Goal: Task Accomplishment & Management: Manage account settings

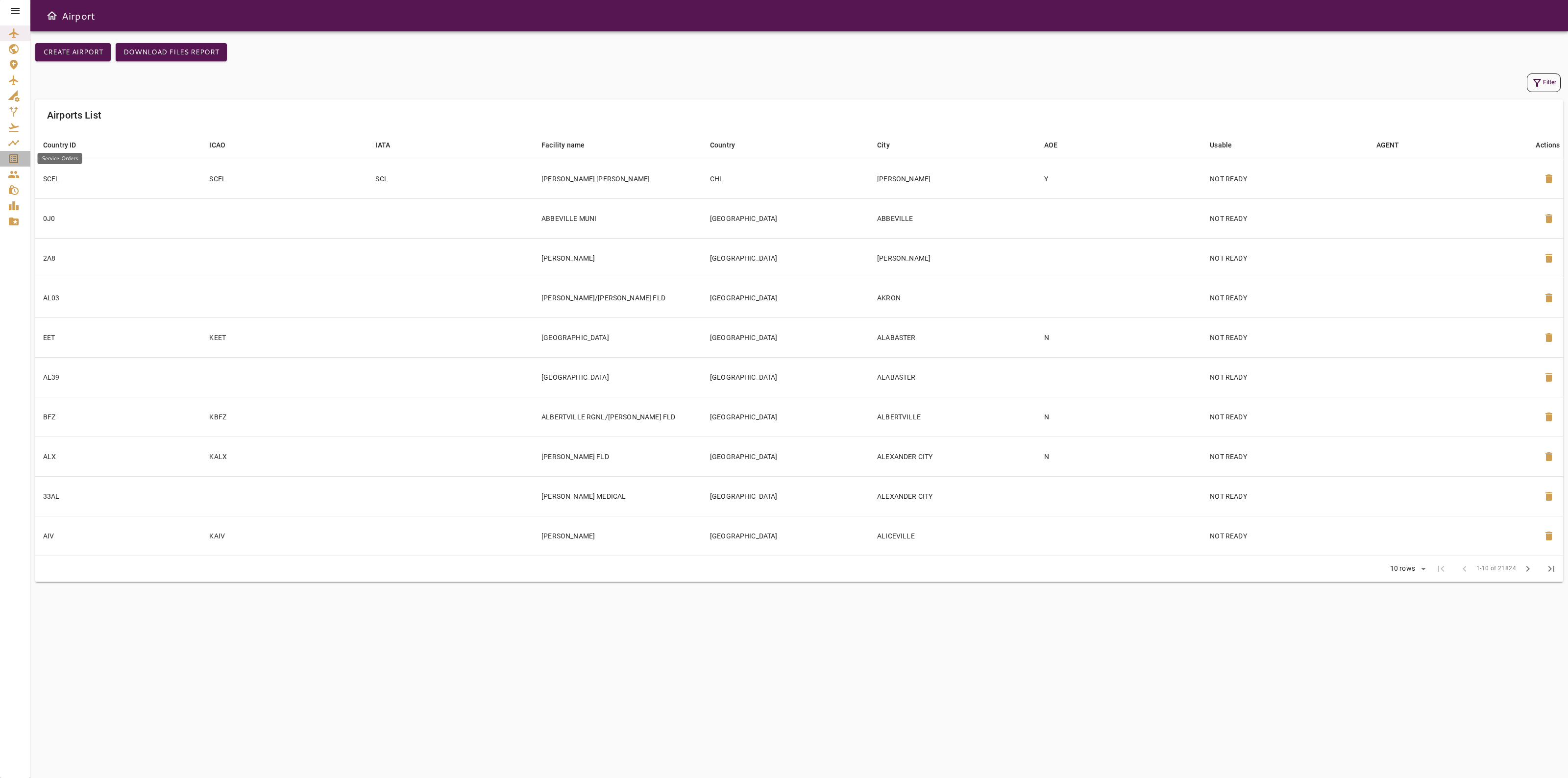
click at [17, 157] on icon "Service Orders" at bounding box center [13, 158] width 9 height 9
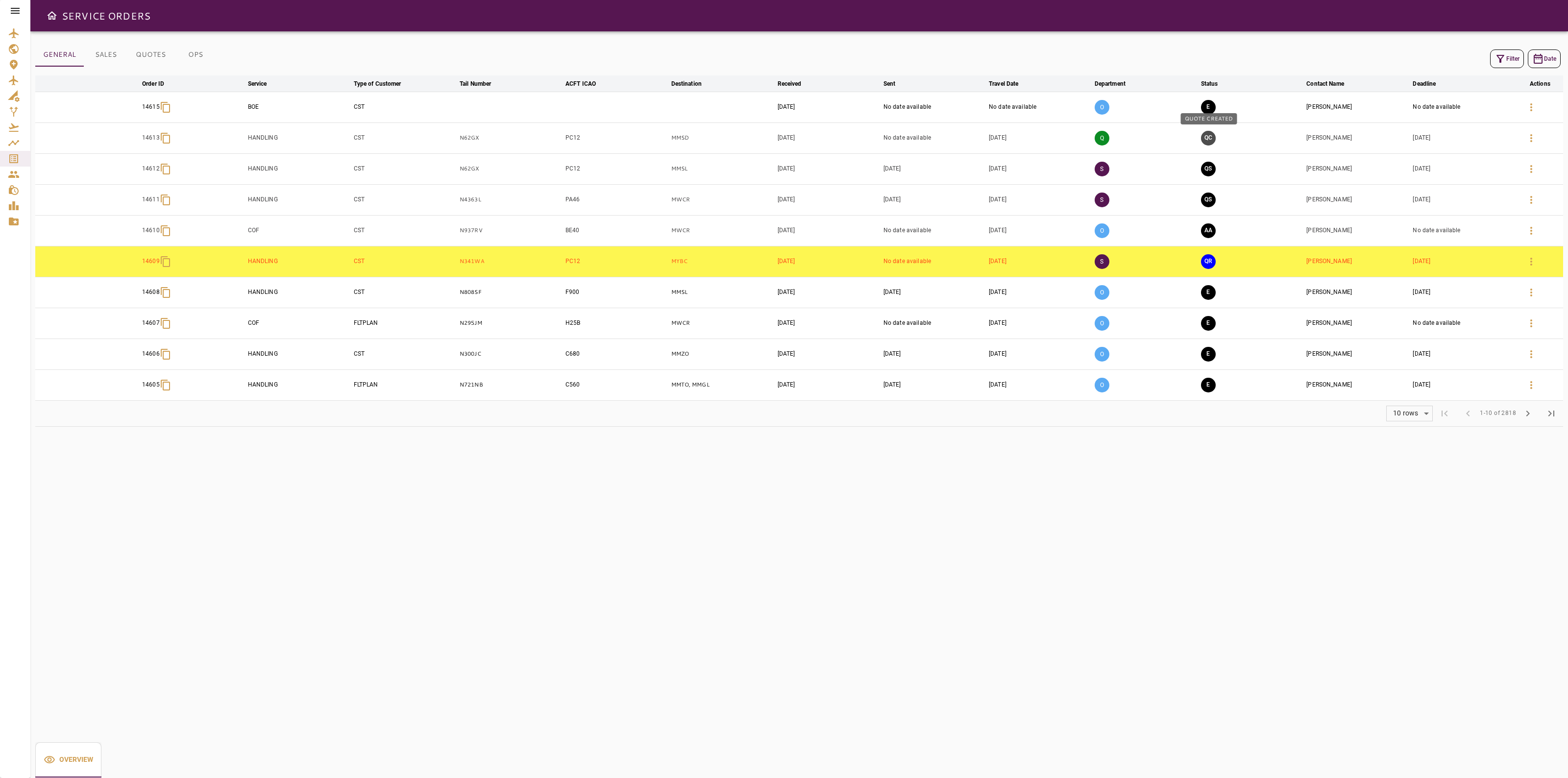
click at [1208, 140] on button "QC" at bounding box center [1208, 138] width 15 height 15
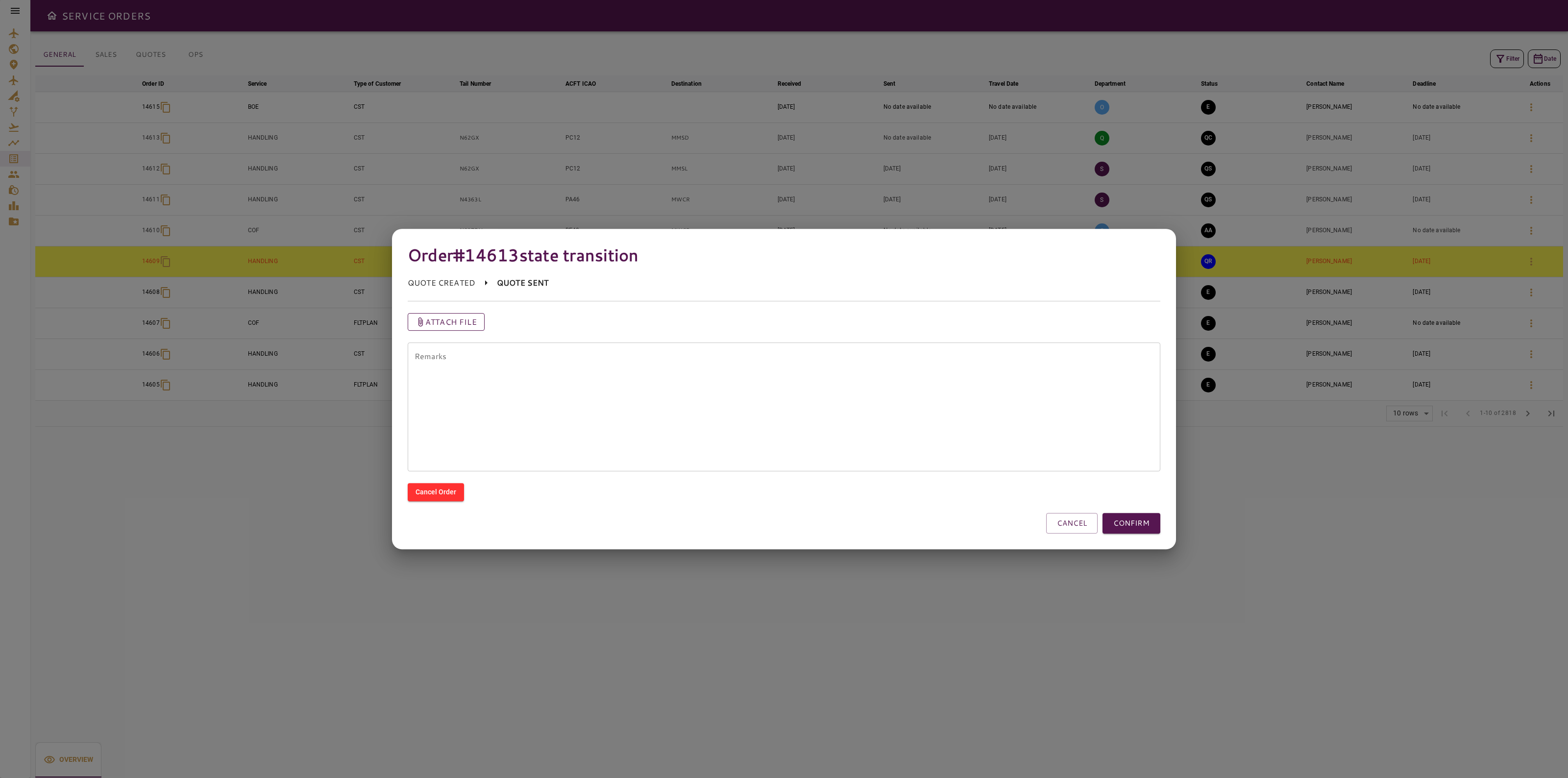
click at [452, 322] on p "Attach file" at bounding box center [451, 321] width 51 height 12
click at [0, 0] on input "Attach file" at bounding box center [0, 0] width 0 height 0
click at [1132, 531] on button "CONFIRM" at bounding box center [1131, 523] width 58 height 20
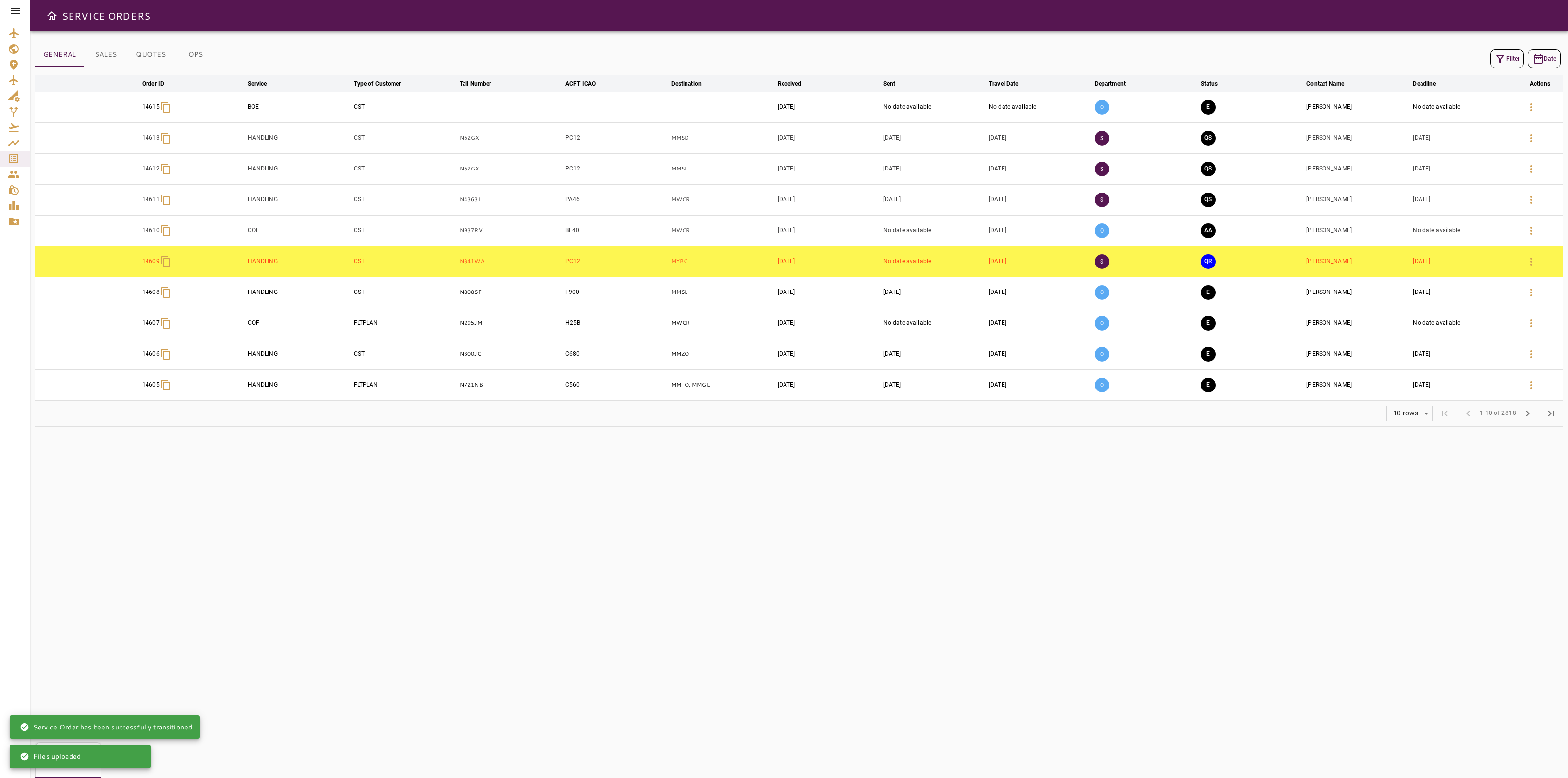
click at [1529, 129] on button "button" at bounding box center [1531, 138] width 23 height 23
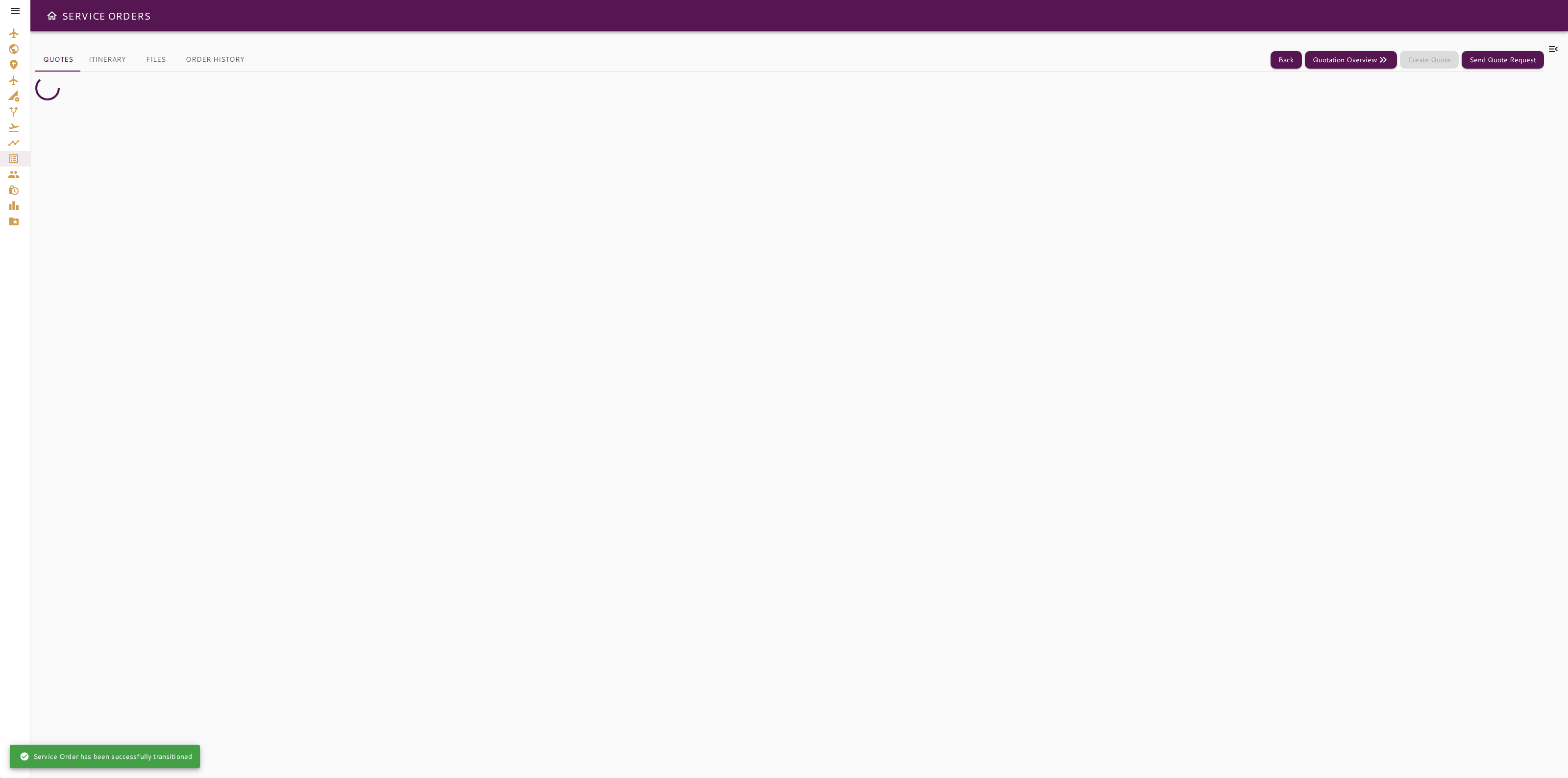
click at [1557, 50] on icon at bounding box center [1552, 48] width 12 height 12
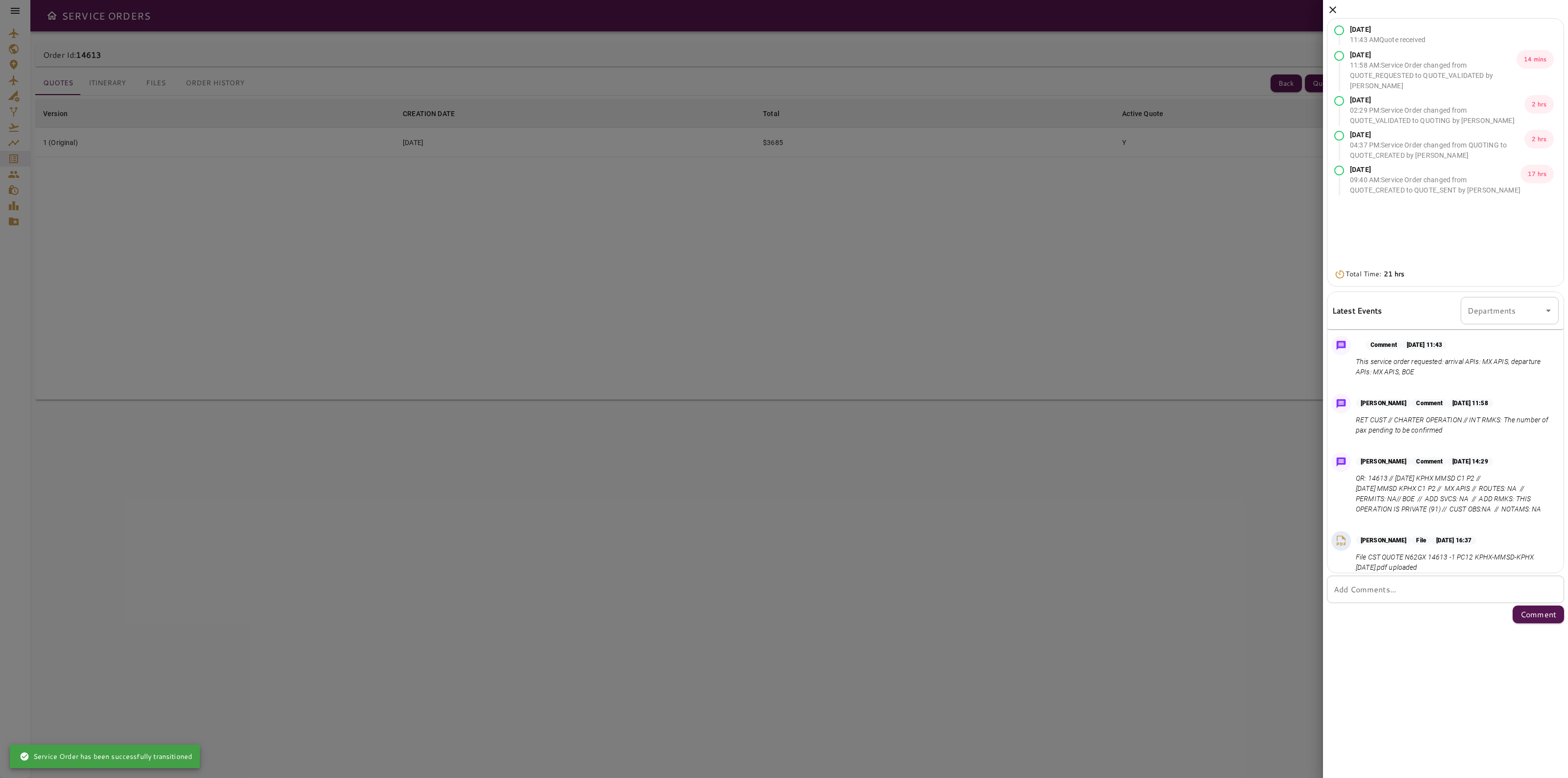
drag, startPoint x: 1551, startPoint y: 419, endPoint x: 1547, endPoint y: 482, distance: 63.1
click at [1547, 486] on div "Comment [DATE] 11:43 This service order requested: arrival APIs: MX APIS, depar…" at bounding box center [1443, 450] width 240 height 245
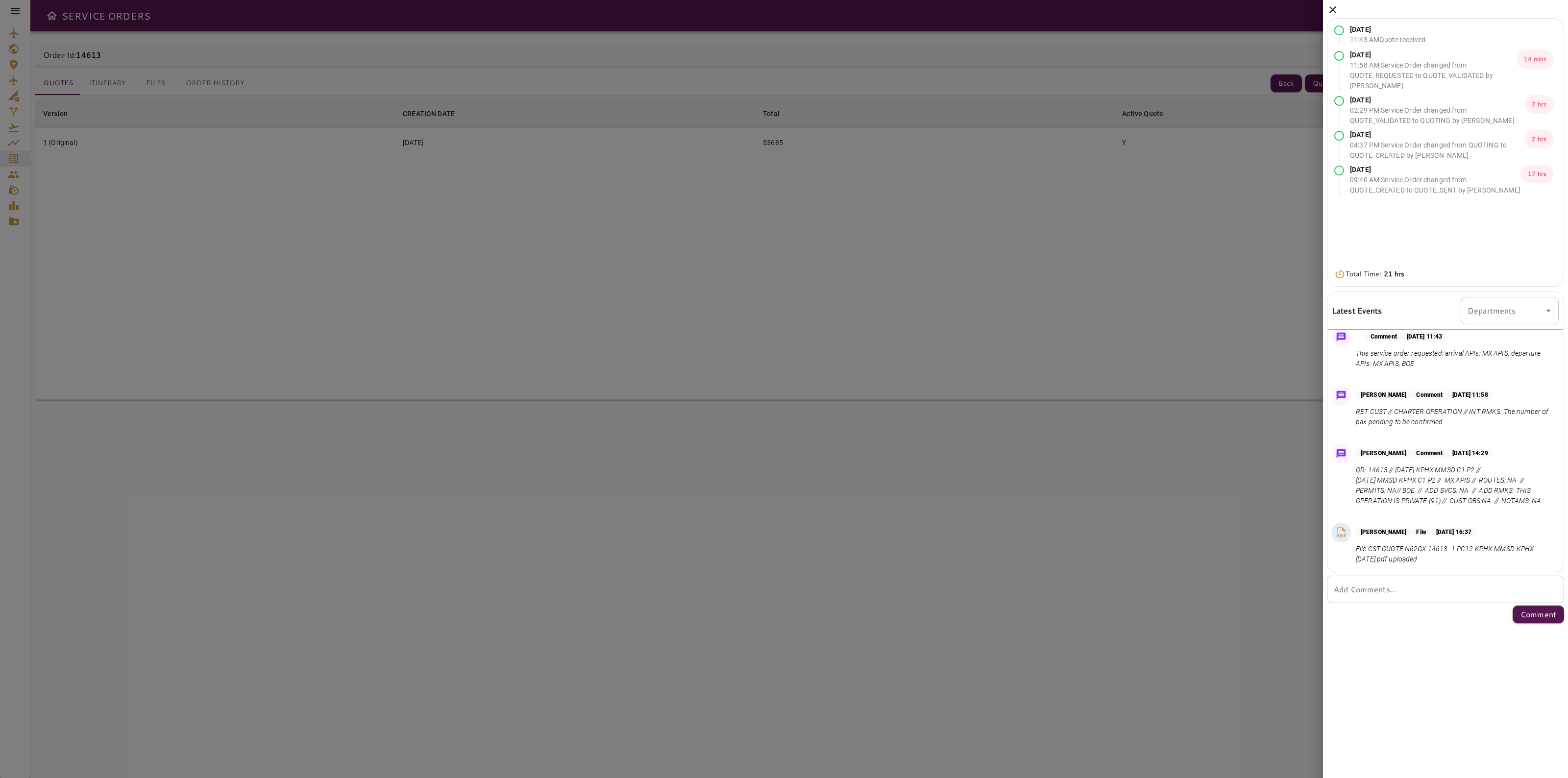
click at [1331, 3] on div "[DATE] 11:43 AM Quote received [DATE] 11:58 AM : Service Order changed from QUO…" at bounding box center [1445, 314] width 245 height 627
click at [1330, 9] on icon at bounding box center [1332, 9] width 12 height 12
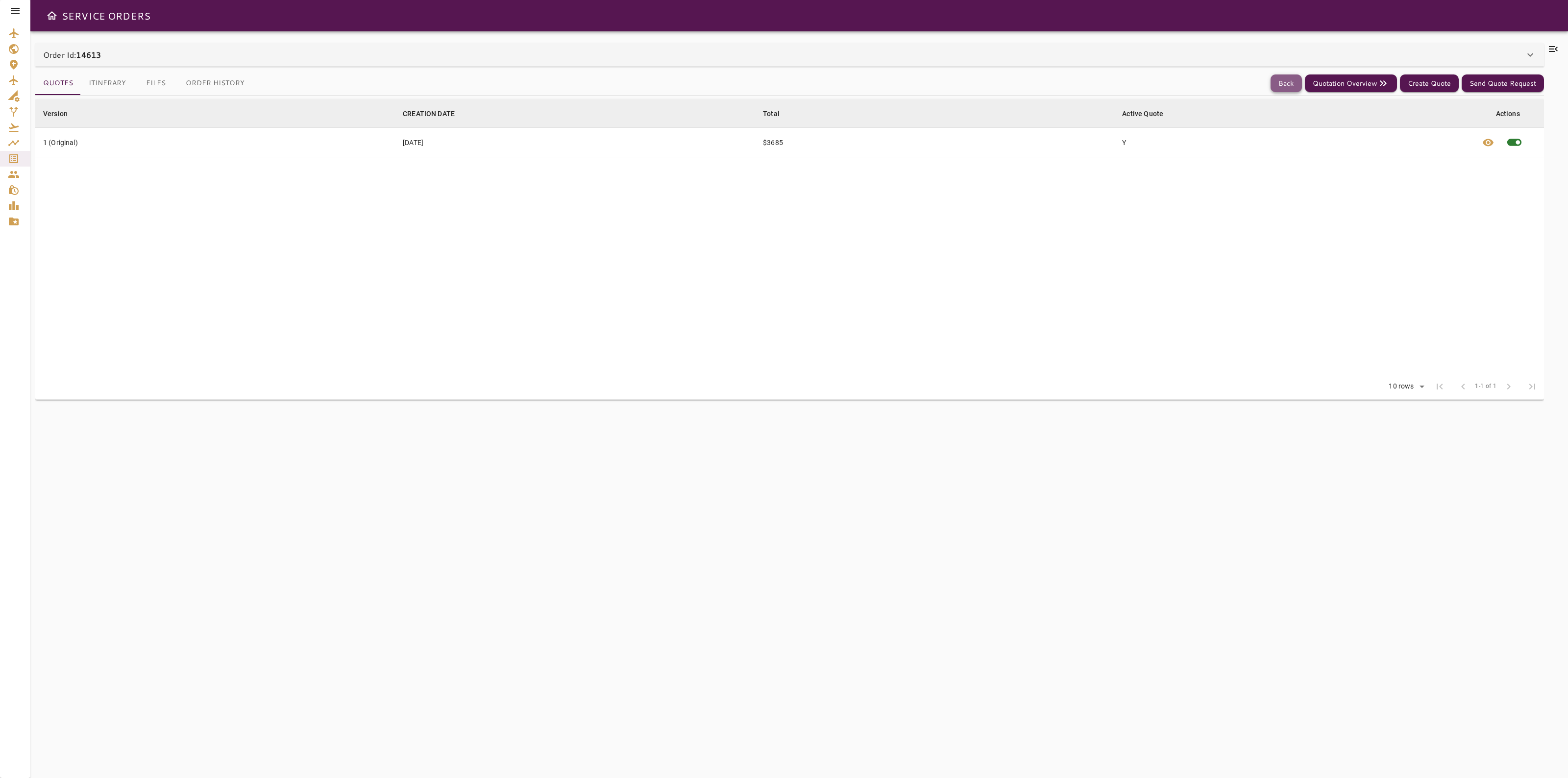
click at [1285, 82] on button "Back" at bounding box center [1286, 83] width 31 height 18
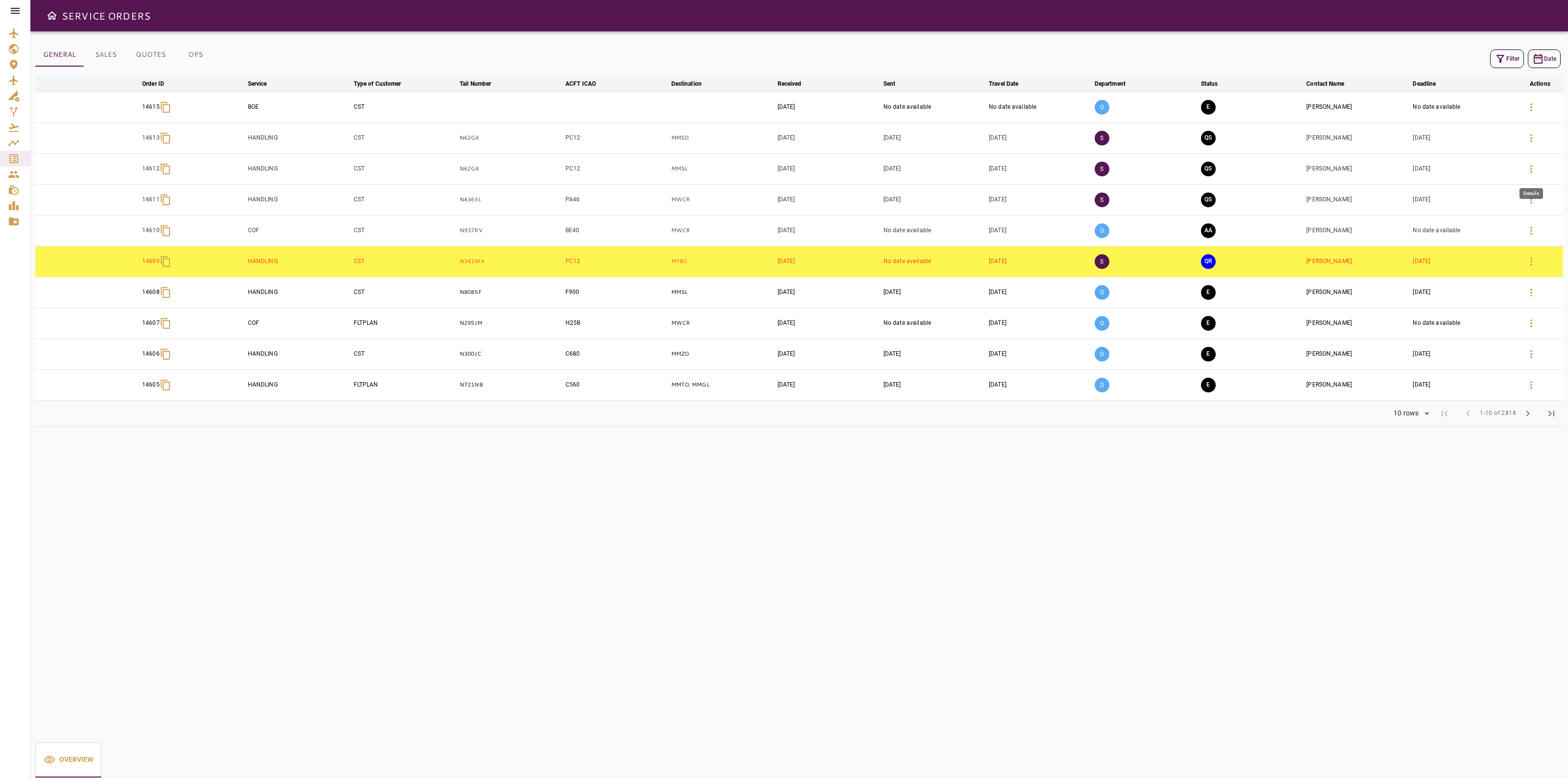
click at [1530, 170] on icon "button" at bounding box center [1531, 169] width 2 height 8
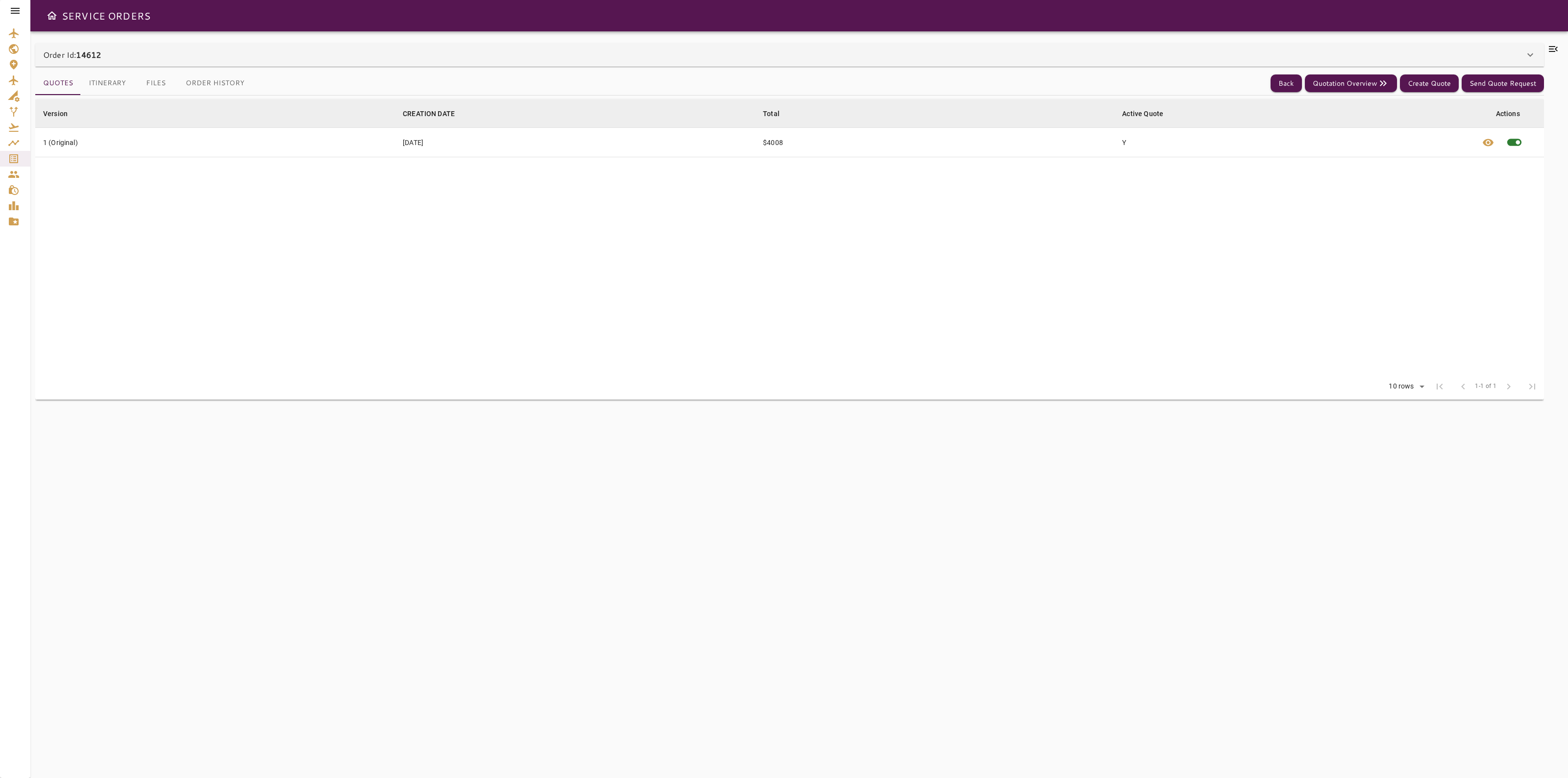
click at [1524, 58] on icon at bounding box center [1530, 54] width 12 height 12
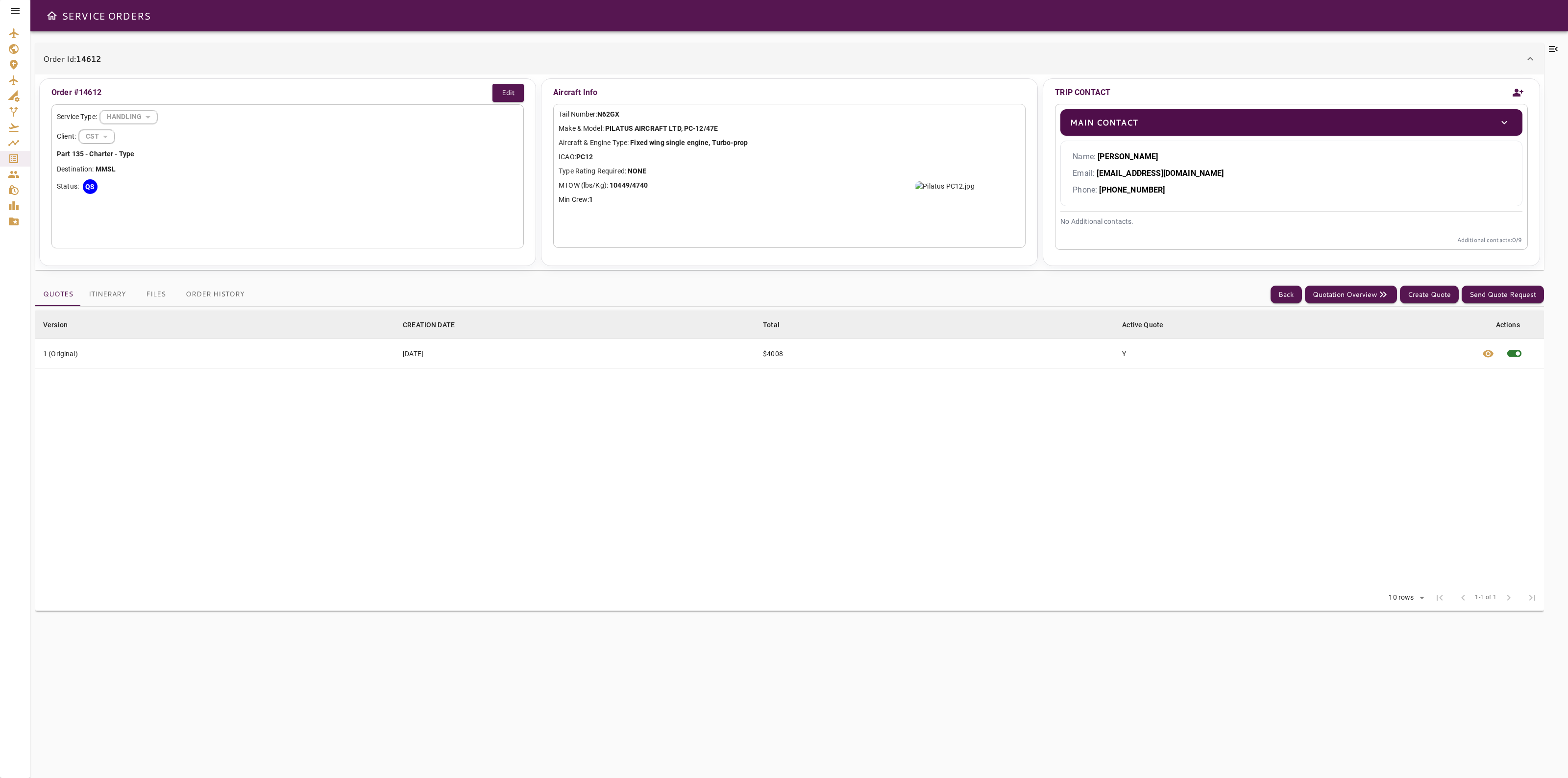
click at [1553, 50] on icon at bounding box center [1552, 48] width 12 height 12
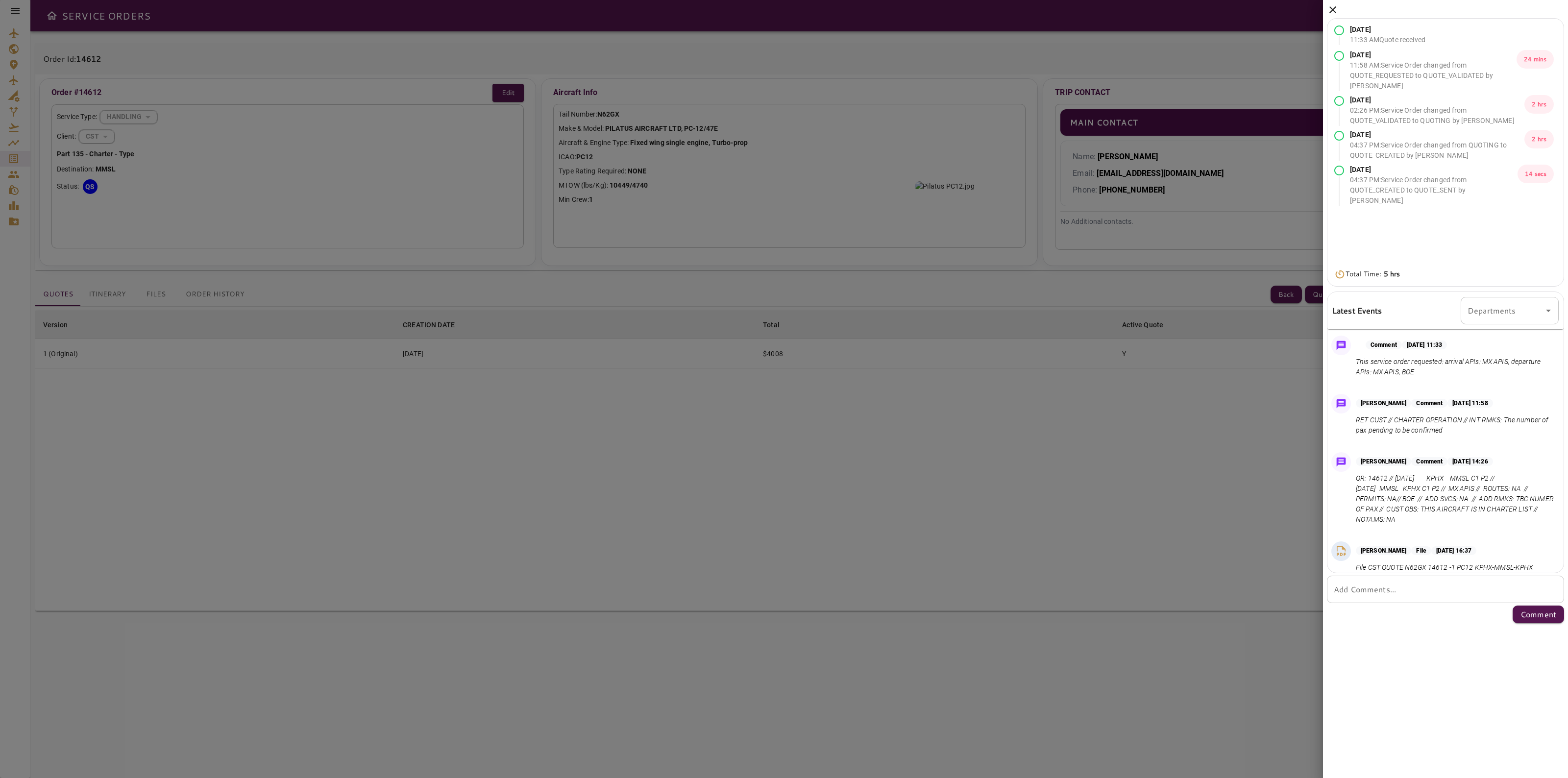
drag, startPoint x: 1557, startPoint y: 436, endPoint x: 1559, endPoint y: 451, distance: 15.1
click at [1559, 451] on div "Comment [DATE] 11:33 This service order requested: arrival APIs: MX APIS, depar…" at bounding box center [1443, 450] width 240 height 245
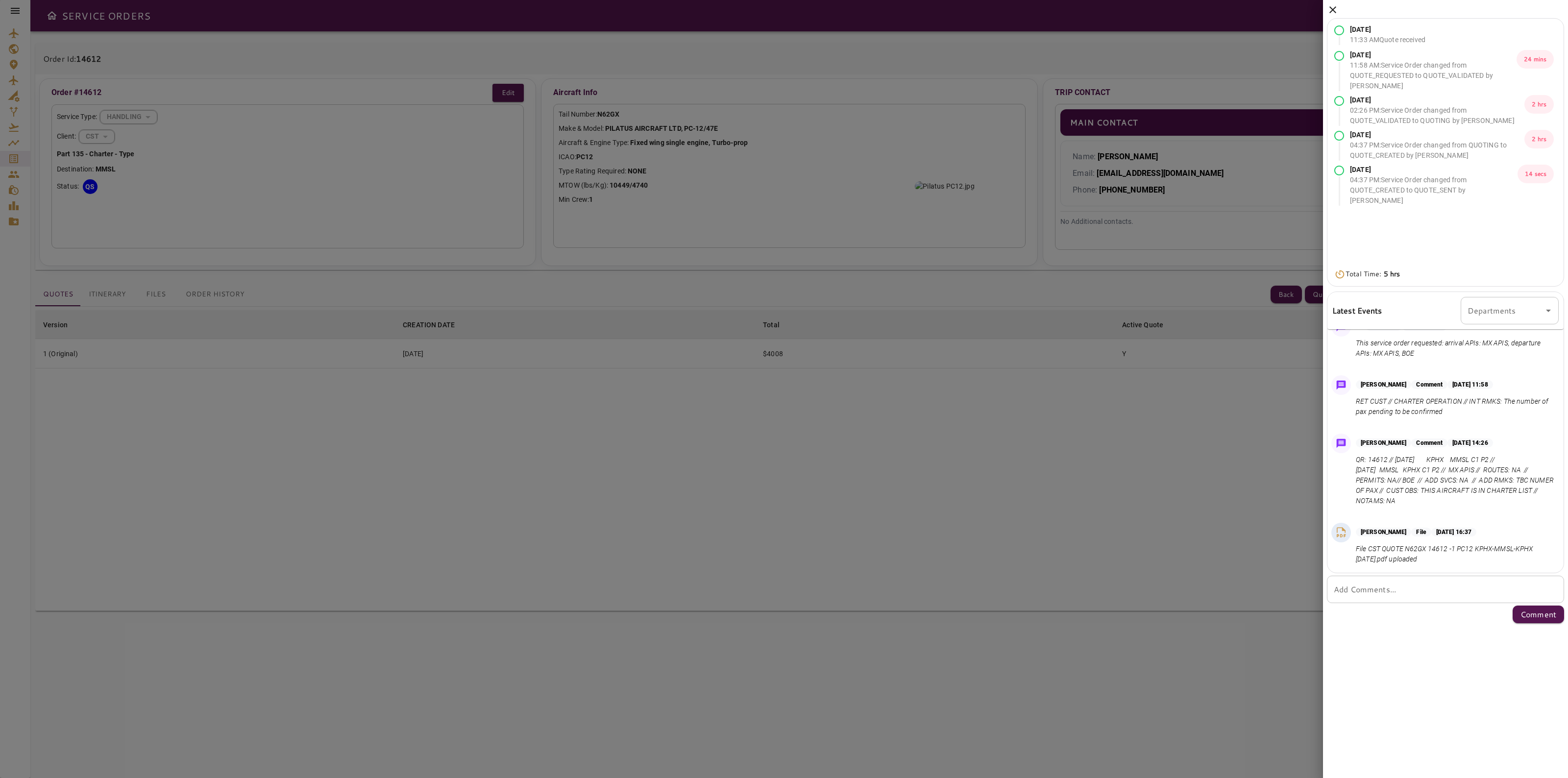
click at [1511, 545] on p "File CST QUOTE N62GX 14612 -1 PC12 KPHX-MMSL-KPHX [DATE].pdf uploaded" at bounding box center [1455, 554] width 199 height 20
click at [1477, 597] on div "* Add Comments..." at bounding box center [1445, 589] width 237 height 27
click at [1329, 6] on icon at bounding box center [1332, 9] width 7 height 7
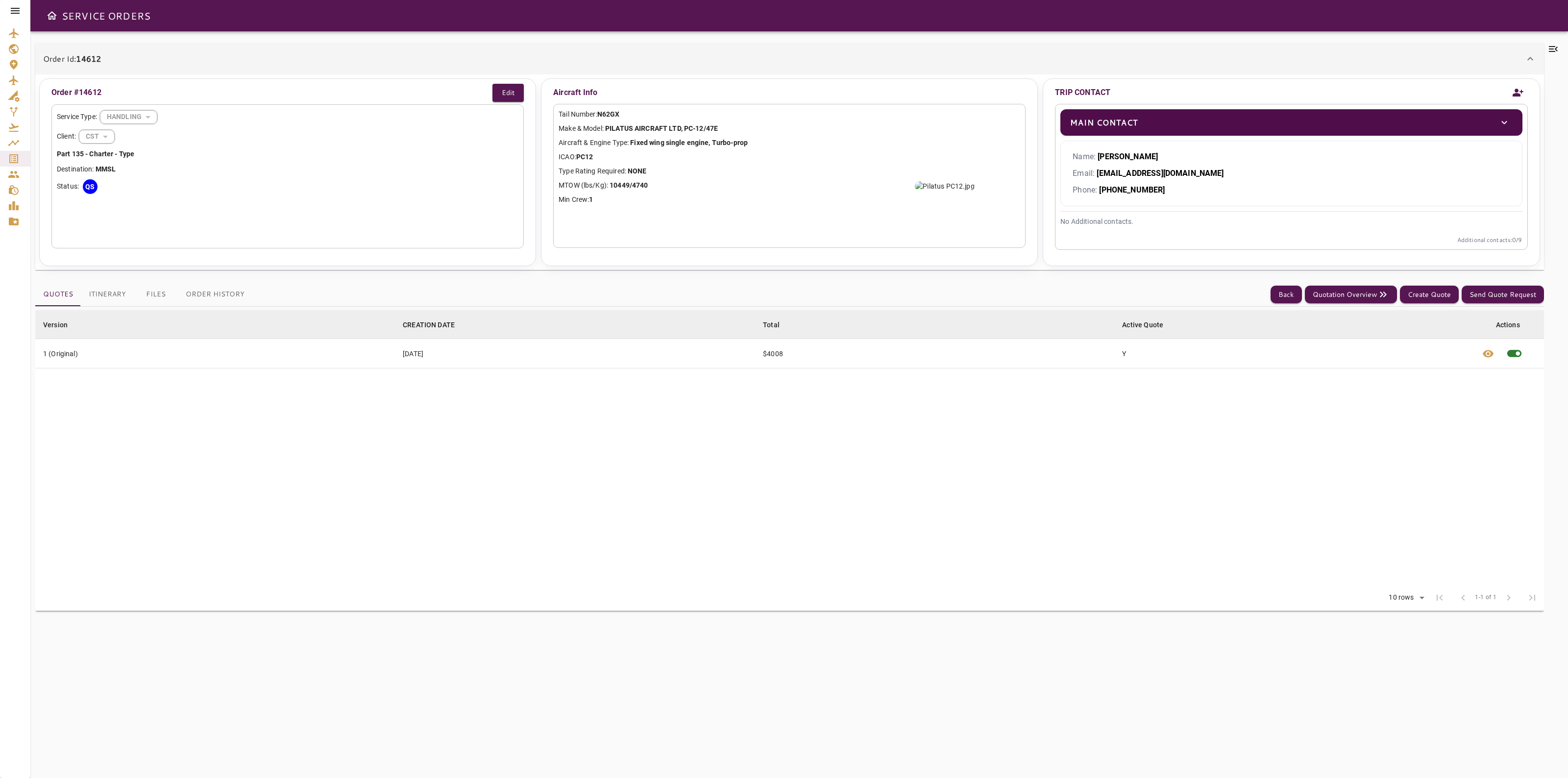
click at [96, 294] on button "Itinerary" at bounding box center [107, 294] width 53 height 23
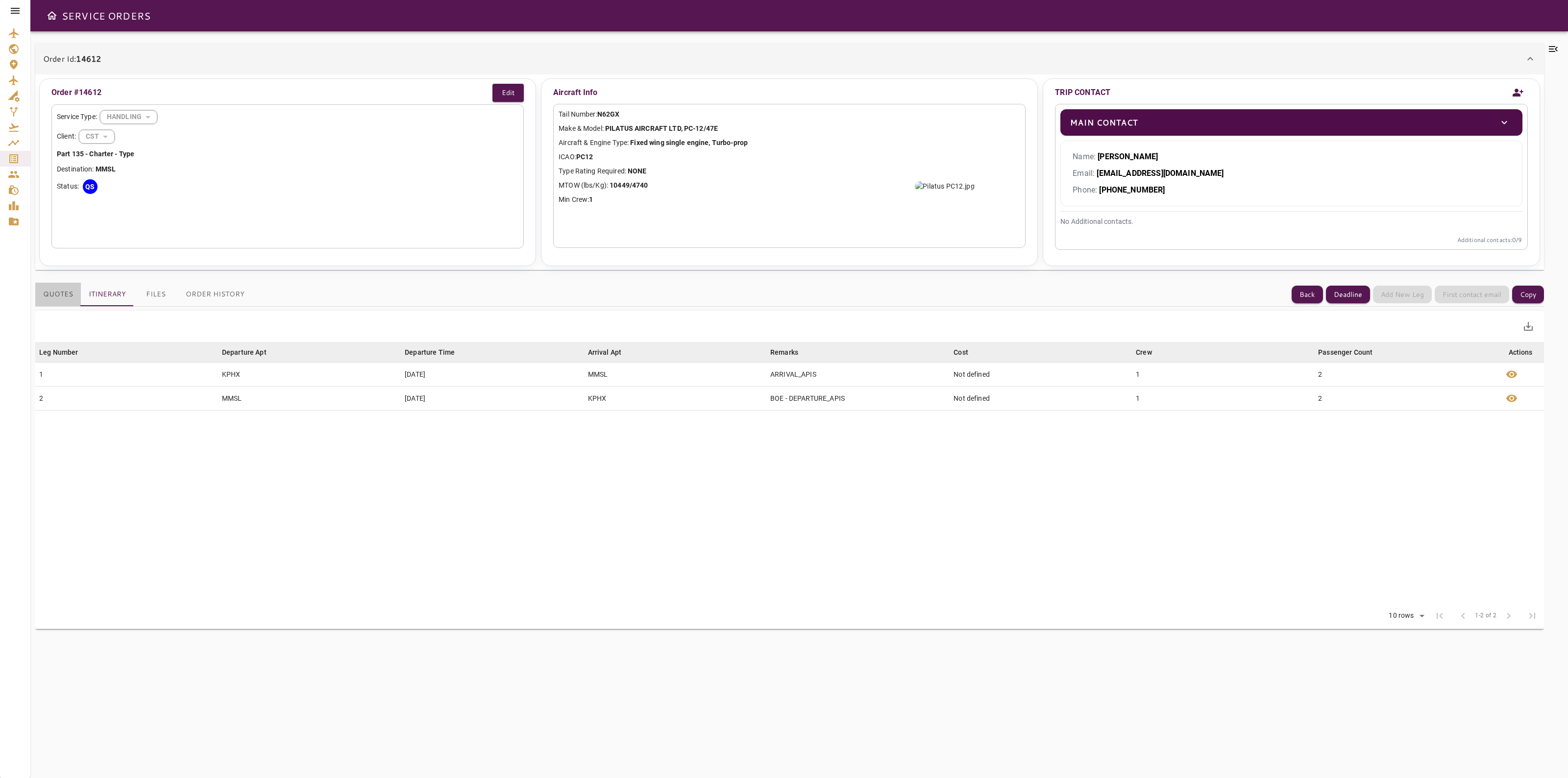
click at [64, 291] on button "Quotes" at bounding box center [58, 294] width 46 height 23
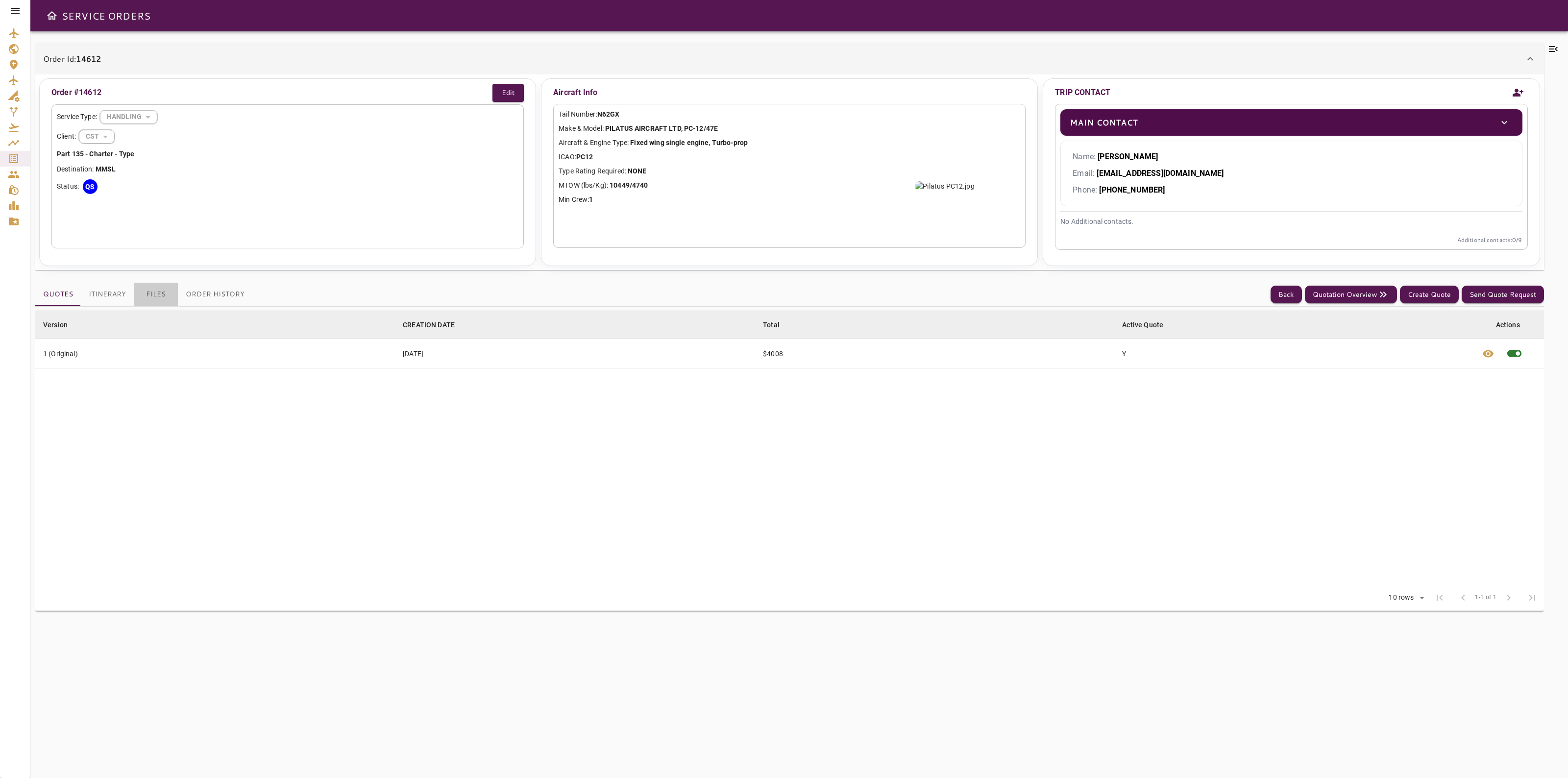
click at [170, 304] on button "Files" at bounding box center [156, 294] width 44 height 23
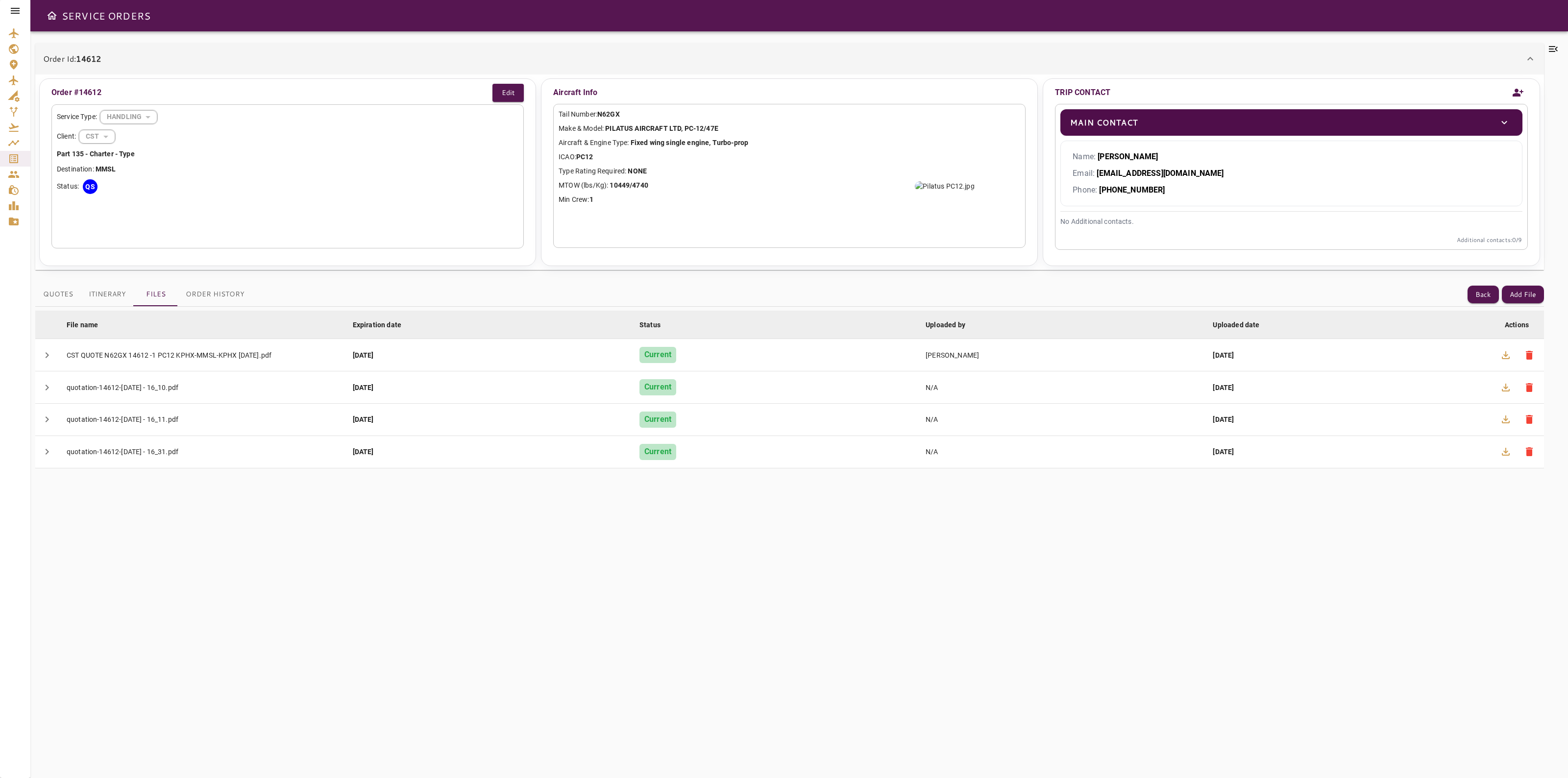
click at [1562, 54] on div at bounding box center [1553, 405] width 19 height 724
click at [1555, 47] on icon at bounding box center [1552, 48] width 12 height 12
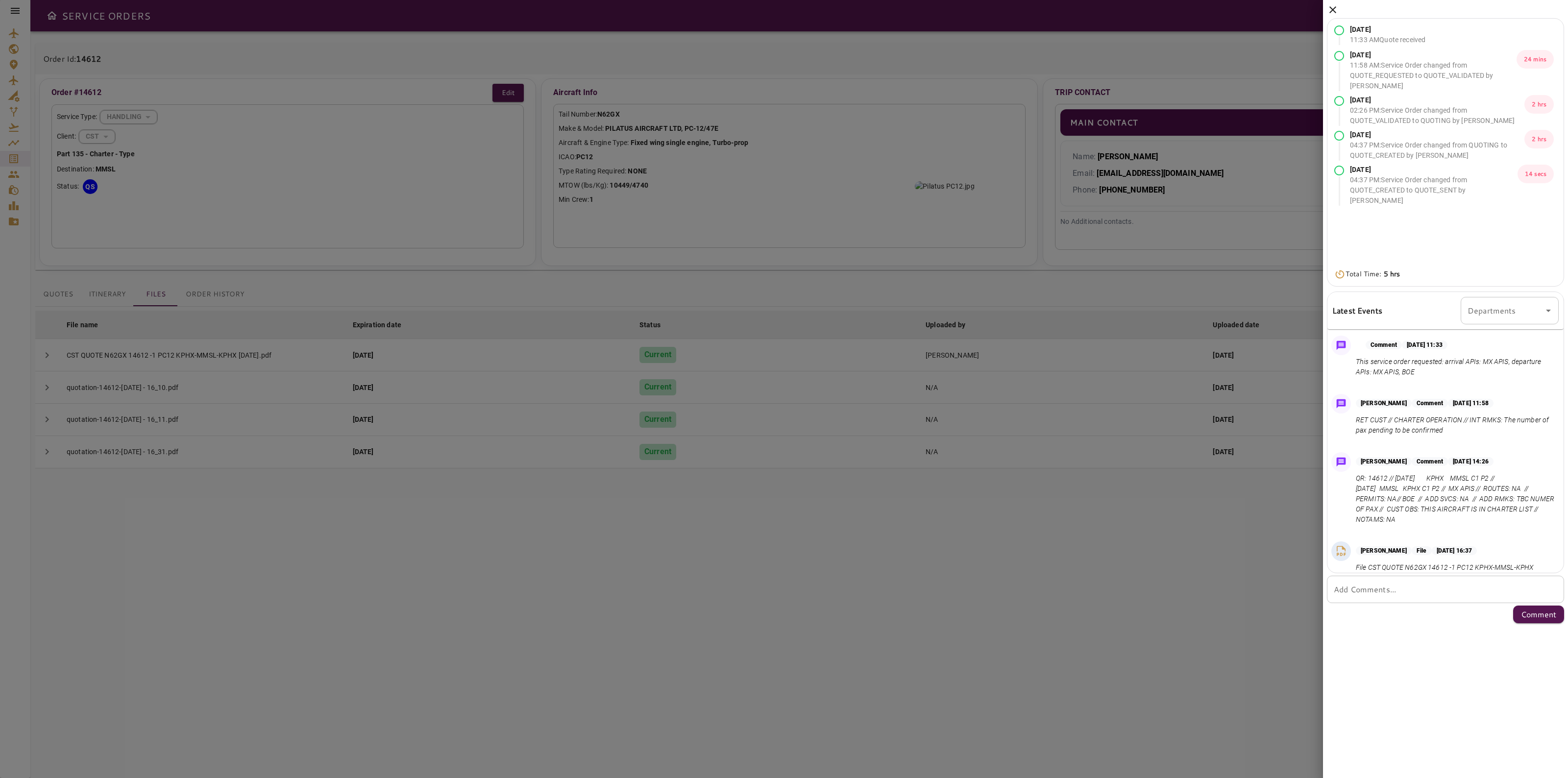
click at [1377, 580] on div "* Add Comments..." at bounding box center [1445, 589] width 237 height 27
type textarea "*"
type textarea "**********"
click at [1542, 613] on p "Comment" at bounding box center [1538, 614] width 35 height 12
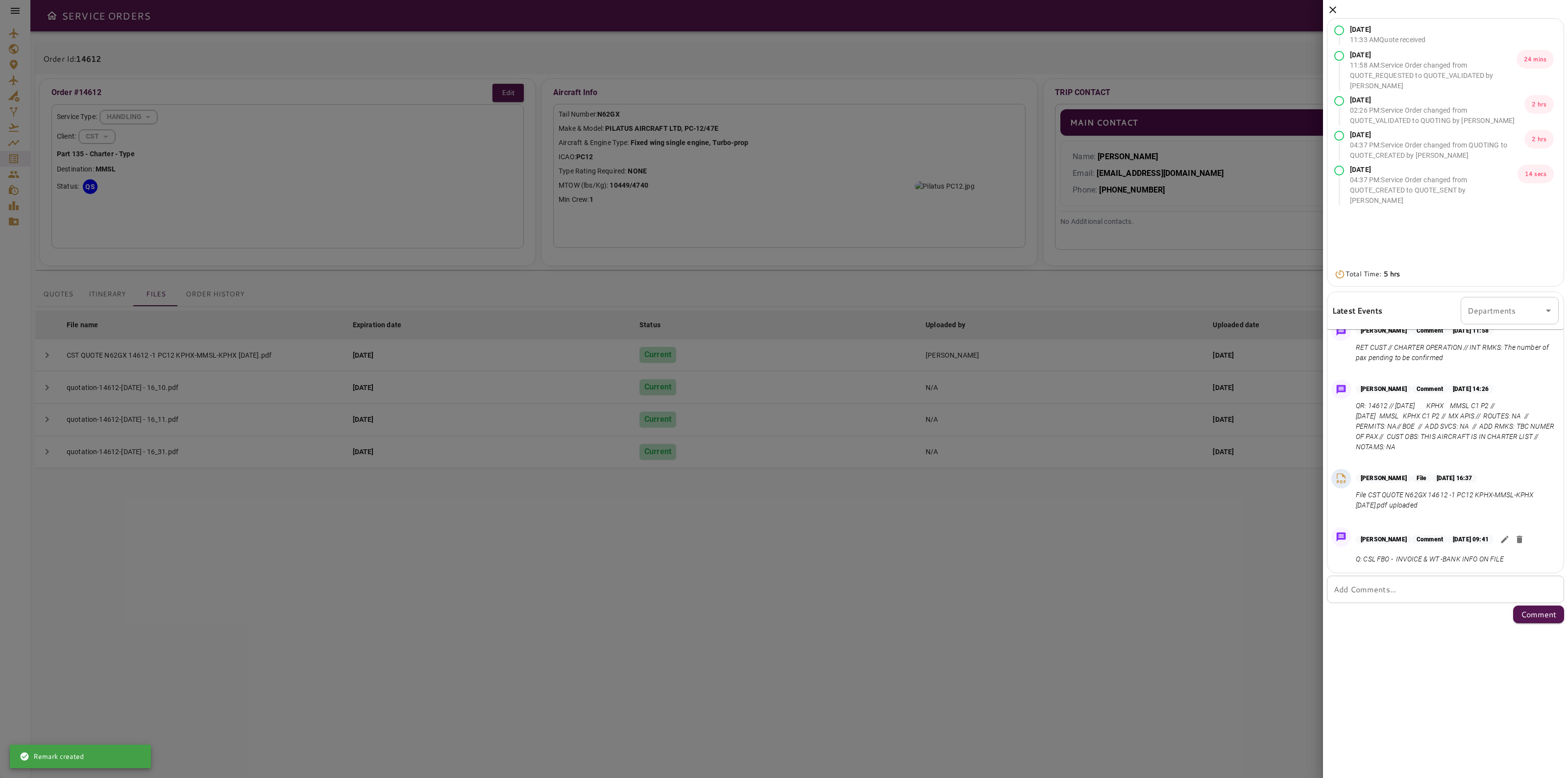
scroll to position [0, 0]
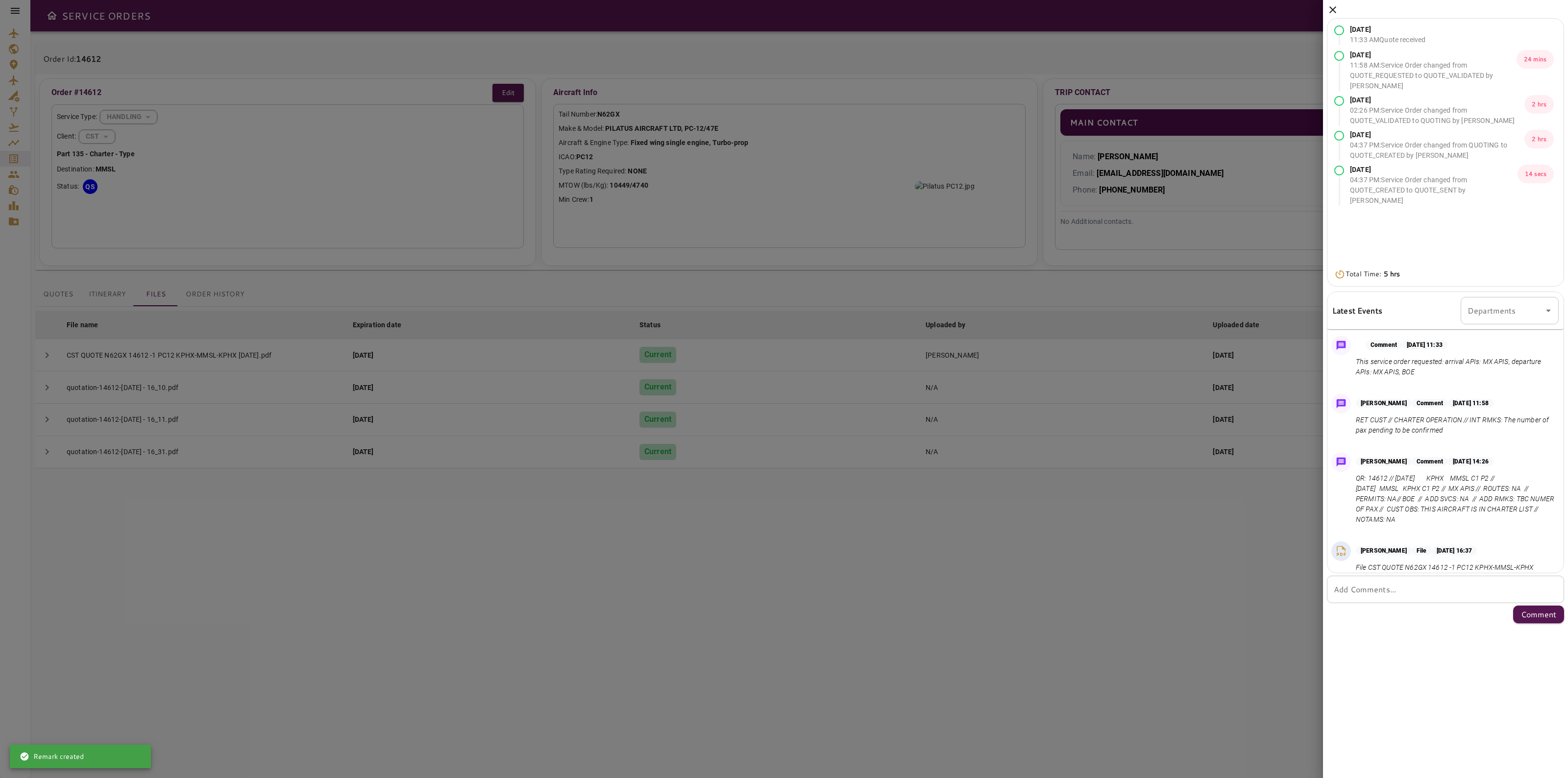
click at [1331, 6] on div "[DATE] 11:33 AM Quote received [DATE] 11:58 AM : Service Order changed from QUO…" at bounding box center [1445, 314] width 245 height 627
click at [1325, 1] on div "[DATE] 11:33 AM Quote received [DATE] 11:58 AM : Service Order changed from QUO…" at bounding box center [1445, 314] width 245 height 627
click at [1331, 6] on icon at bounding box center [1332, 9] width 12 height 12
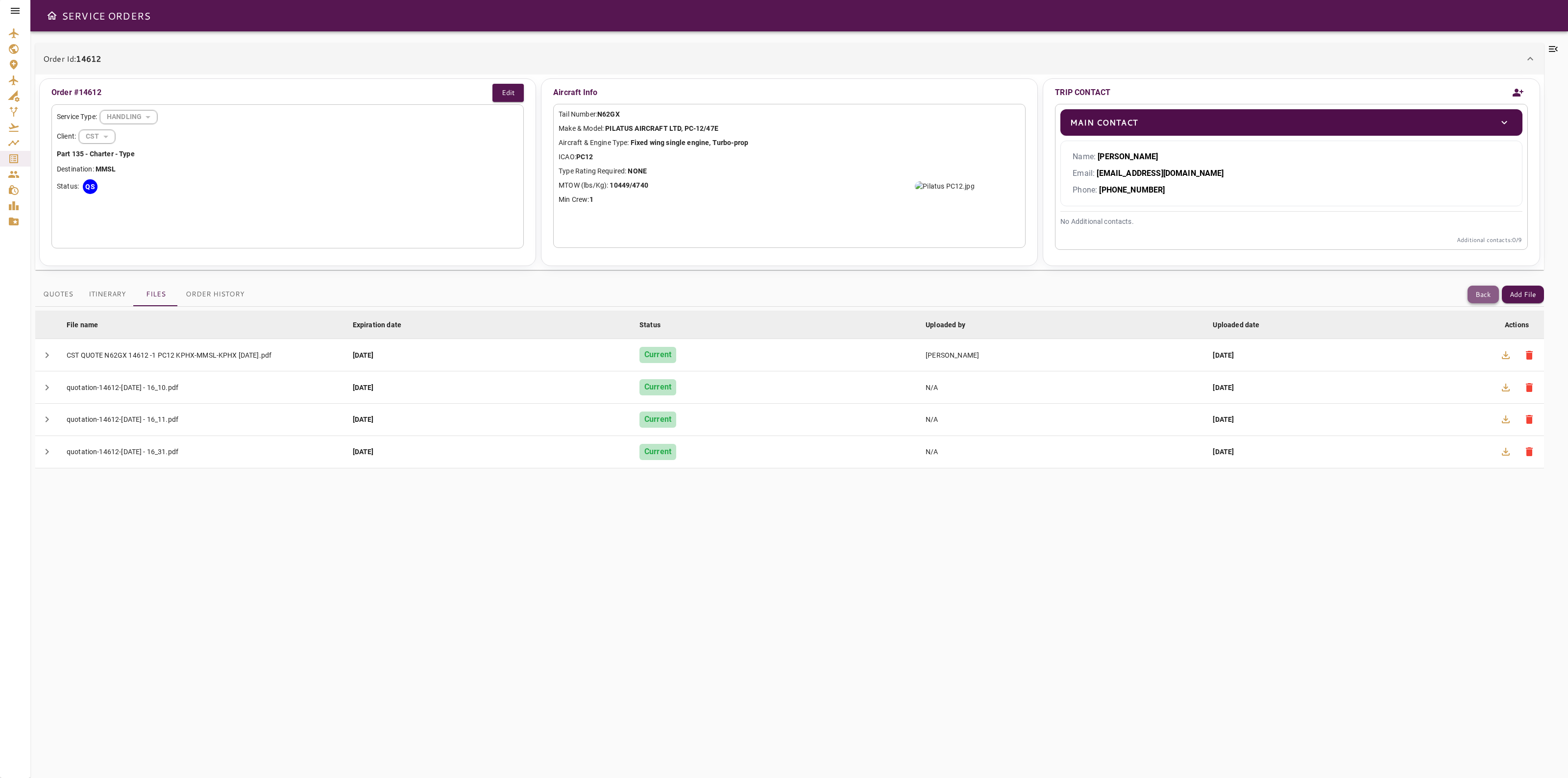
click at [1471, 299] on button "Back" at bounding box center [1482, 294] width 31 height 18
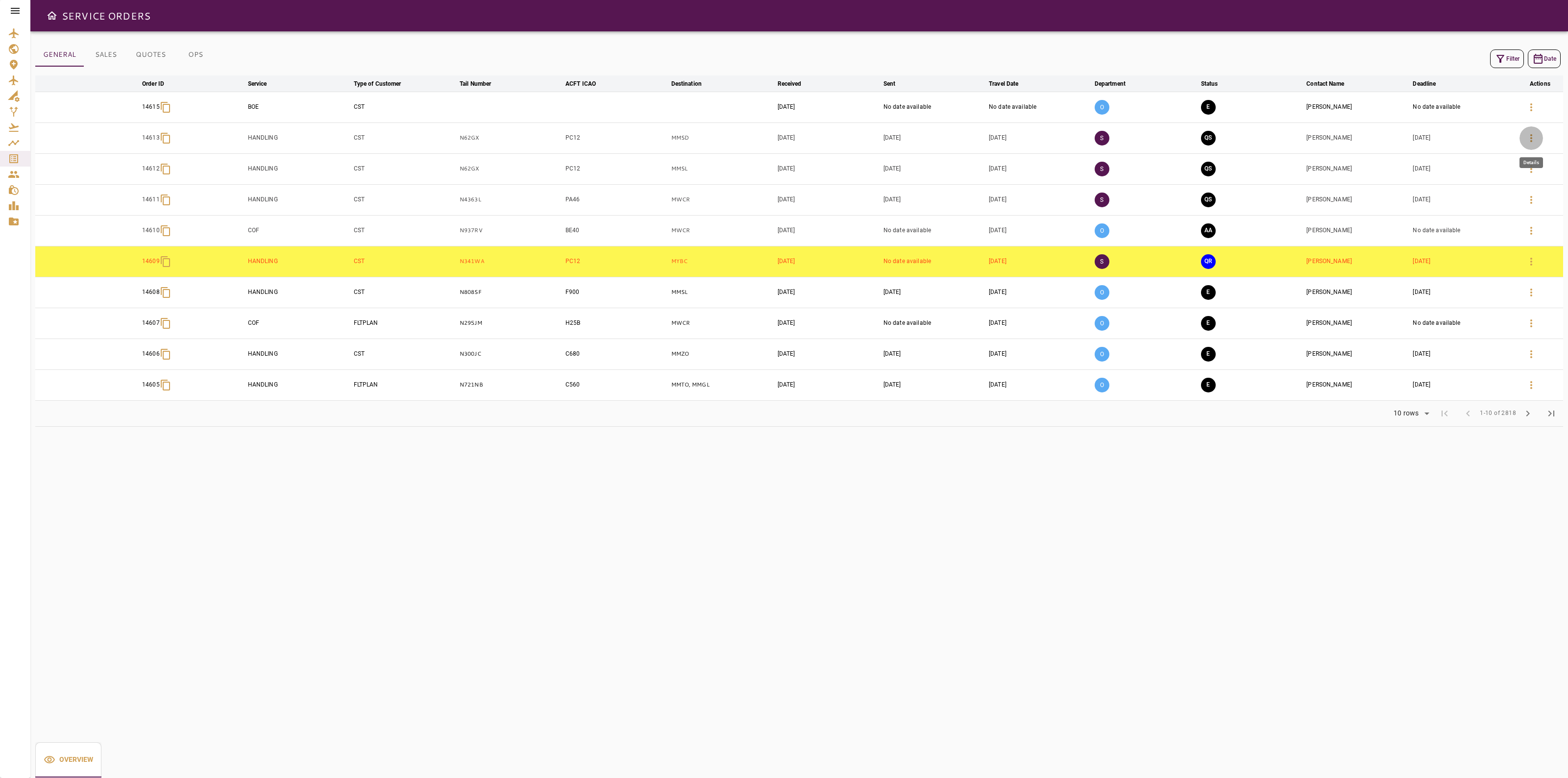
click at [1534, 137] on icon "button" at bounding box center [1531, 138] width 12 height 12
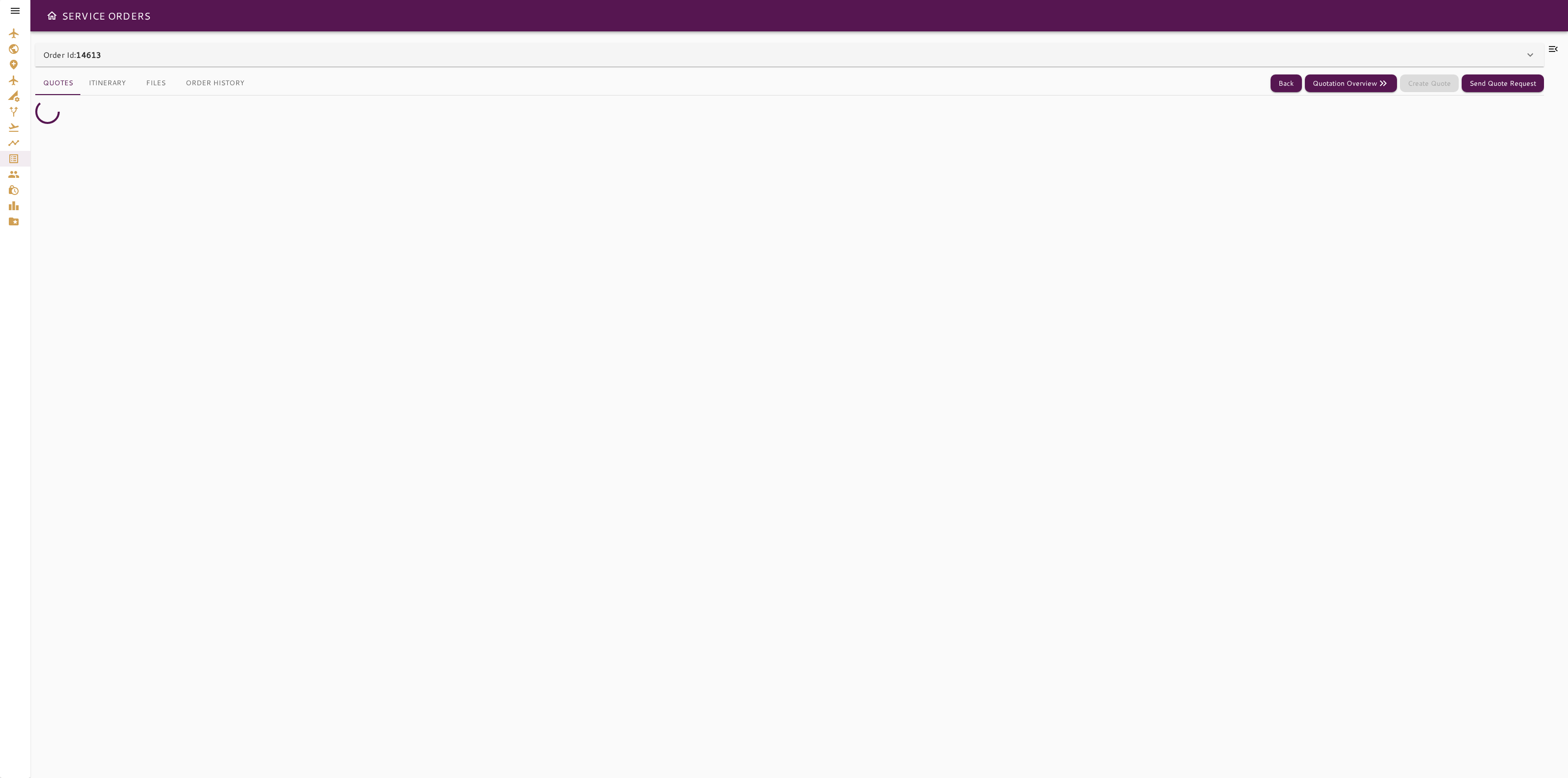
click at [1556, 51] on icon at bounding box center [1552, 48] width 12 height 12
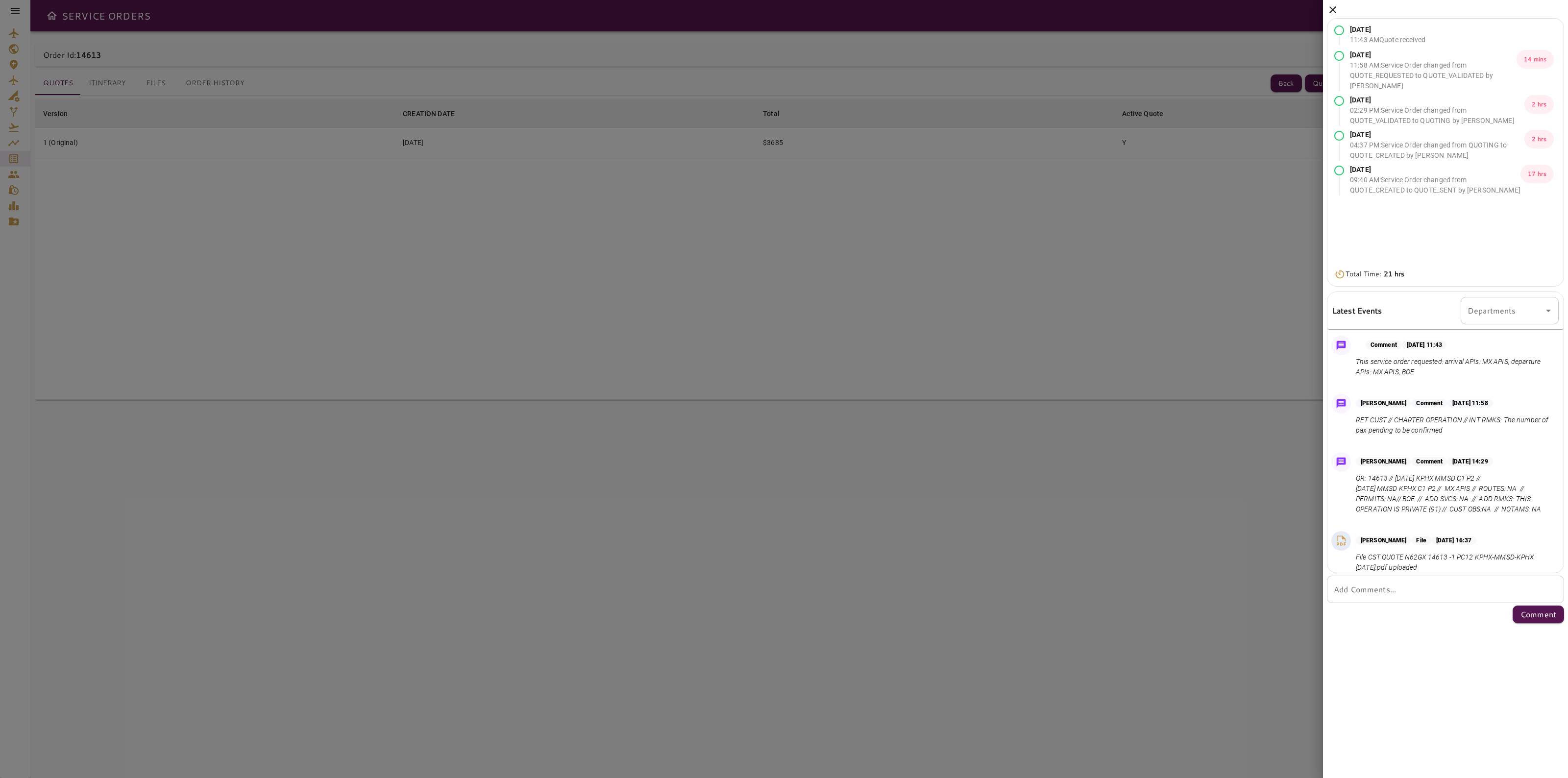
scroll to position [9, 0]
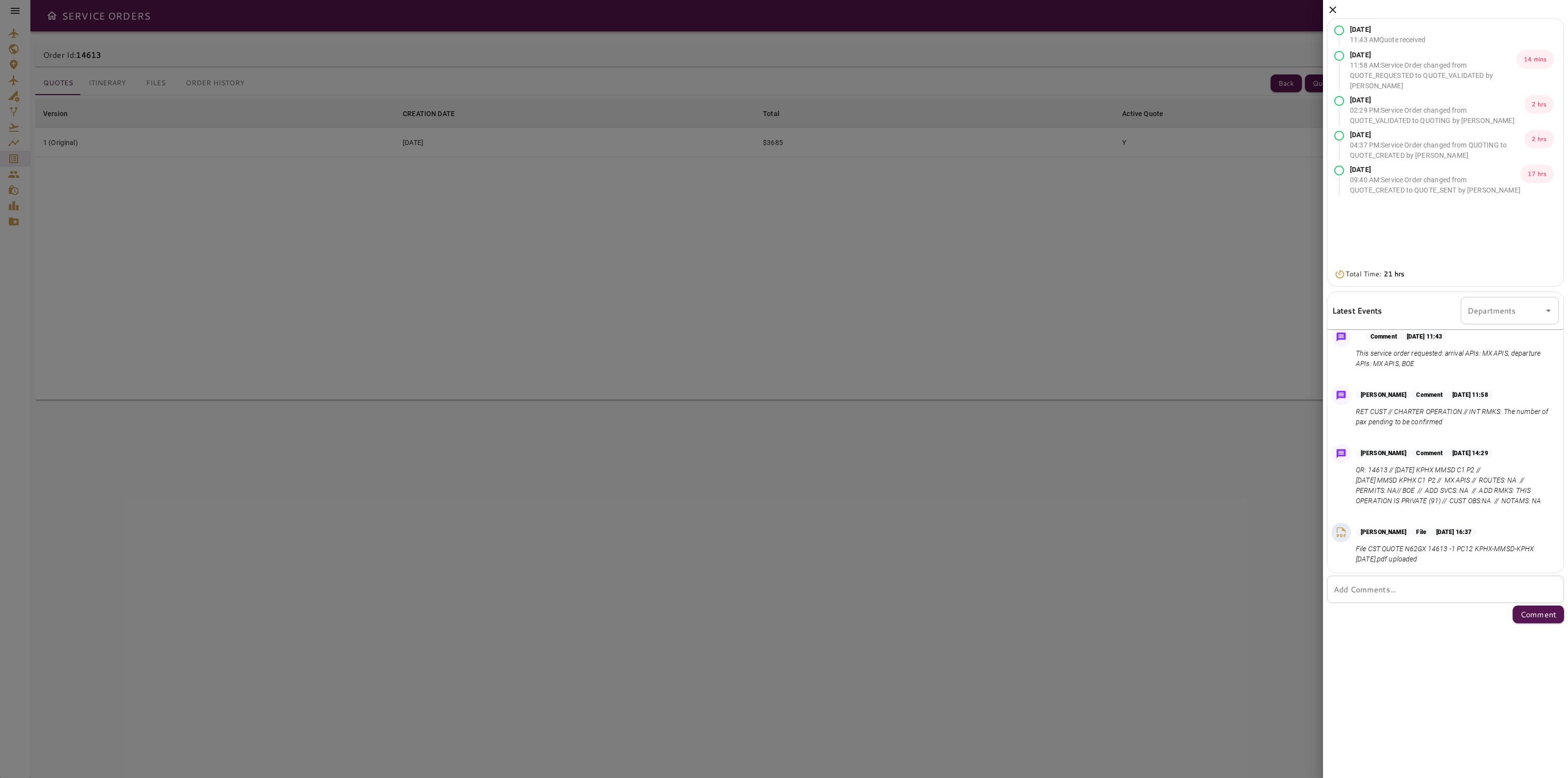
click at [1417, 584] on div "* Add Comments..." at bounding box center [1445, 589] width 237 height 27
type textarea "**********"
click at [1535, 633] on button "Comment" at bounding box center [1538, 626] width 51 height 18
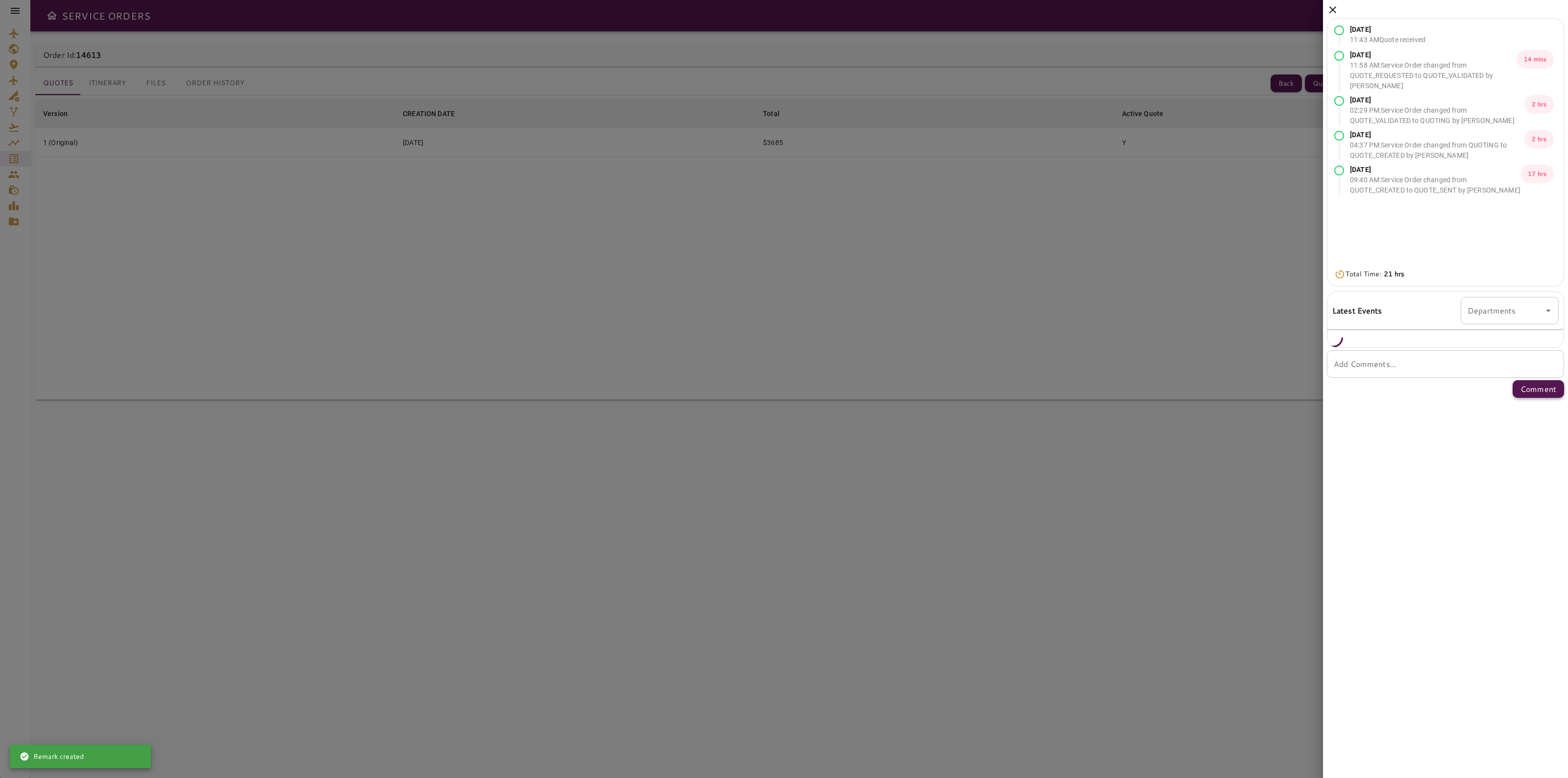
scroll to position [0, 0]
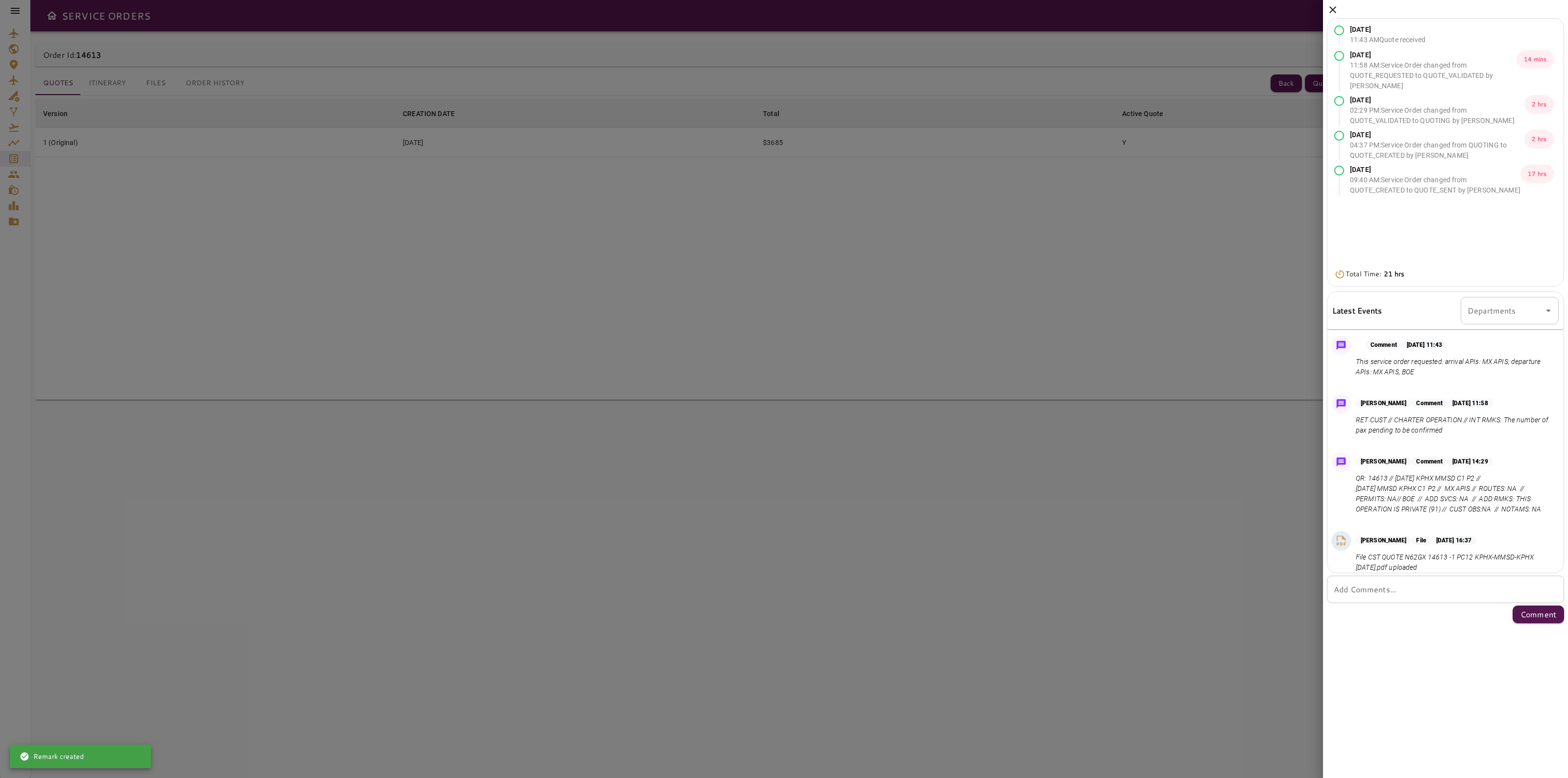
click at [1335, 10] on icon at bounding box center [1332, 9] width 12 height 12
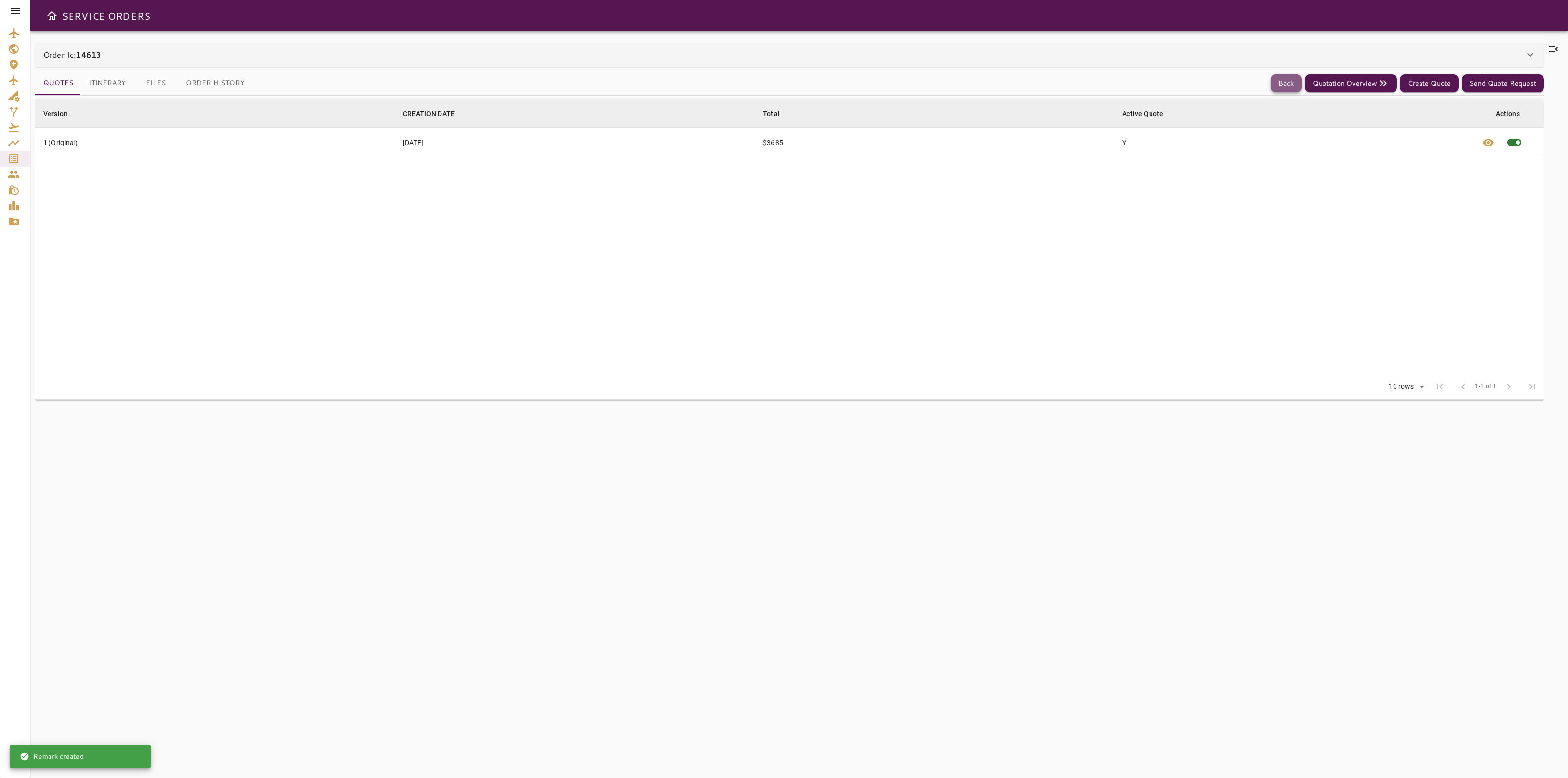
click at [1285, 75] on button "Back" at bounding box center [1286, 83] width 31 height 18
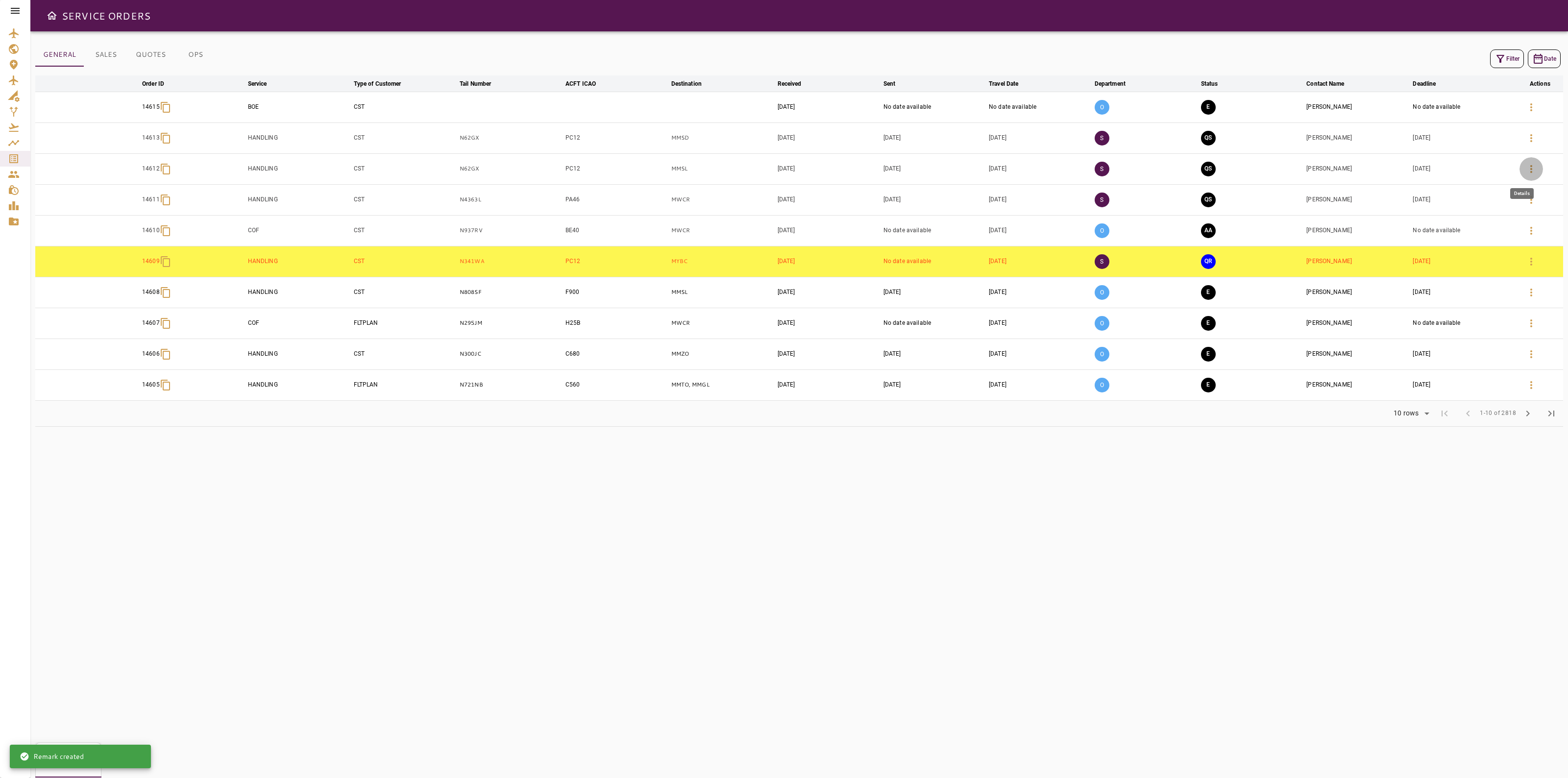
click at [1524, 167] on button "button" at bounding box center [1531, 169] width 23 height 23
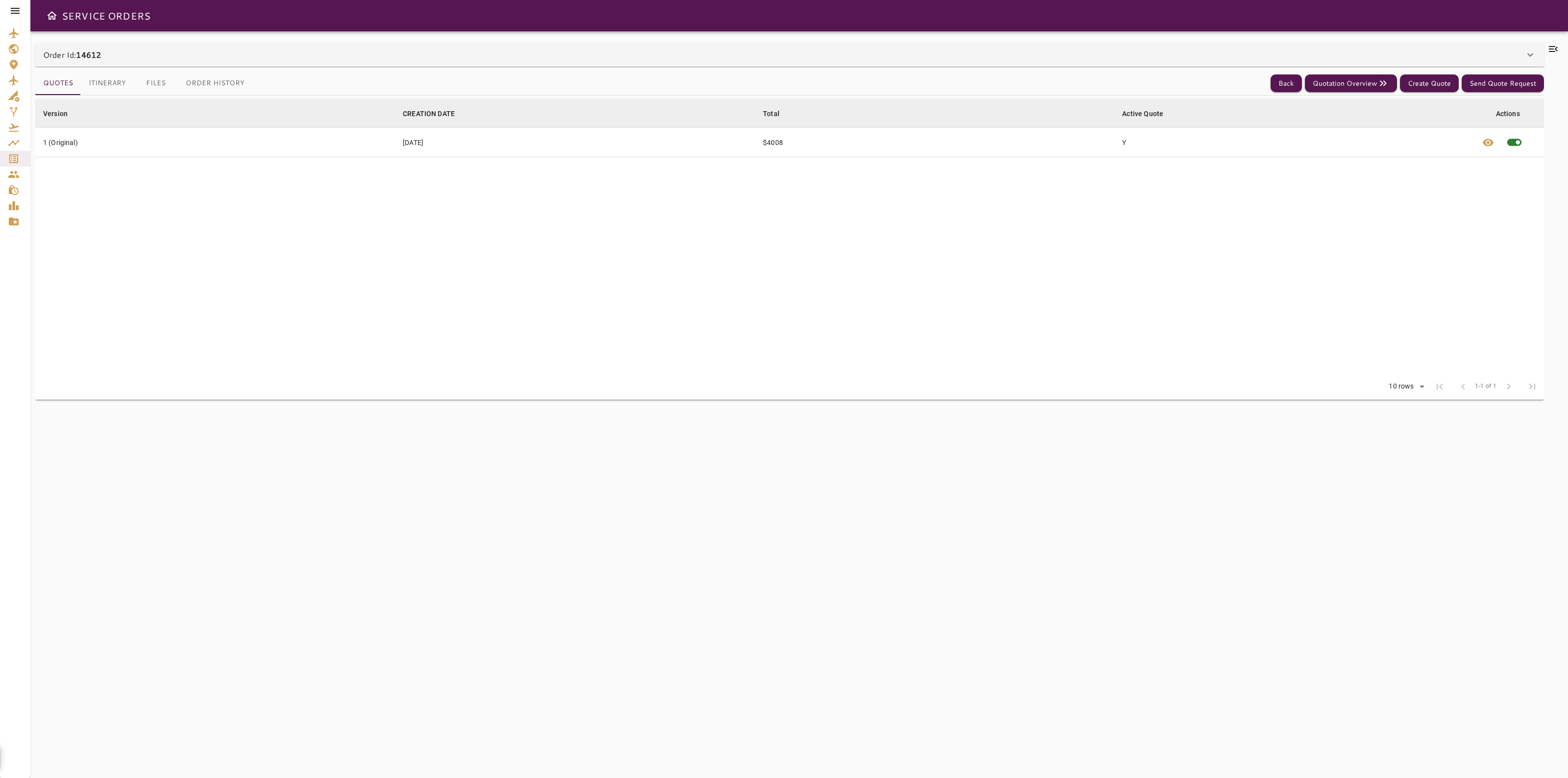
click at [1504, 65] on div "Order Id: 14612" at bounding box center [789, 54] width 1508 height 23
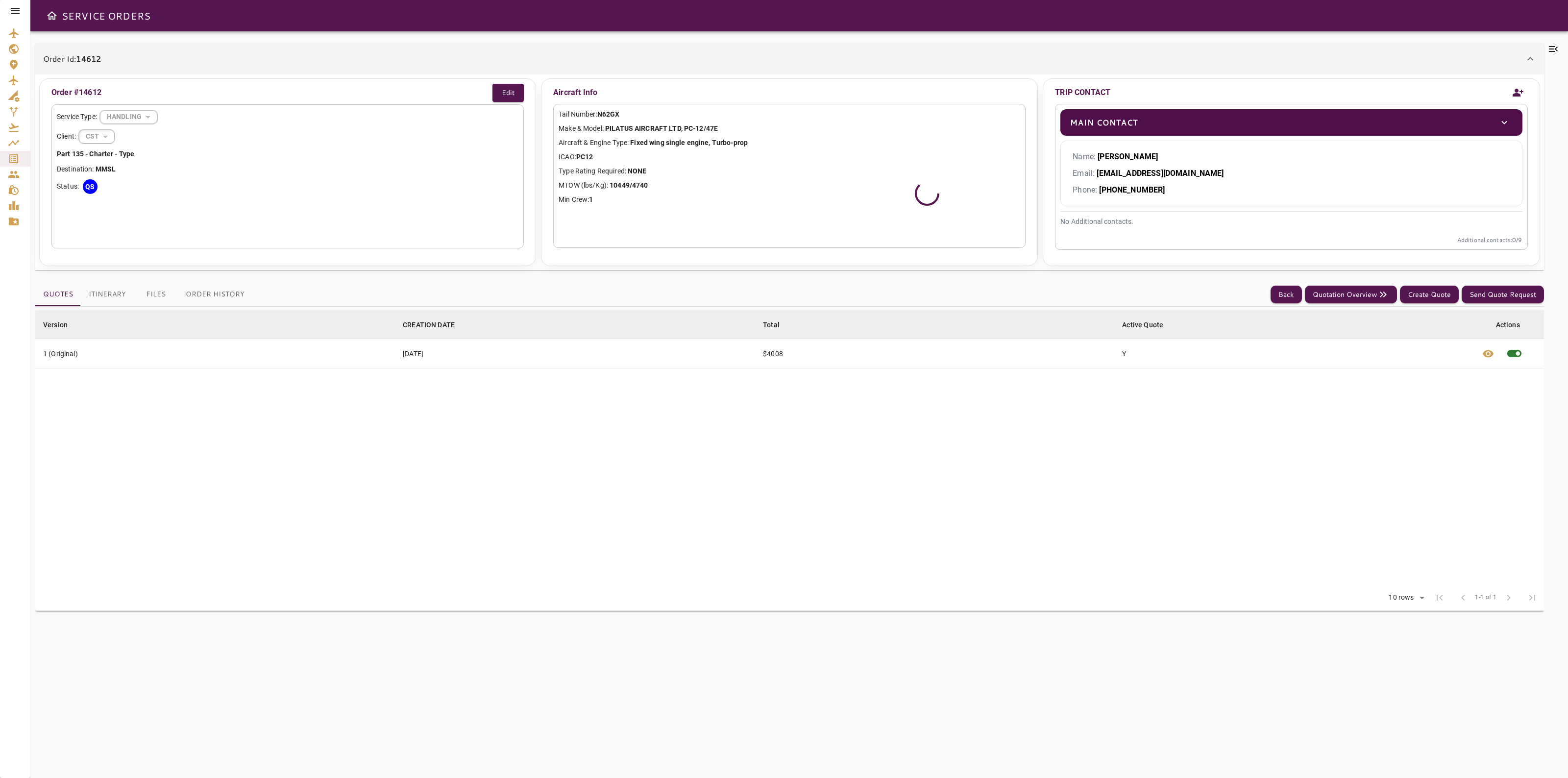
click at [1556, 58] on div at bounding box center [1553, 405] width 19 height 724
click at [1556, 50] on icon at bounding box center [1552, 49] width 9 height 6
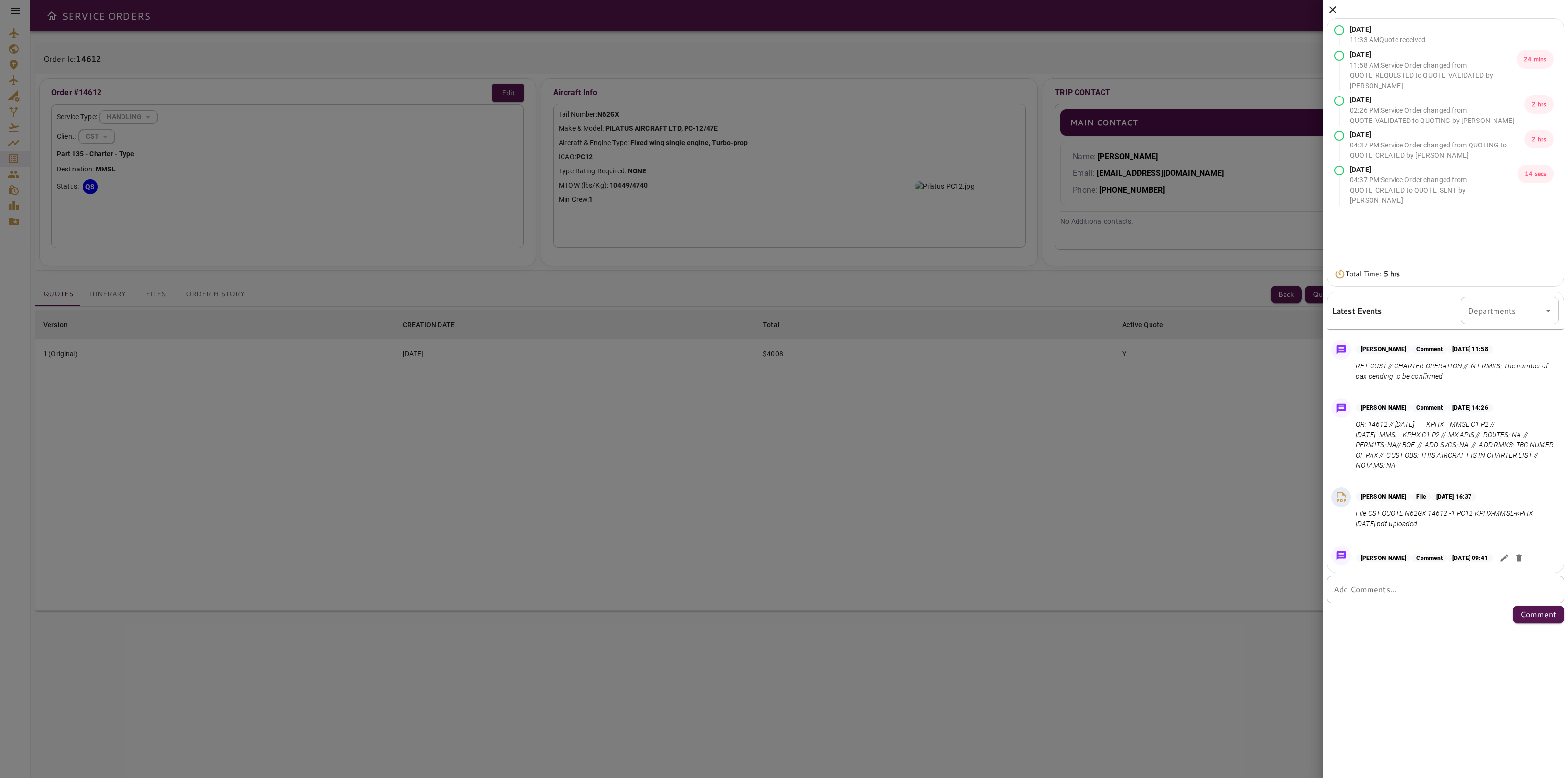
scroll to position [72, 0]
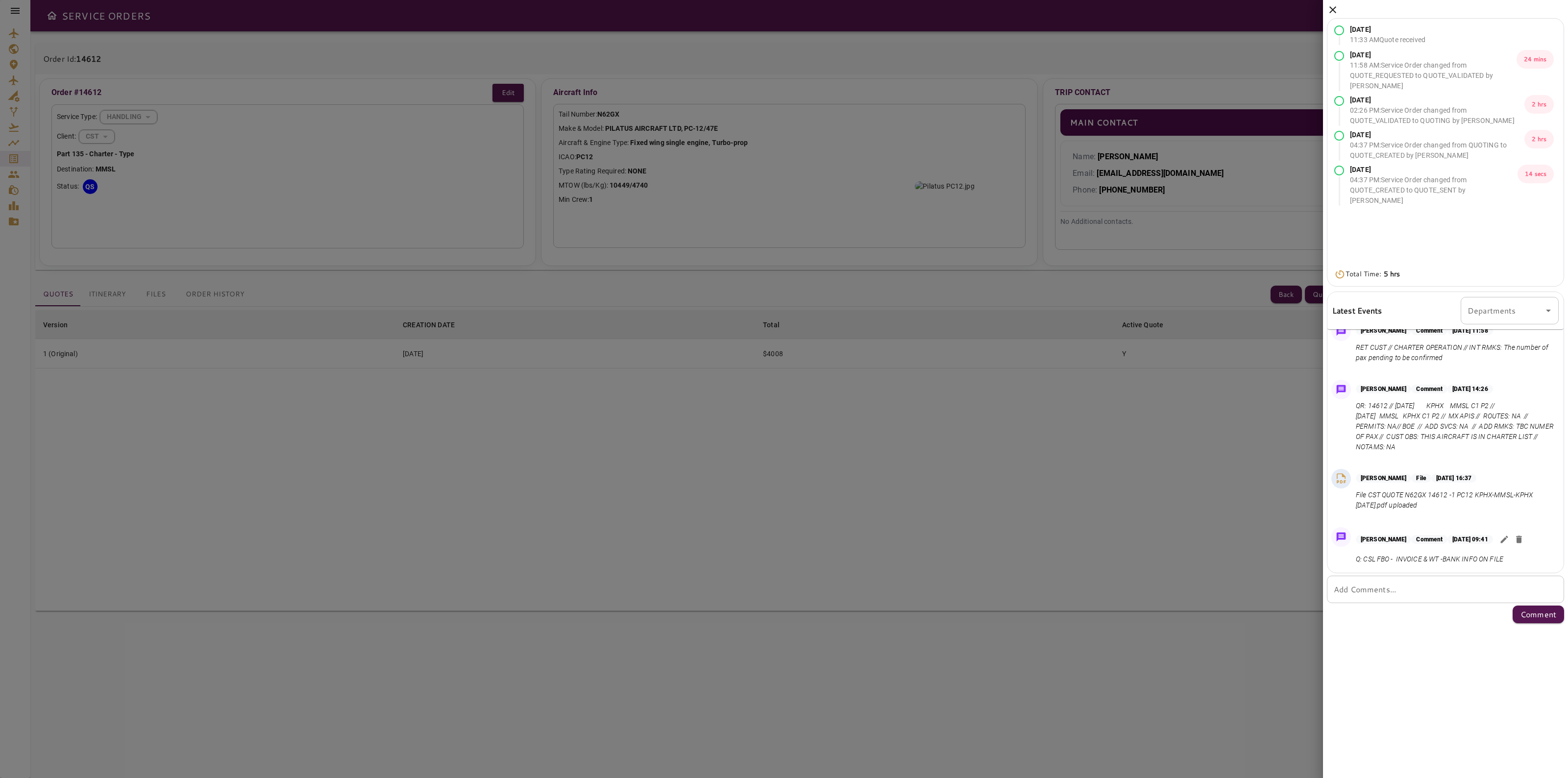
click at [1509, 538] on icon "button" at bounding box center [1503, 539] width 10 height 10
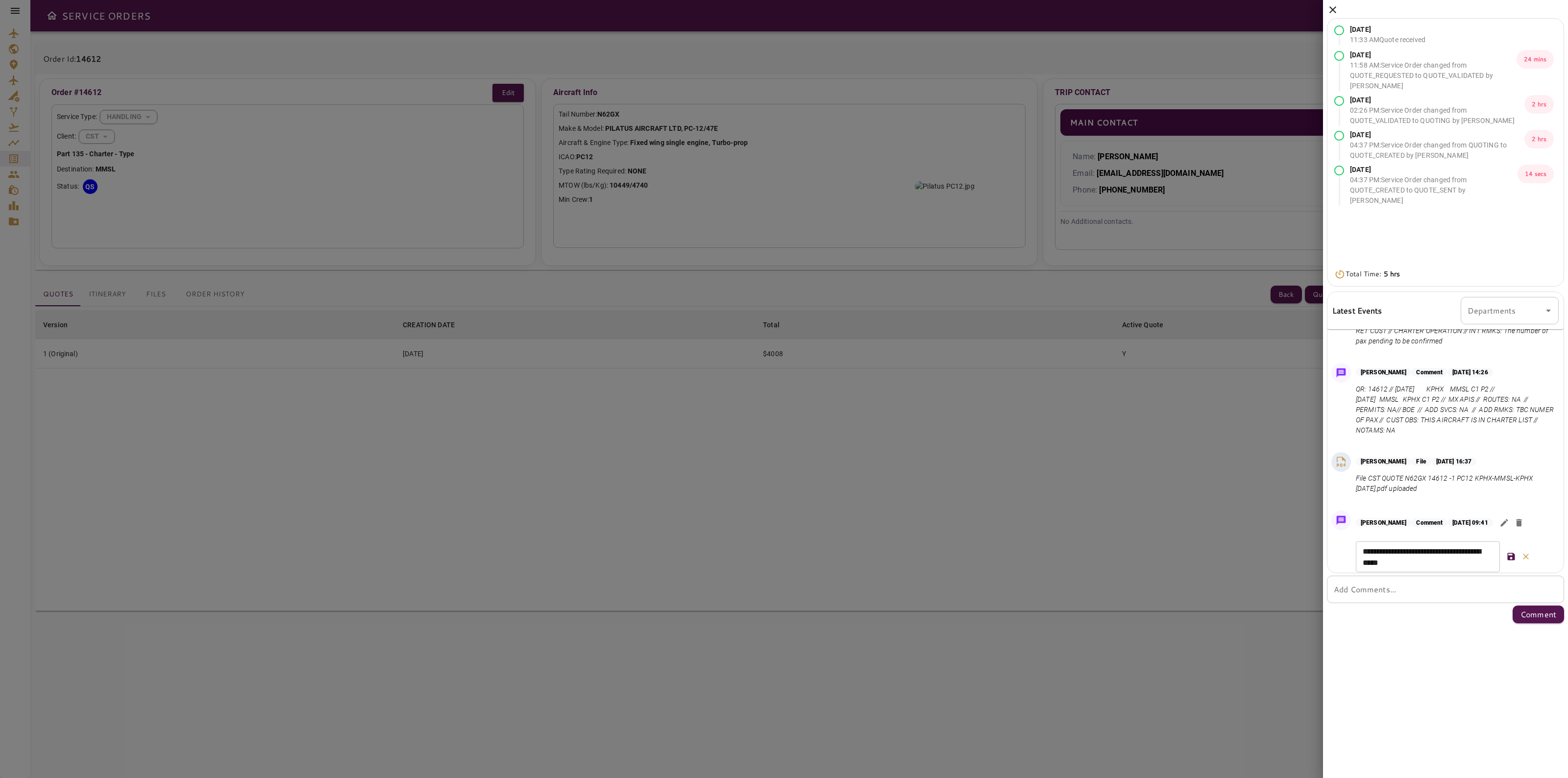
scroll to position [97, 0]
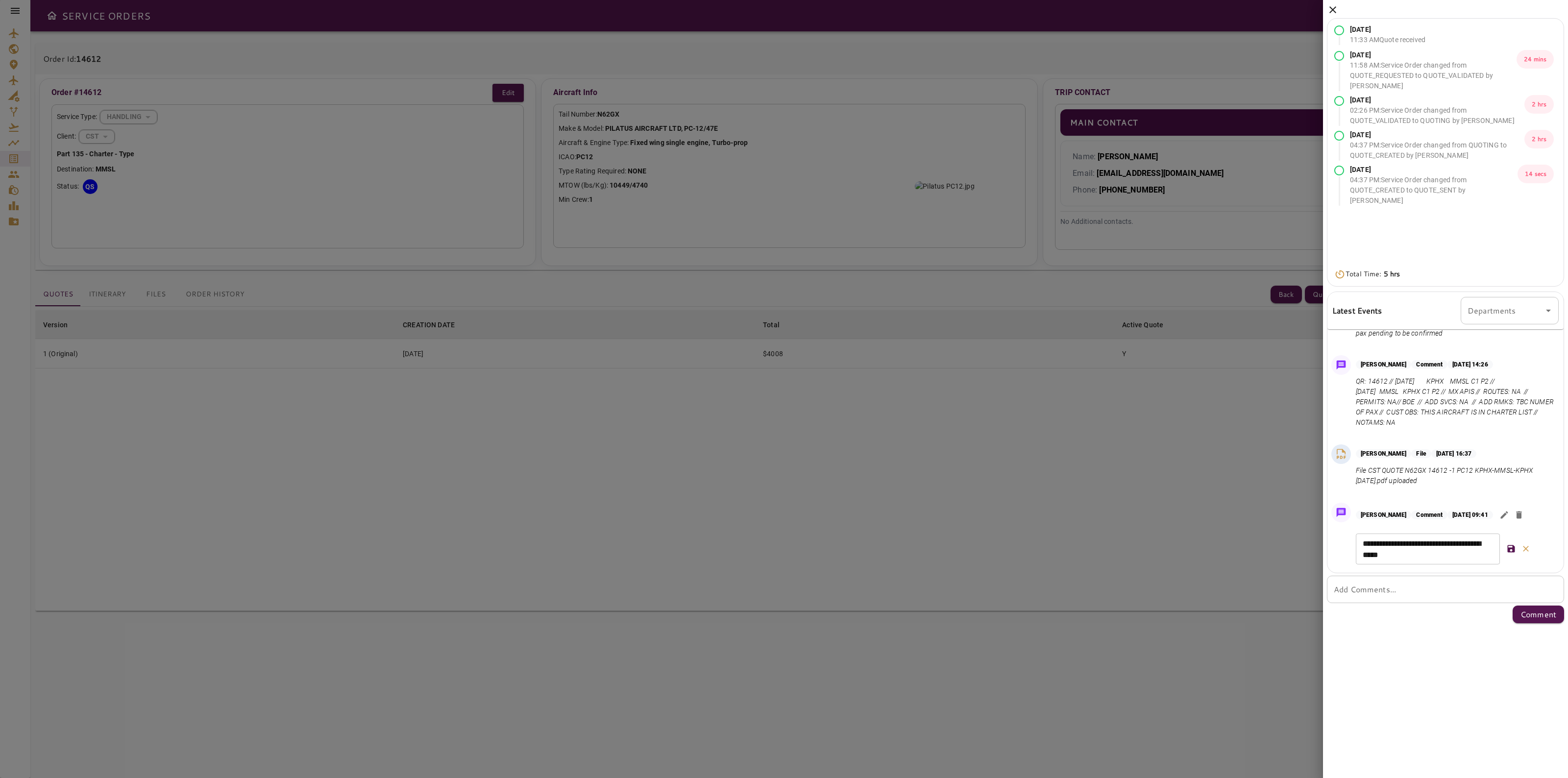
click at [1491, 559] on textarea "**********" at bounding box center [1428, 549] width 131 height 23
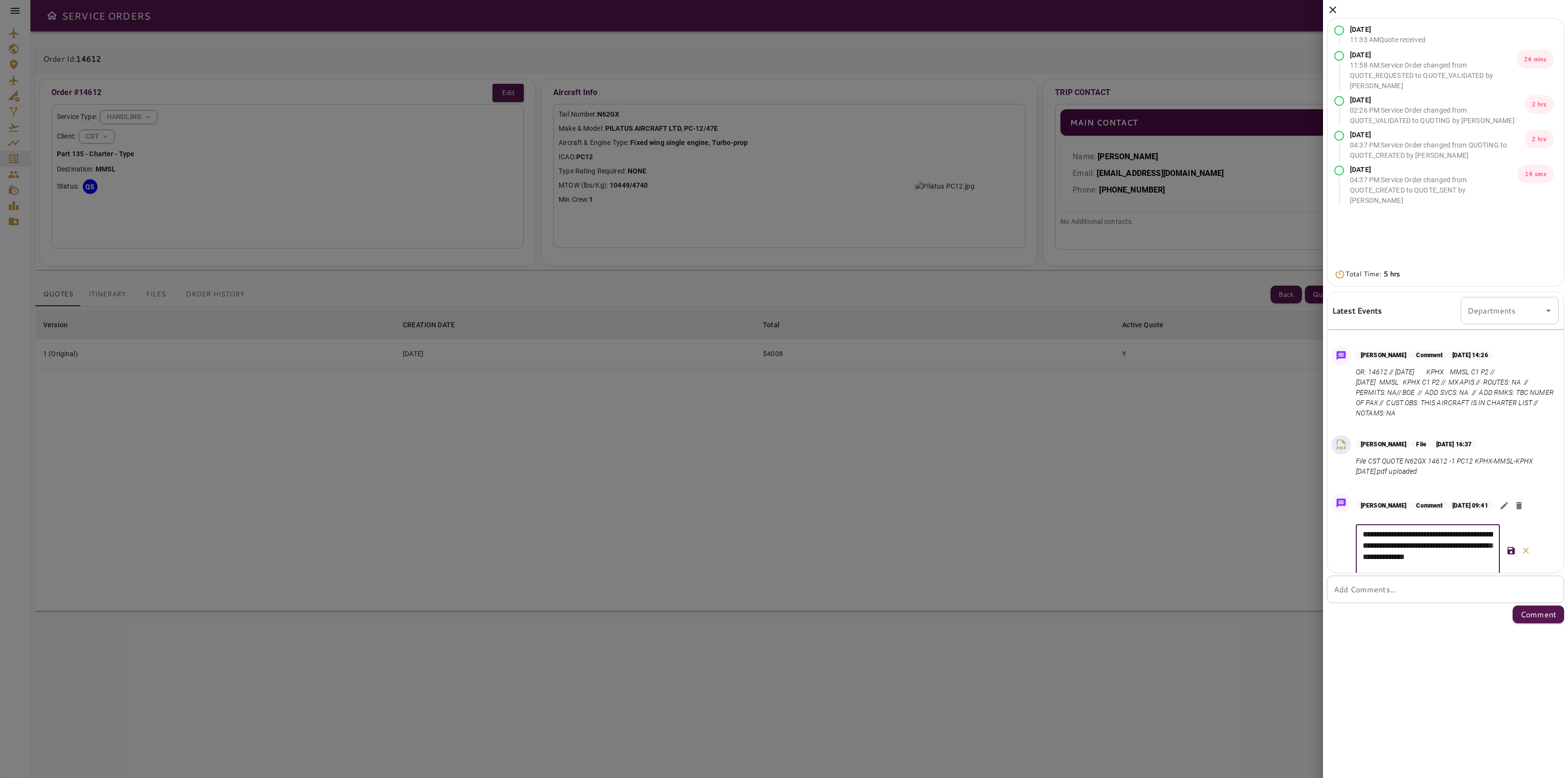
type textarea "**********"
click at [1506, 548] on icon "button" at bounding box center [1510, 551] width 10 height 10
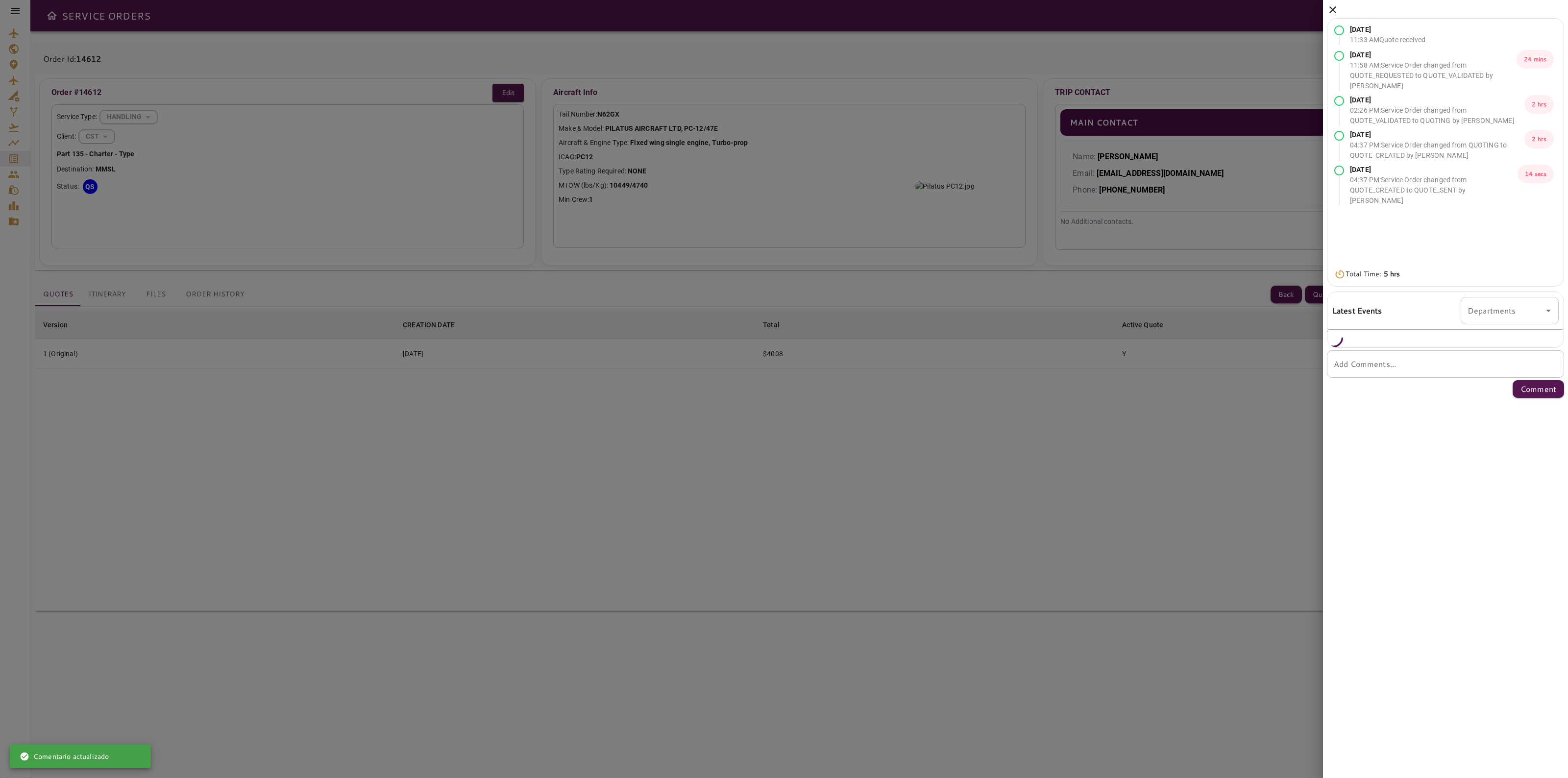
scroll to position [0, 0]
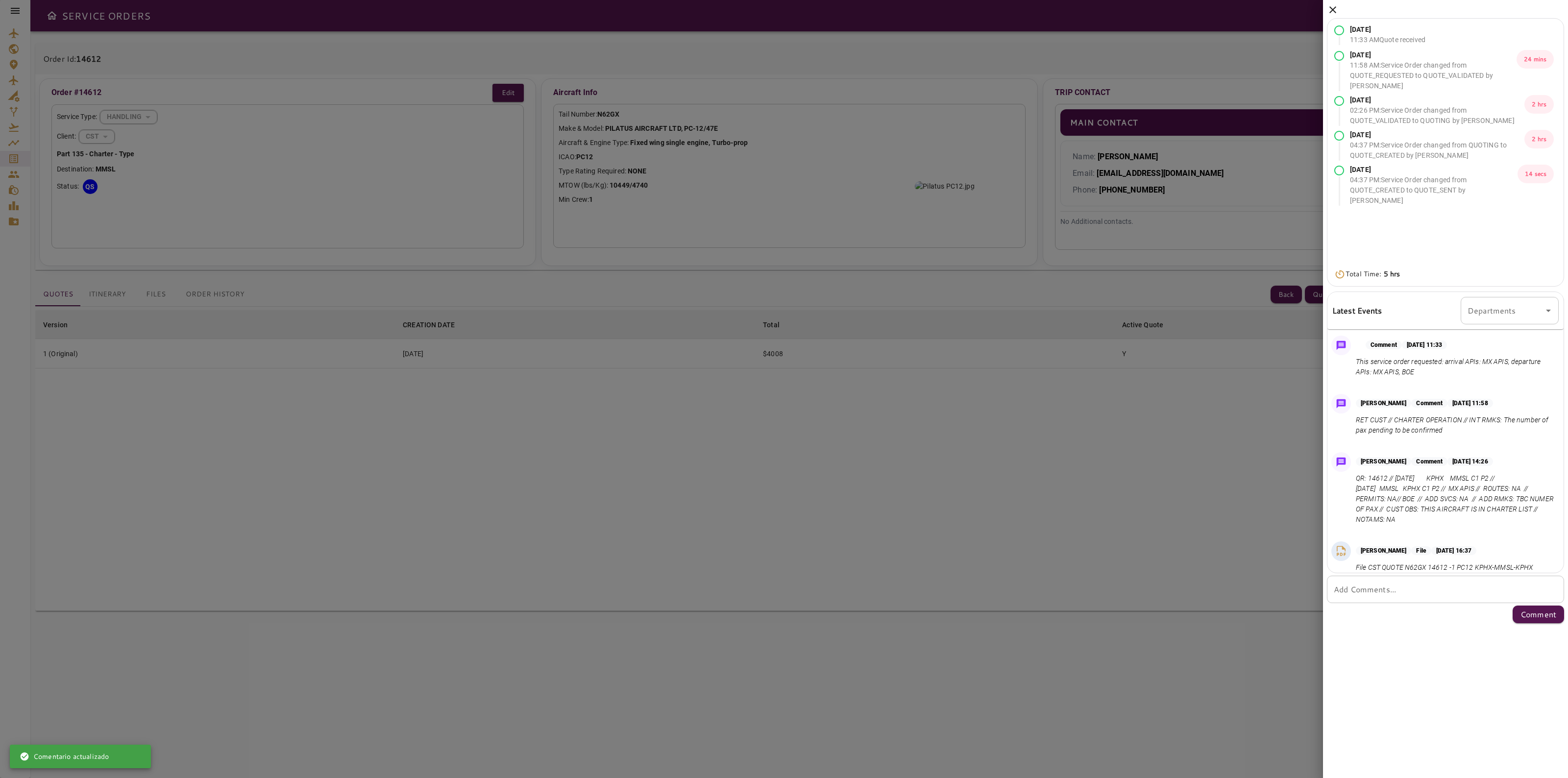
click at [1332, 8] on icon at bounding box center [1332, 9] width 12 height 12
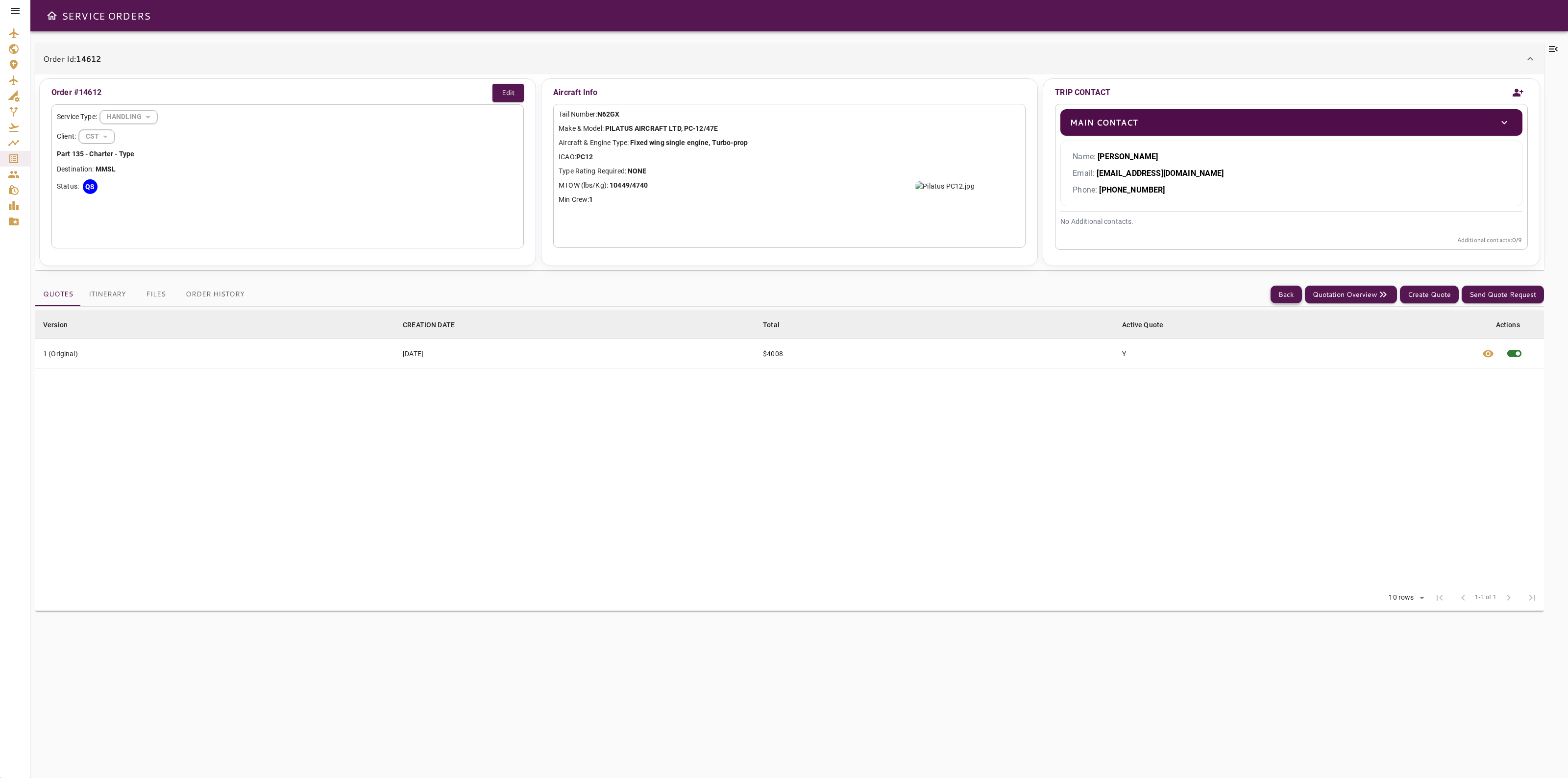
click at [1297, 297] on button "Back" at bounding box center [1286, 294] width 31 height 18
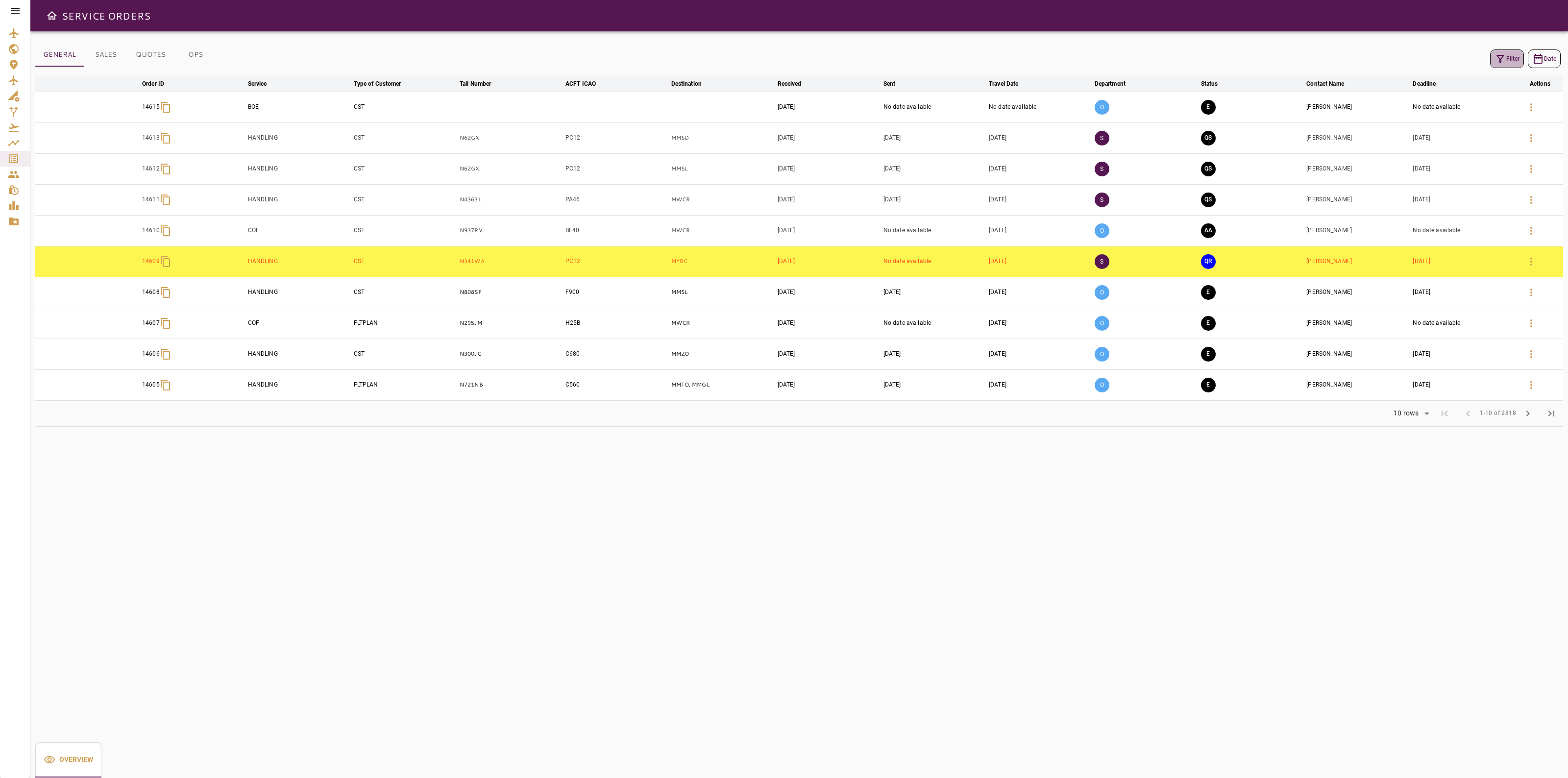
click at [1507, 66] on button "Filter" at bounding box center [1506, 59] width 33 height 19
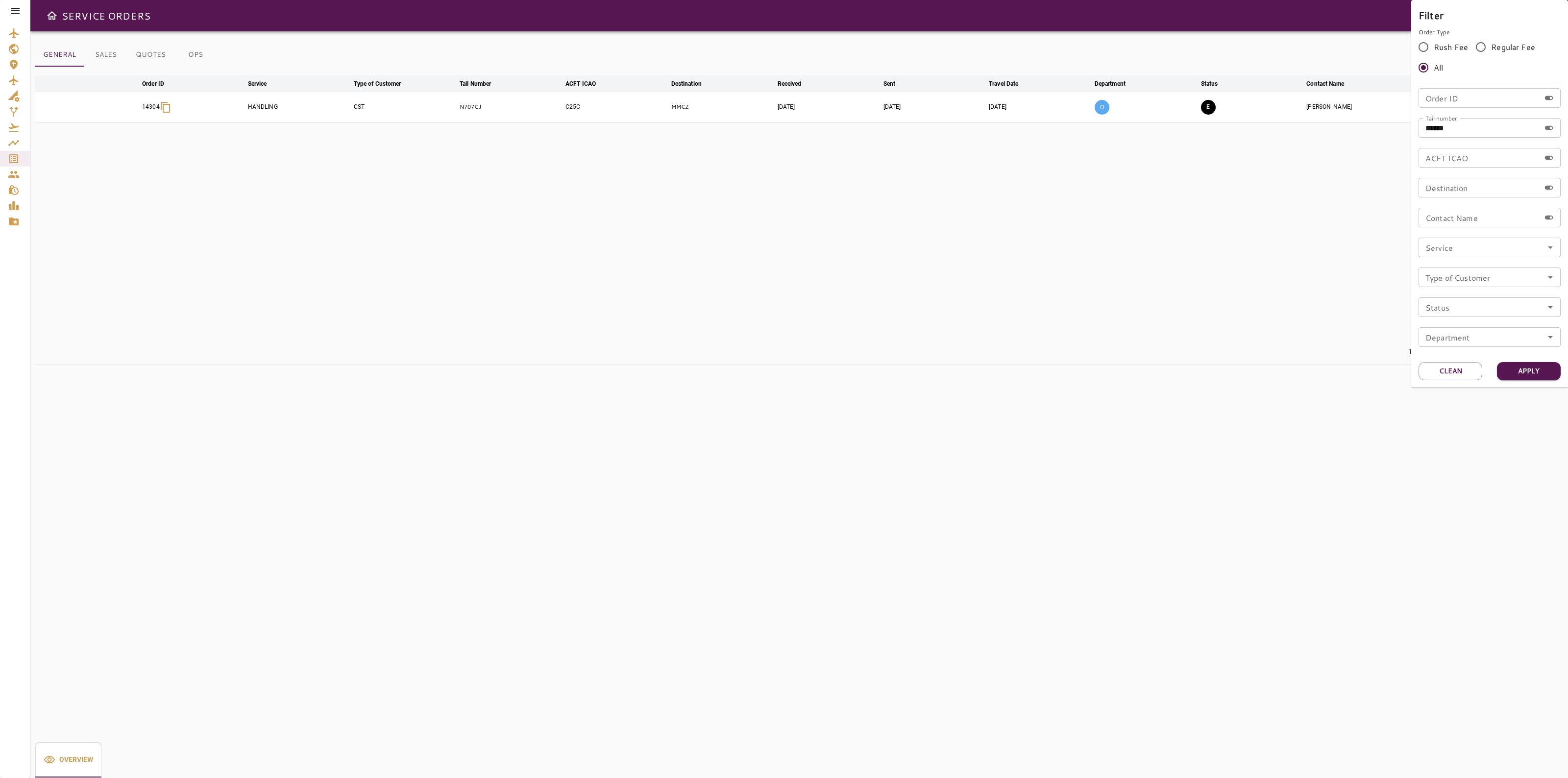
click at [1434, 358] on div "Filter Order Type Rush Fee Regular Fee All Order ID Order ID Tail number ******…" at bounding box center [1489, 194] width 157 height 387
click at [1440, 373] on button "Clean" at bounding box center [1451, 370] width 64 height 18
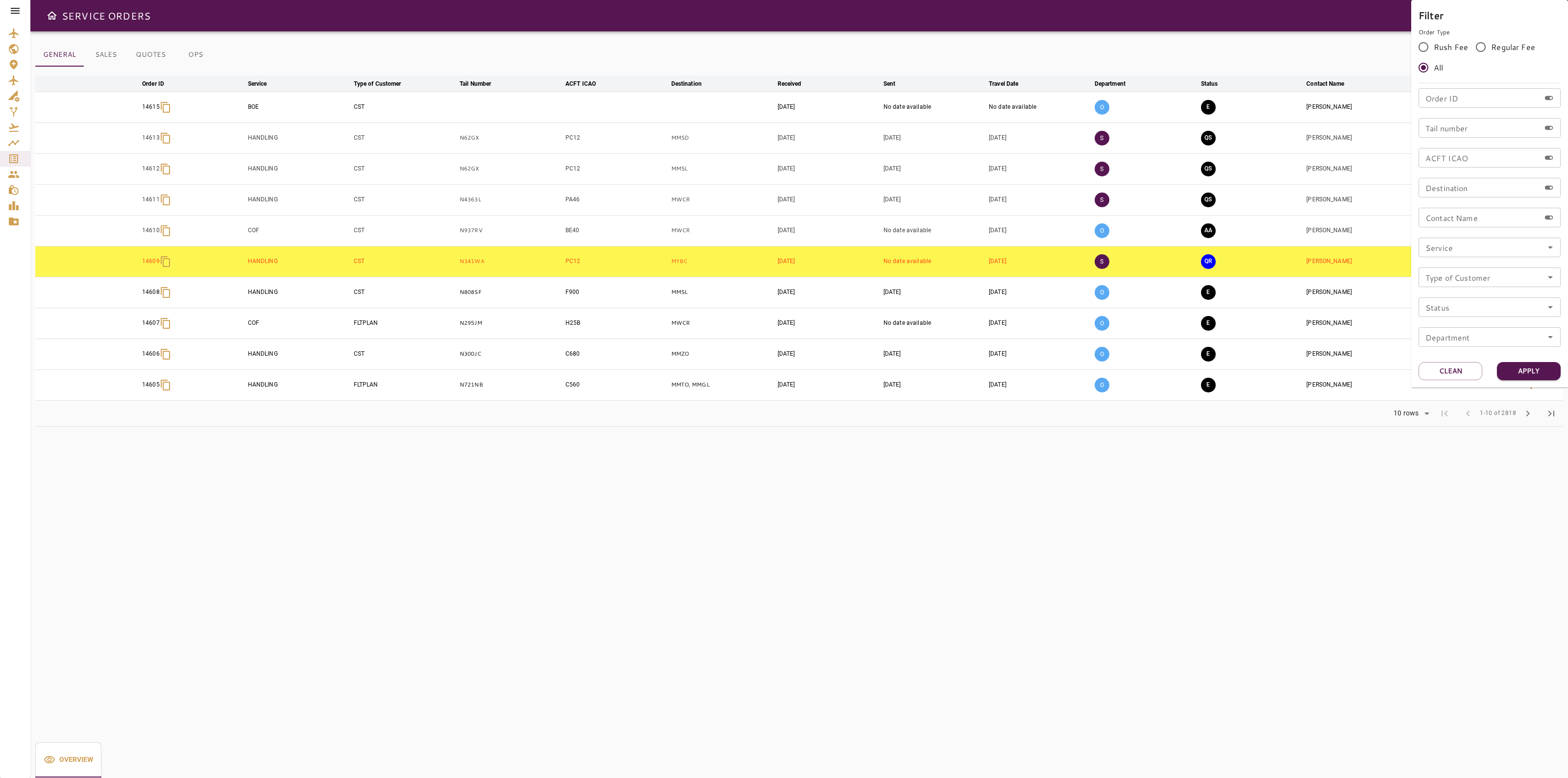
click at [1044, 20] on div at bounding box center [784, 389] width 1568 height 778
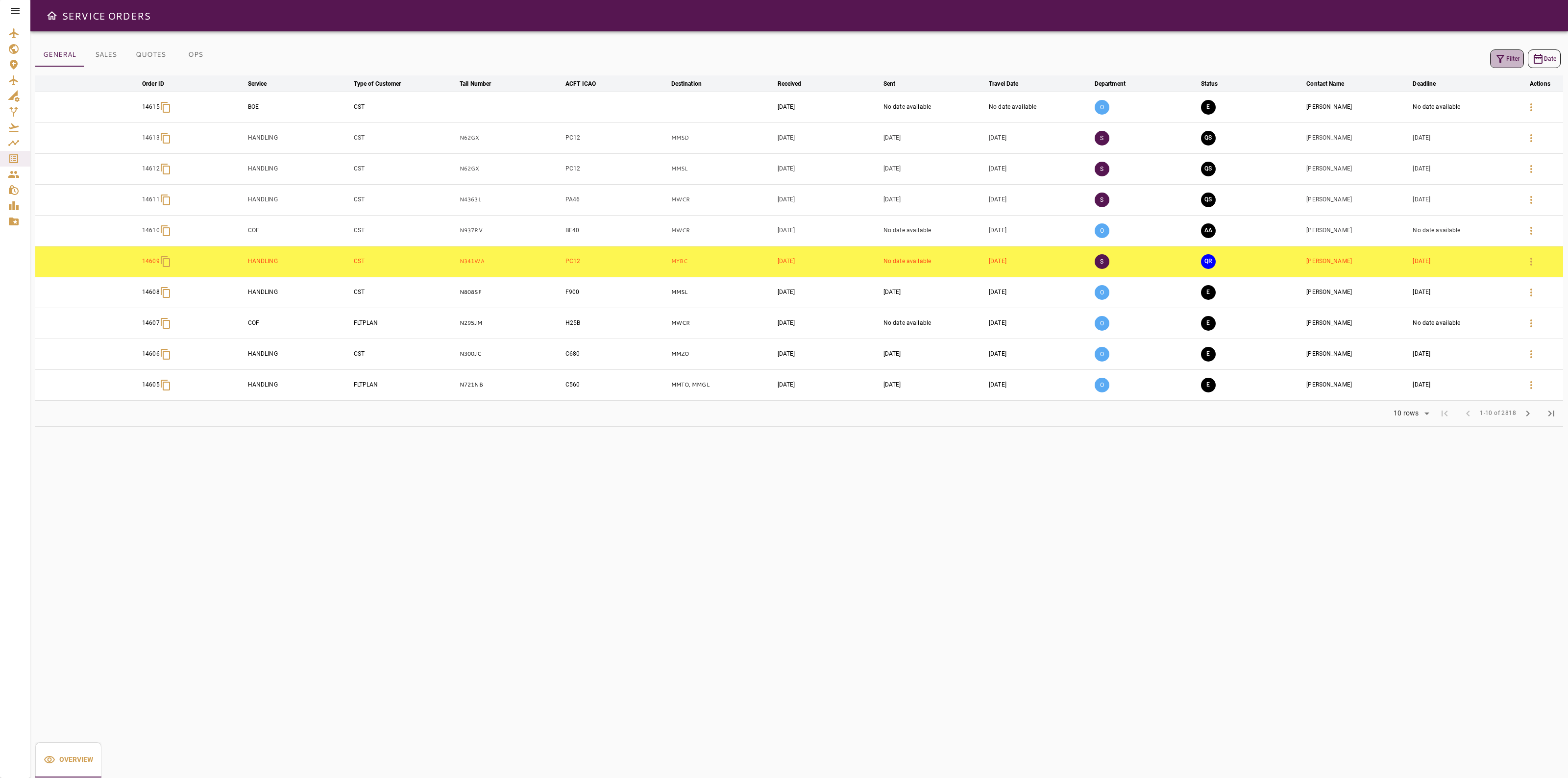
click at [1512, 54] on button "Filter" at bounding box center [1506, 59] width 33 height 19
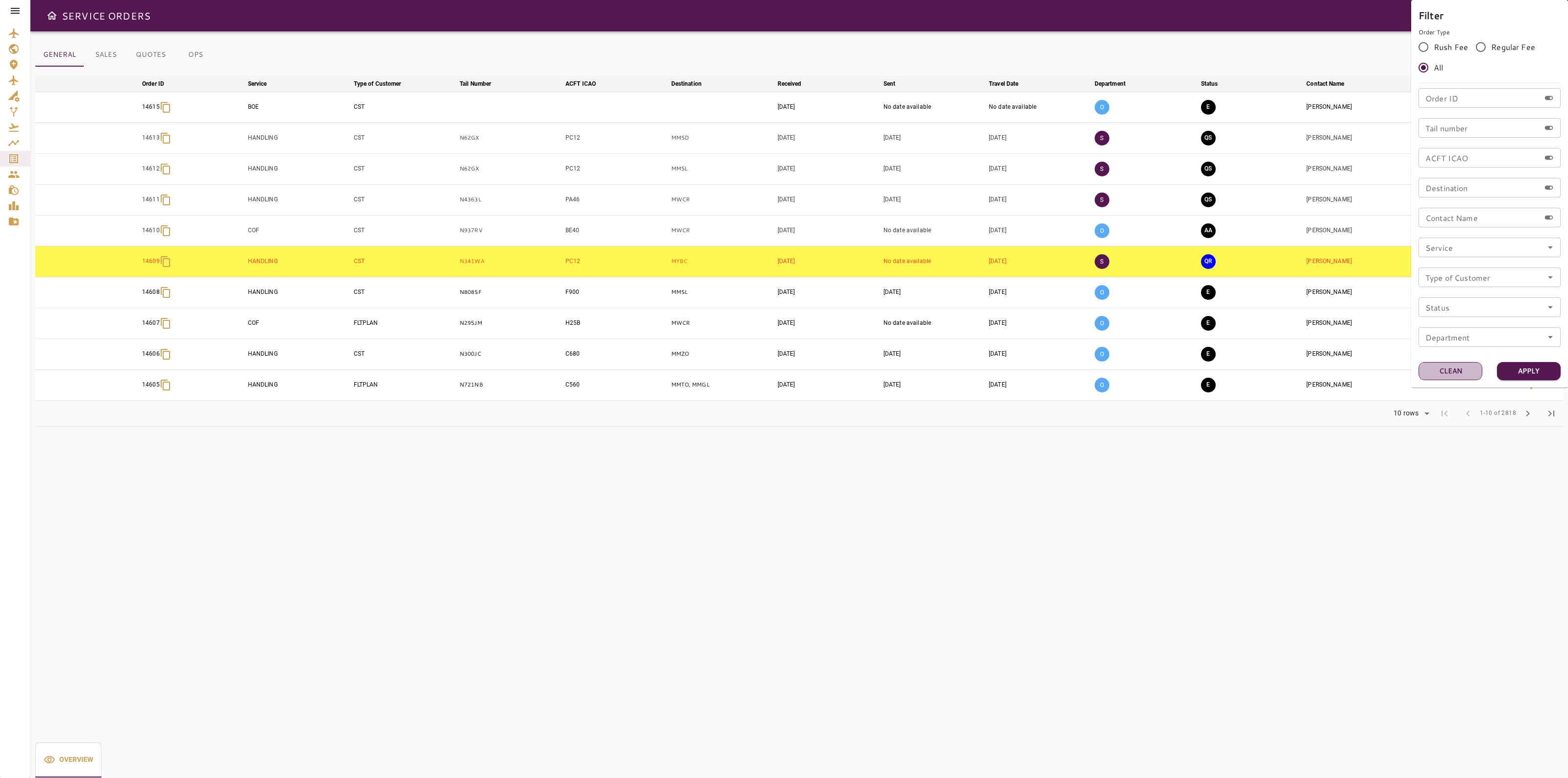
click at [1461, 373] on button "Clean" at bounding box center [1451, 370] width 64 height 18
click at [1293, 579] on div at bounding box center [784, 389] width 1568 height 778
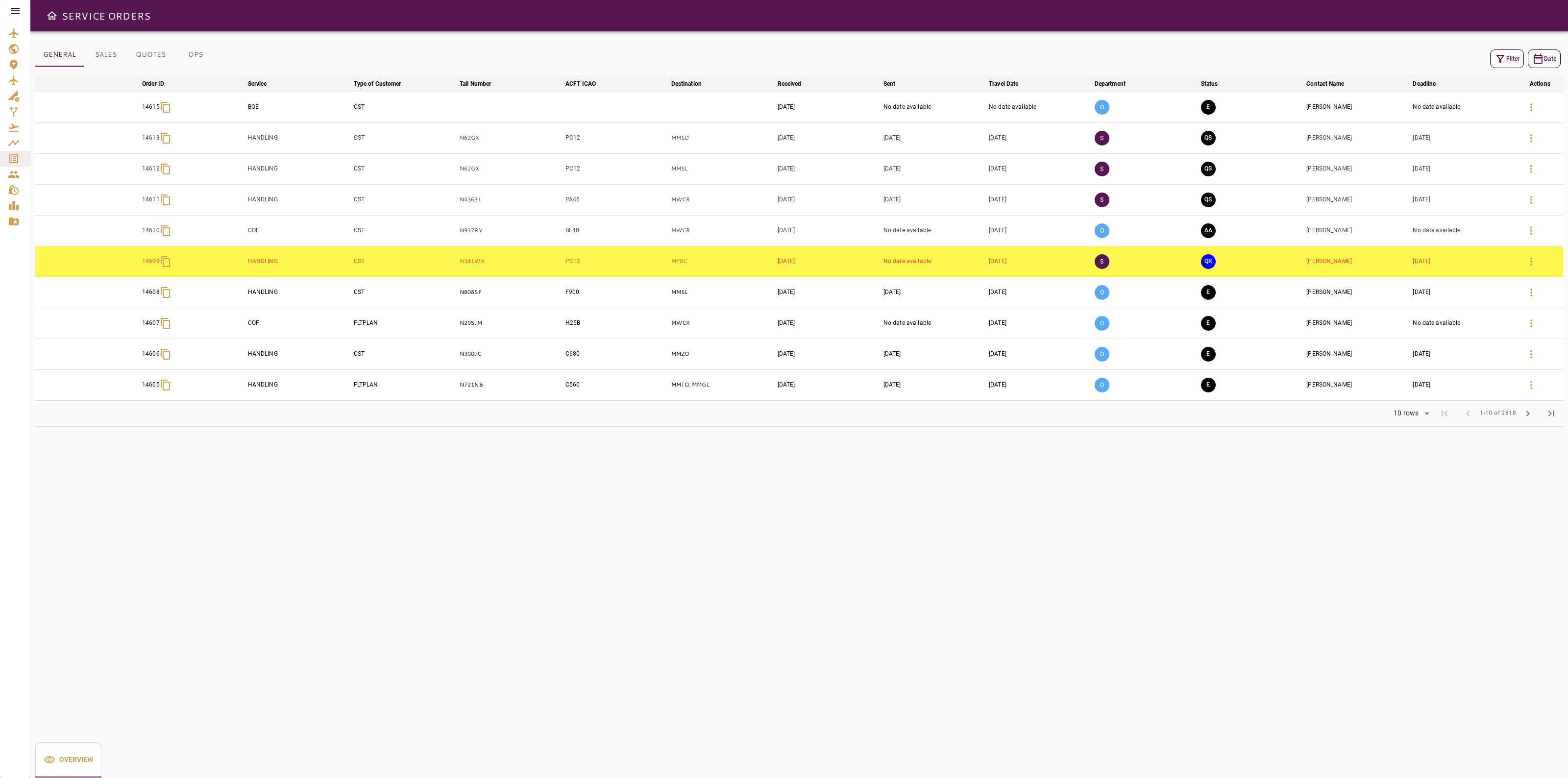
click at [1530, 263] on icon "button" at bounding box center [1531, 261] width 2 height 8
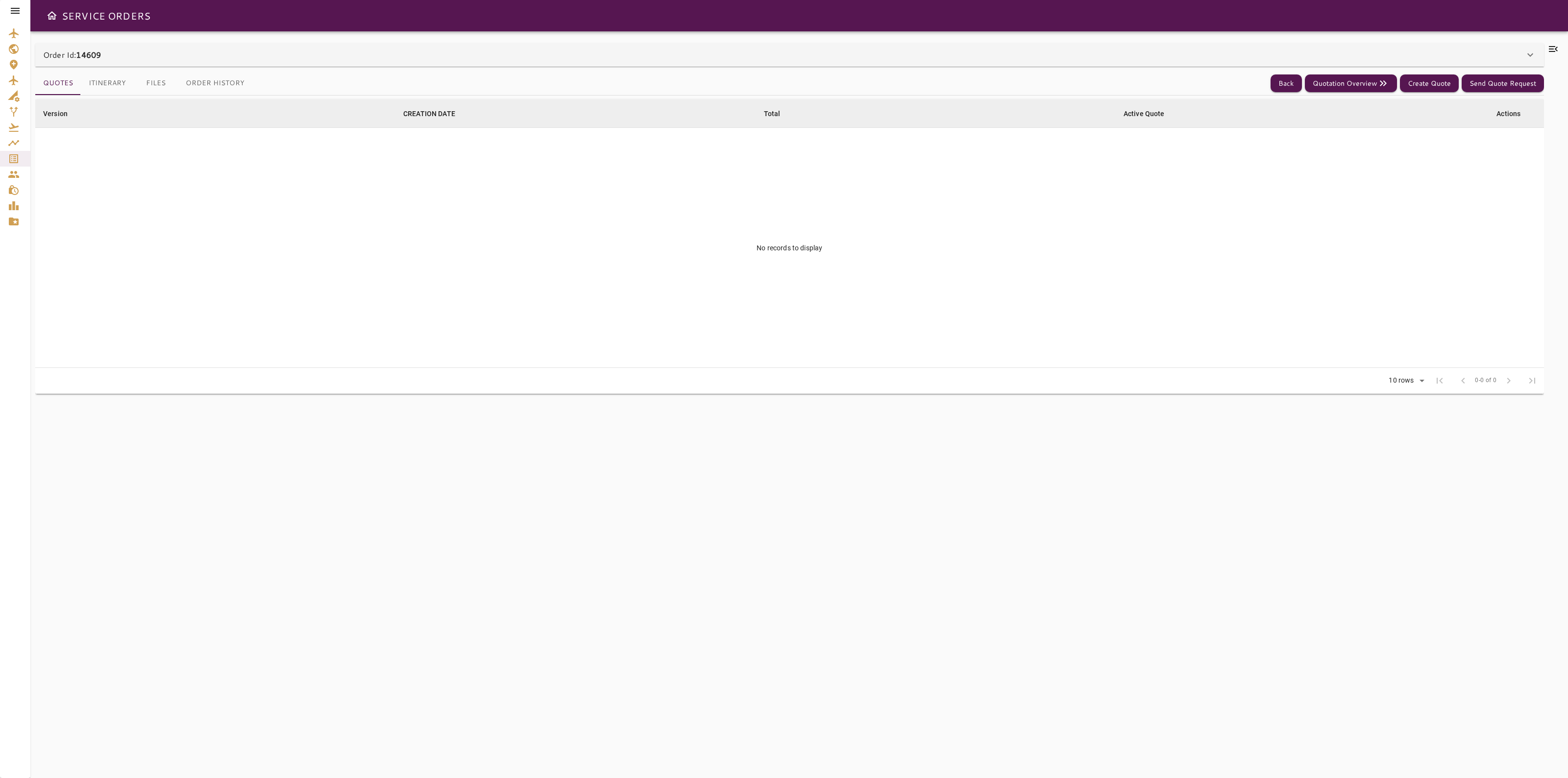
click at [1489, 57] on div "Order Id: 14609" at bounding box center [783, 54] width 1481 height 12
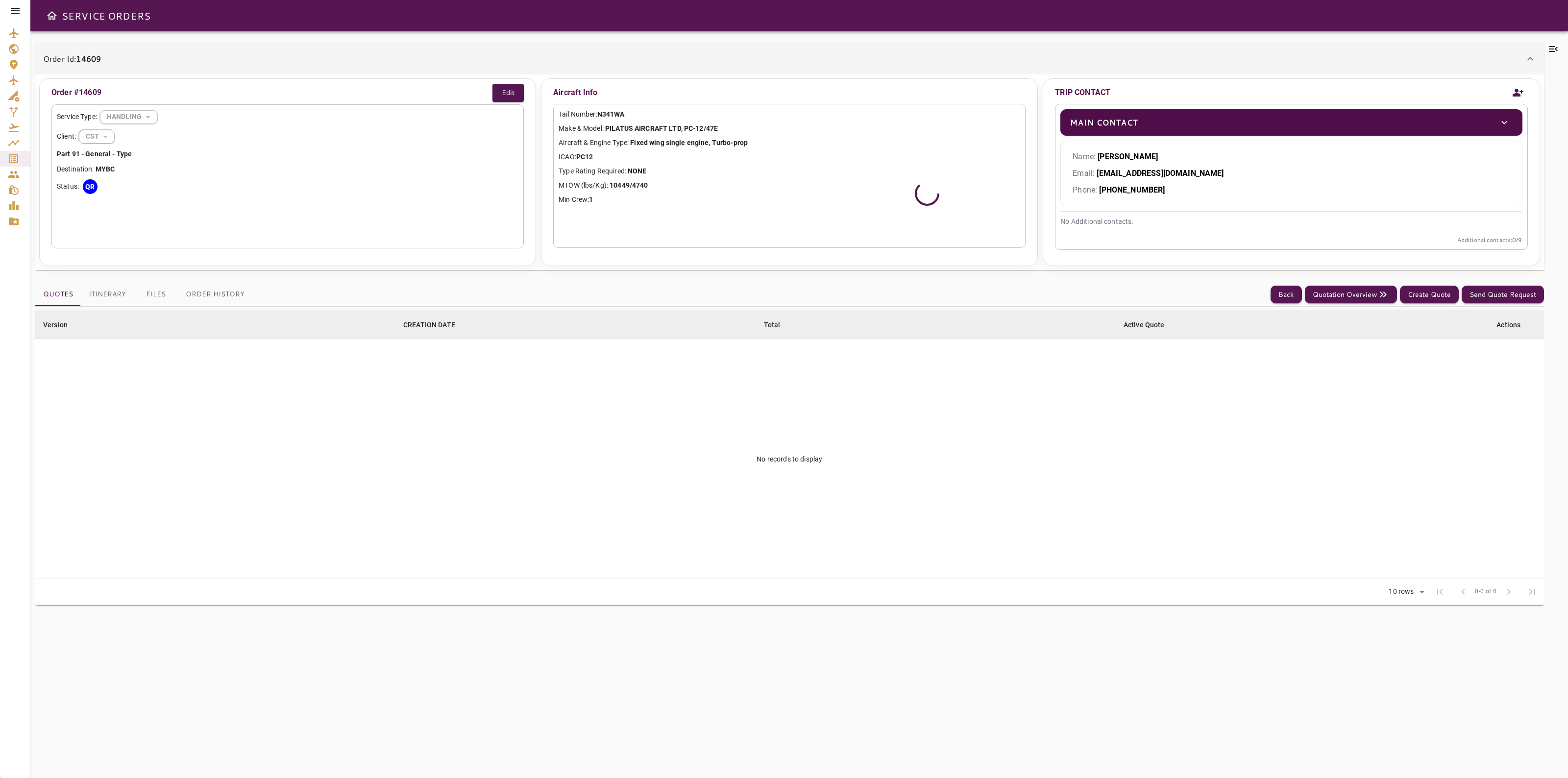
click at [1549, 51] on icon at bounding box center [1552, 48] width 12 height 12
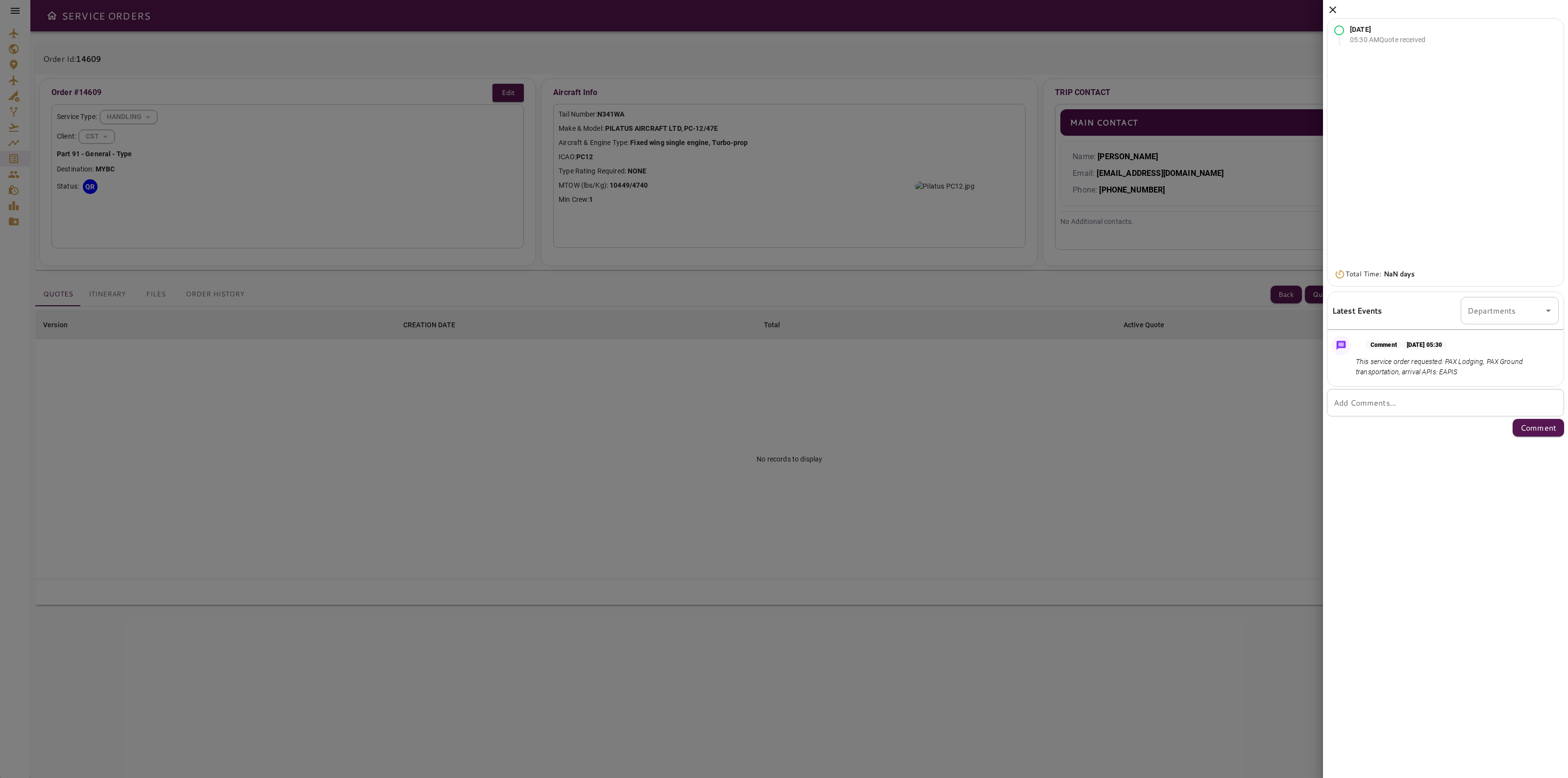
click at [1331, 10] on icon at bounding box center [1332, 9] width 7 height 7
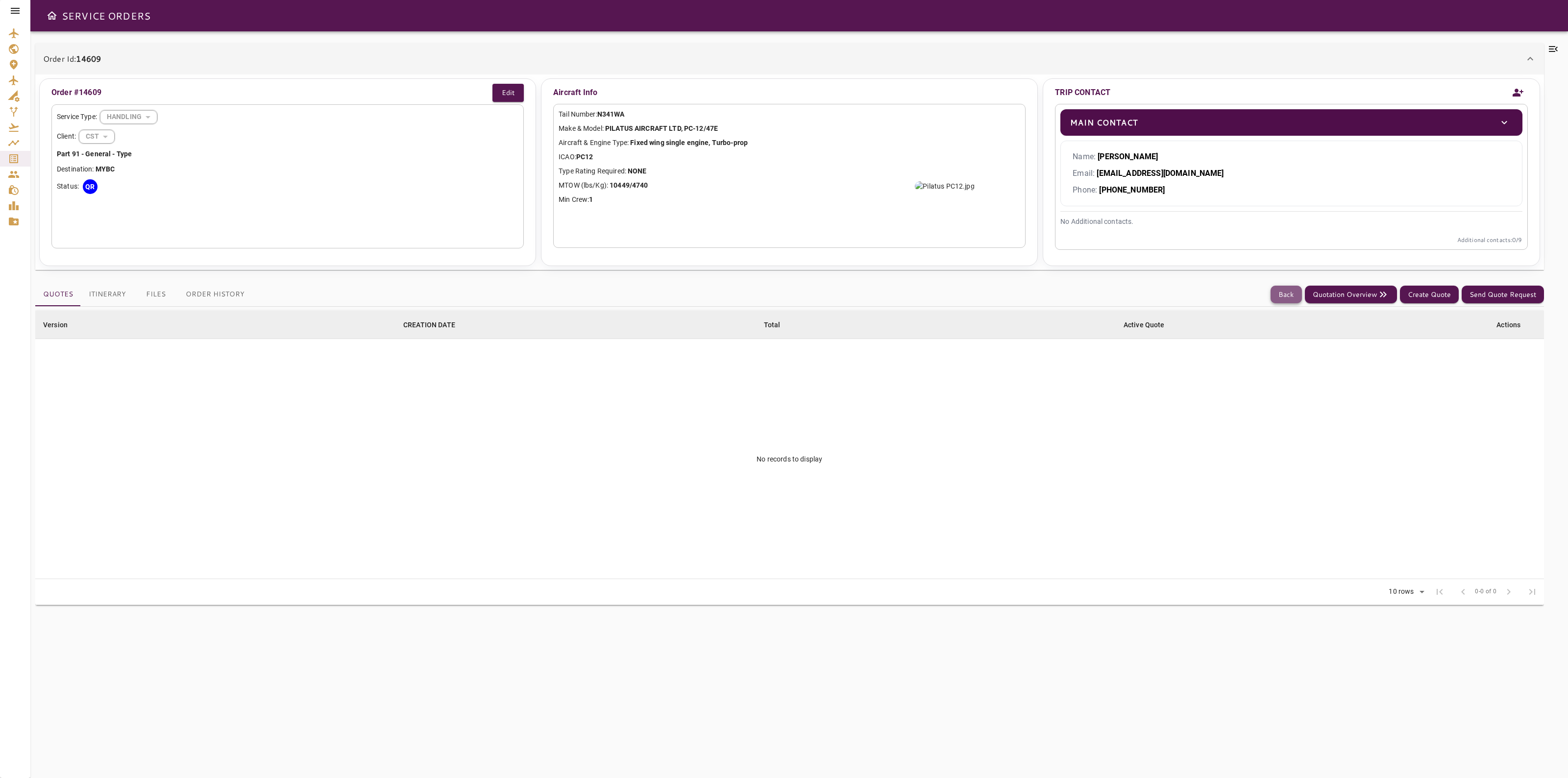
click at [1285, 295] on button "Back" at bounding box center [1286, 294] width 31 height 18
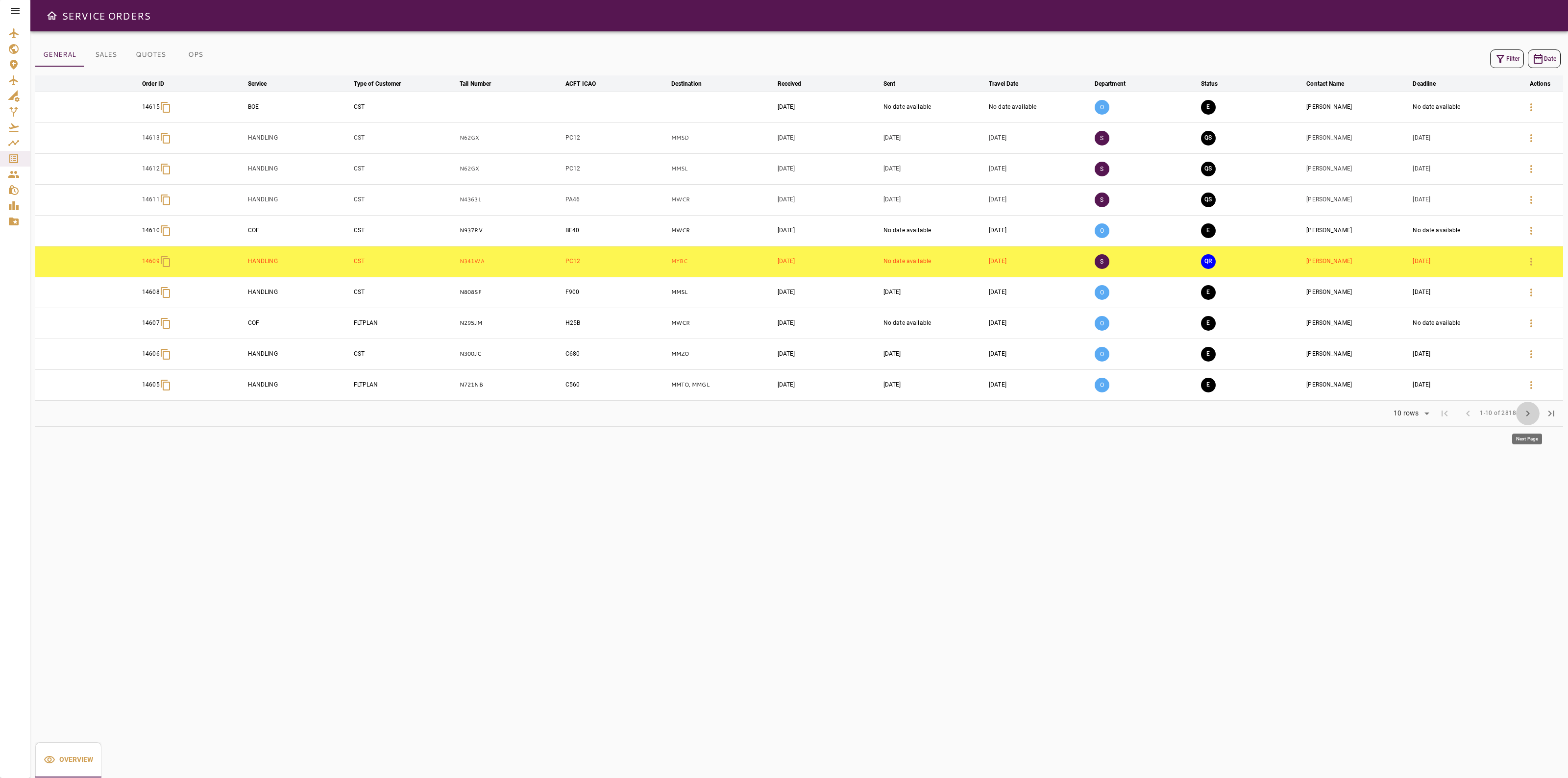
click at [1520, 420] on button "chevron_right" at bounding box center [1528, 414] width 23 height 23
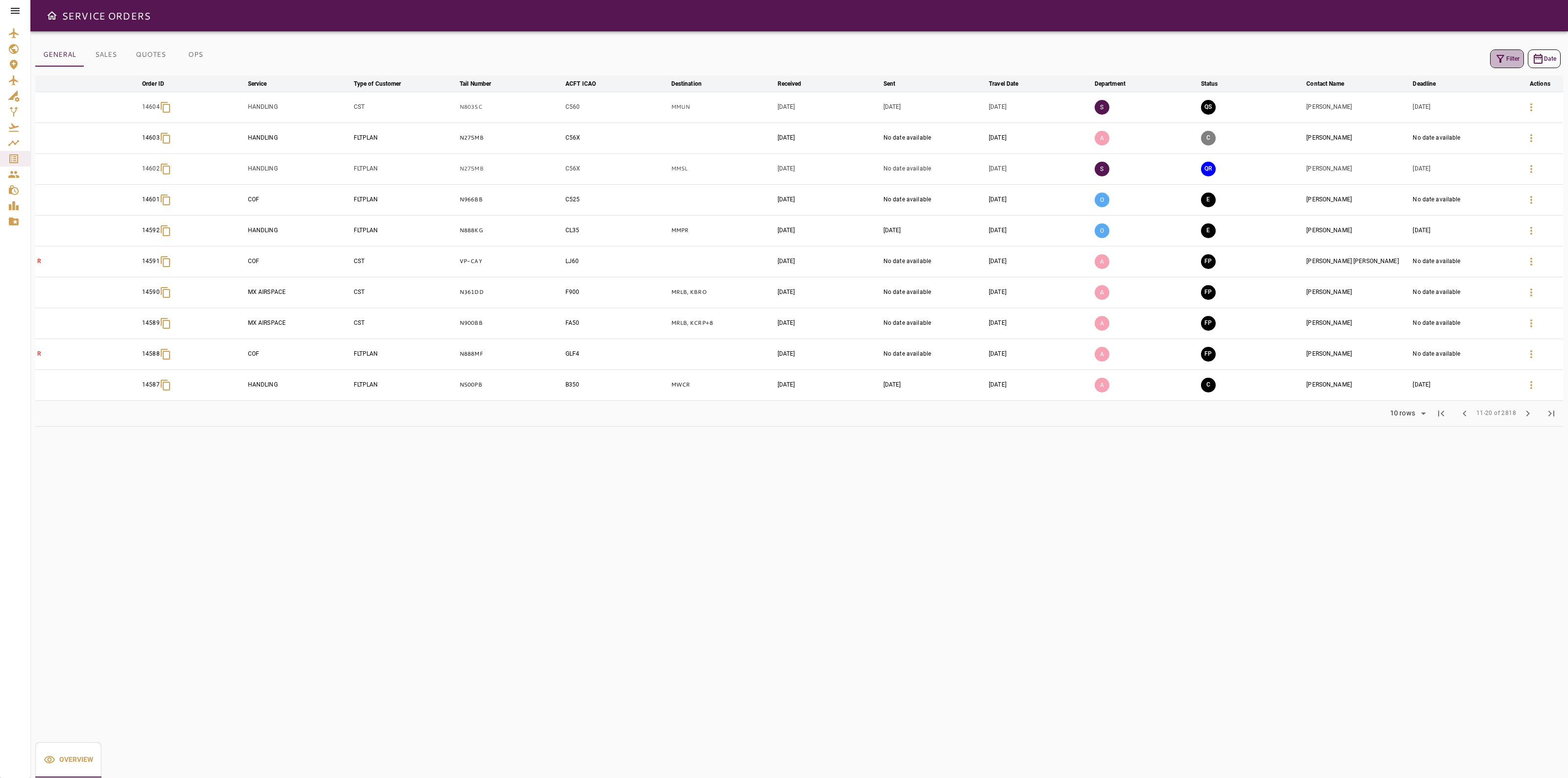
click at [1500, 64] on icon "button" at bounding box center [1500, 58] width 12 height 12
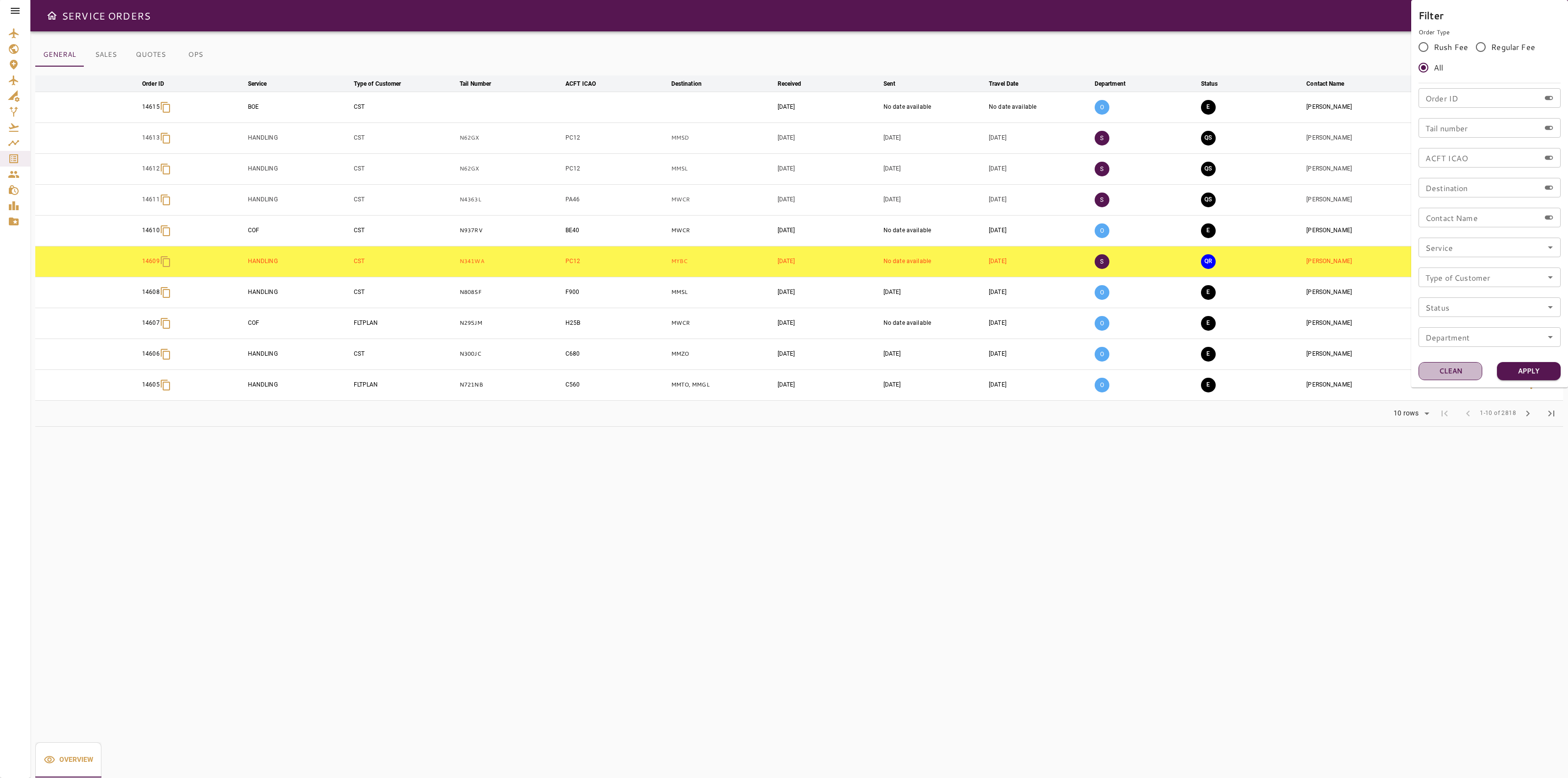
click at [1433, 375] on button "Clean" at bounding box center [1451, 370] width 64 height 18
click at [1306, 461] on div at bounding box center [784, 389] width 1568 height 778
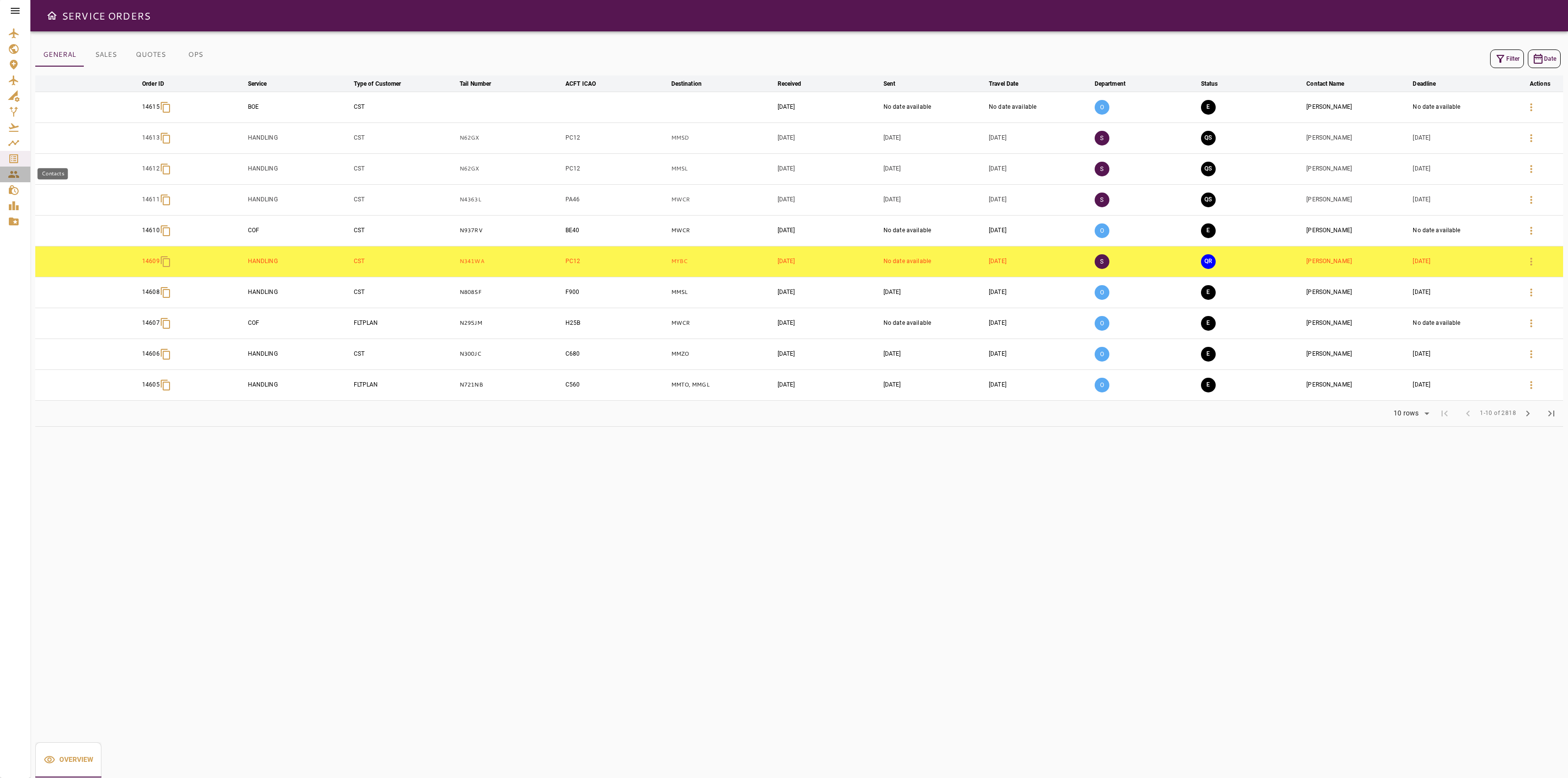
click at [16, 174] on icon "Contacts" at bounding box center [13, 174] width 12 height 12
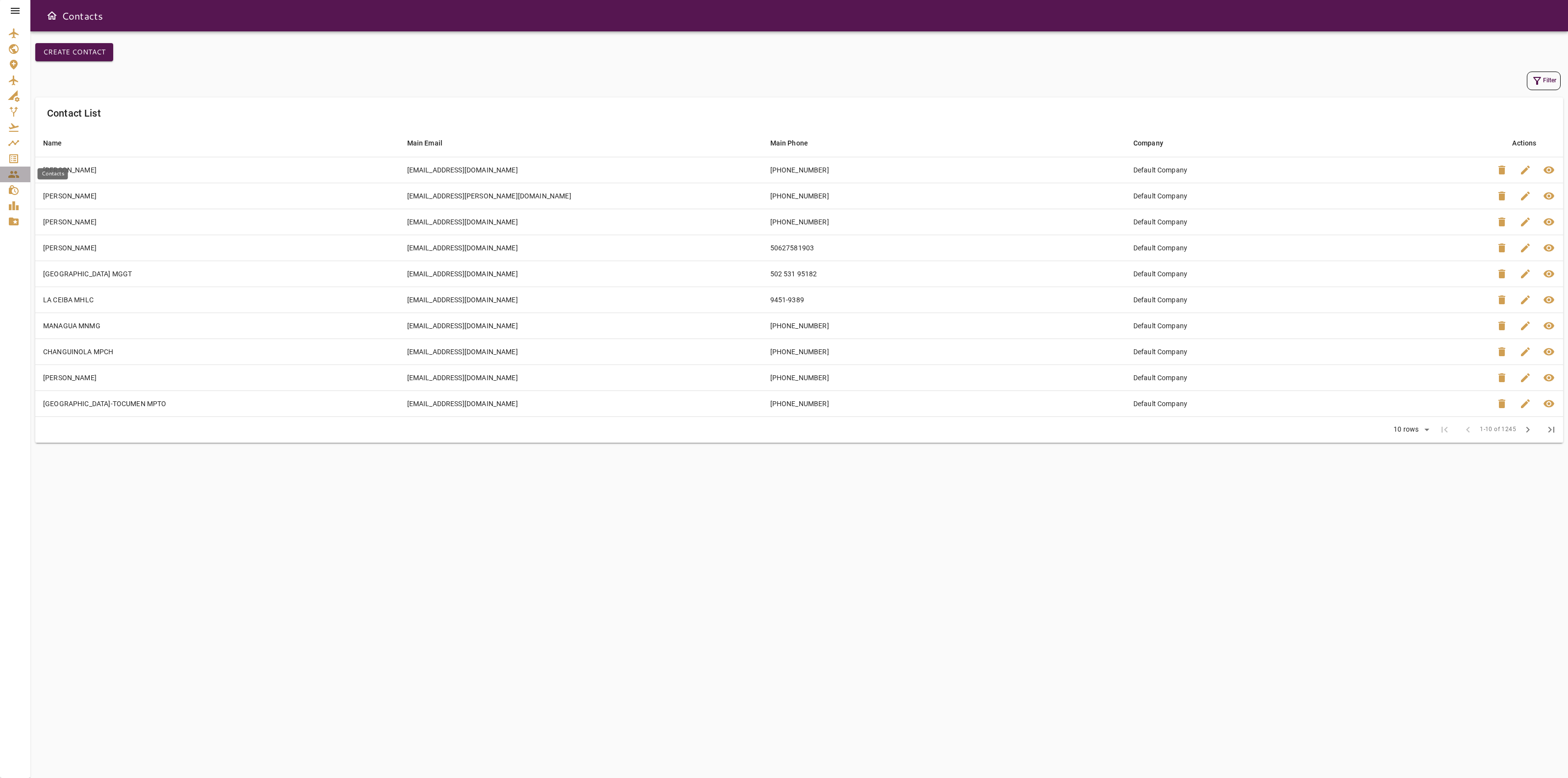
click at [16, 174] on icon "Contacts" at bounding box center [13, 174] width 12 height 12
click at [1402, 431] on body "Contacts Create Contact Filter Contact List Name arrow_downward Main Email arro…" at bounding box center [784, 389] width 1568 height 778
click at [1395, 481] on li "40" at bounding box center [1410, 483] width 45 height 18
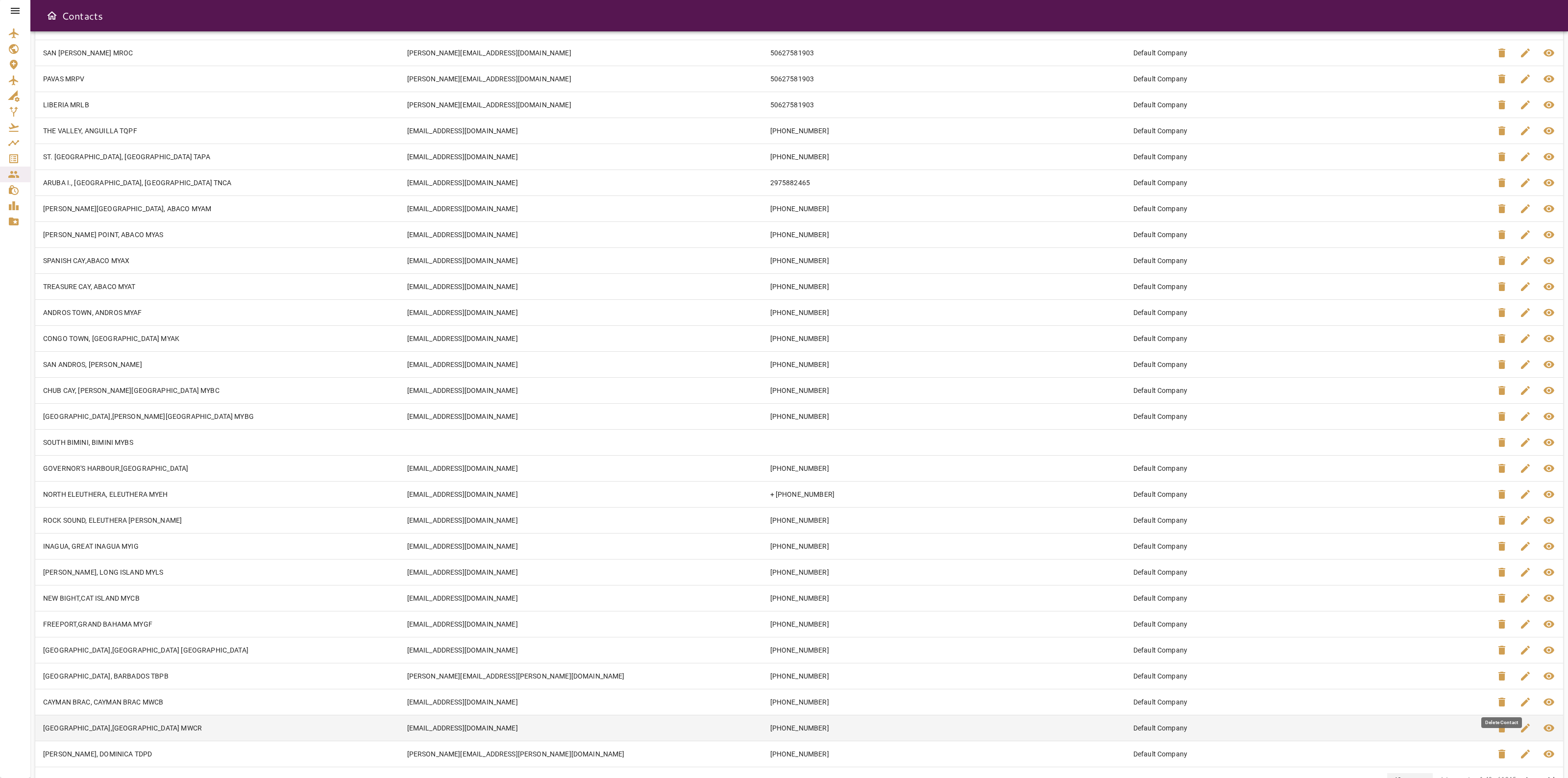
scroll to position [461, 0]
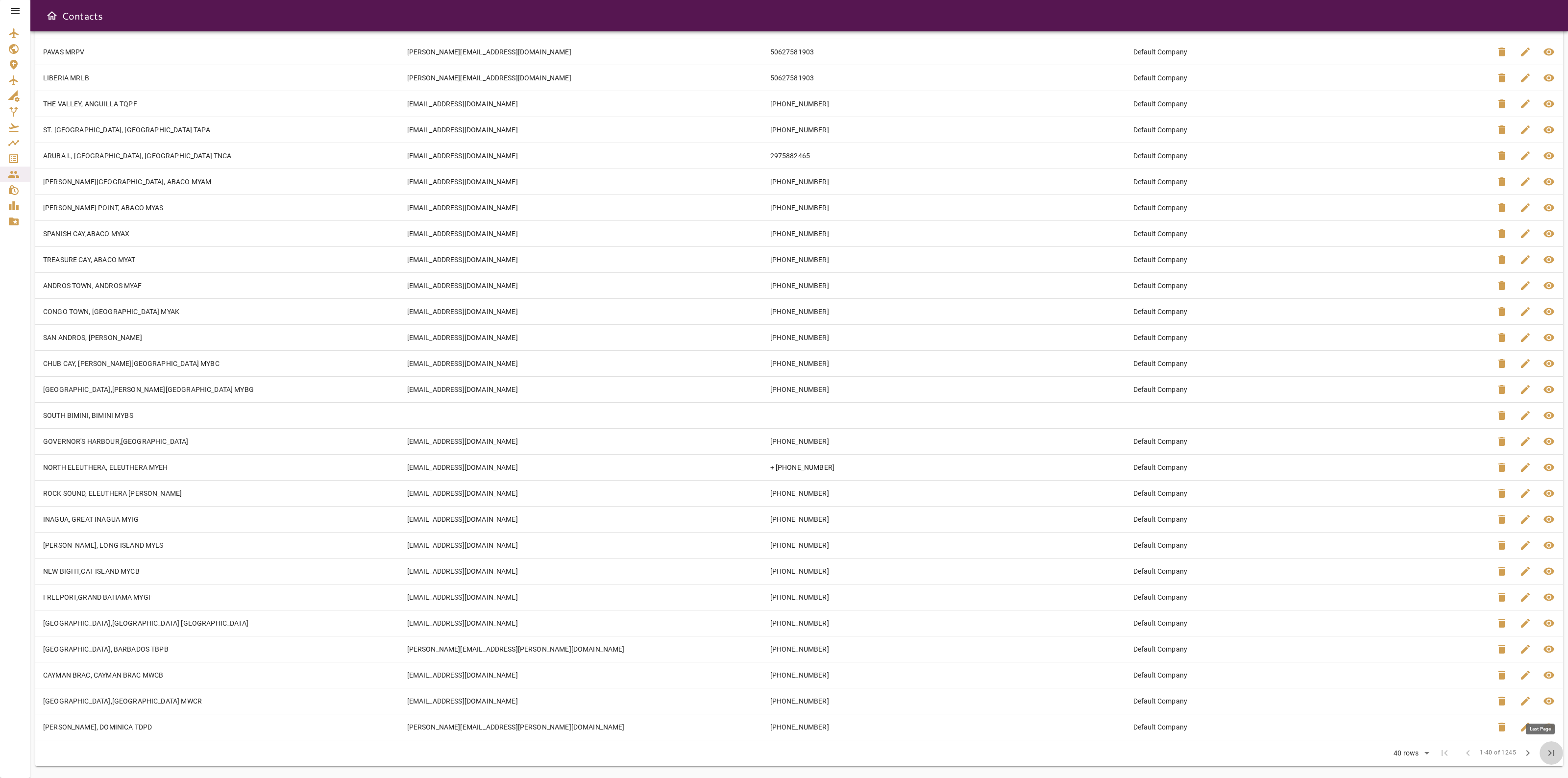
click at [1553, 761] on button "last_page" at bounding box center [1551, 753] width 23 height 23
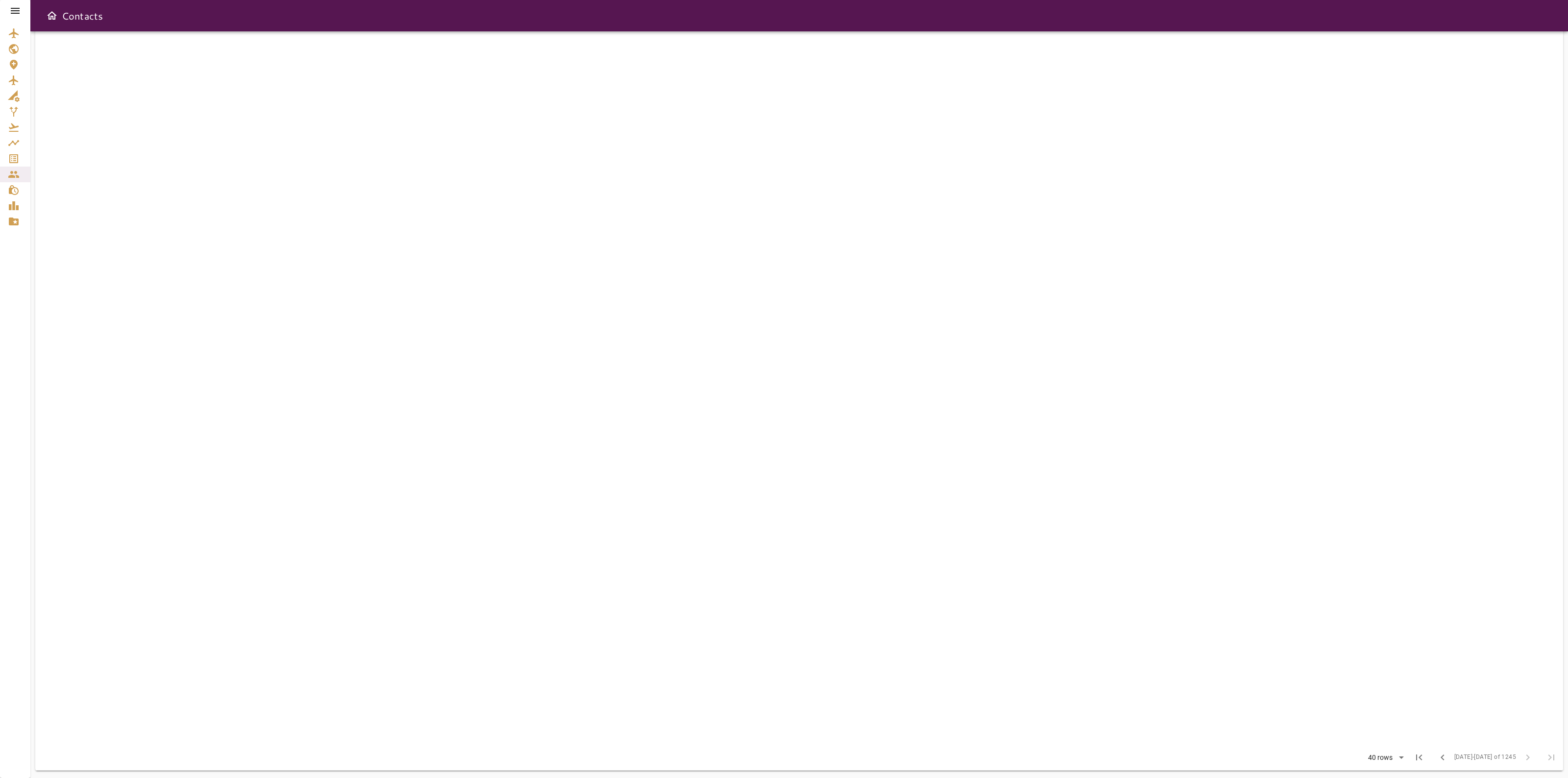
scroll to position [387, 0]
click at [1398, 756] on body "Contacts Create Contact Filter Contact List Name arrow_downward Main Email arro…" at bounding box center [784, 389] width 1568 height 778
click at [1385, 720] on li "15" at bounding box center [1393, 718] width 45 height 18
type input "**"
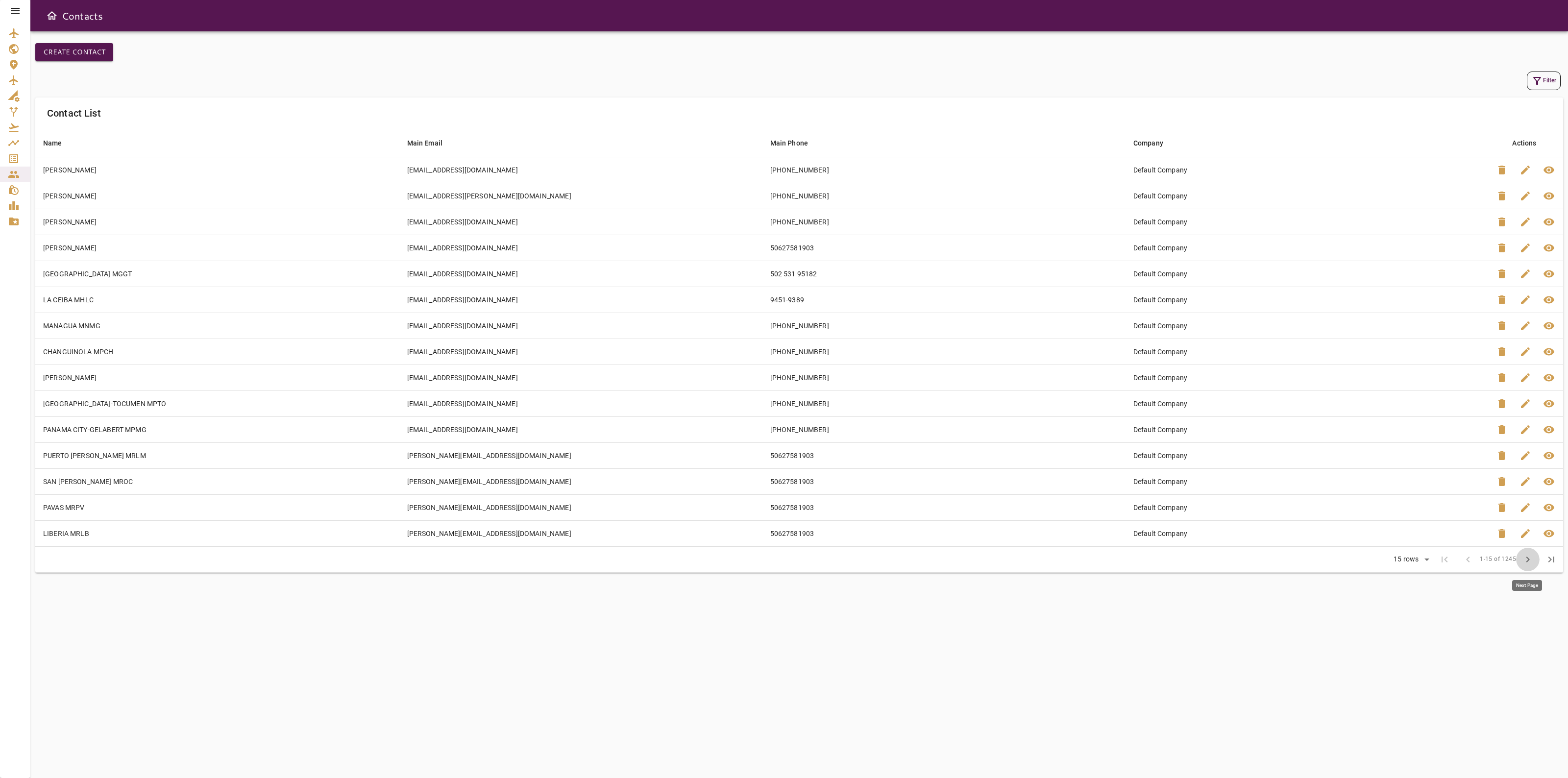
click at [1524, 565] on span "chevron_right" at bounding box center [1527, 559] width 12 height 12
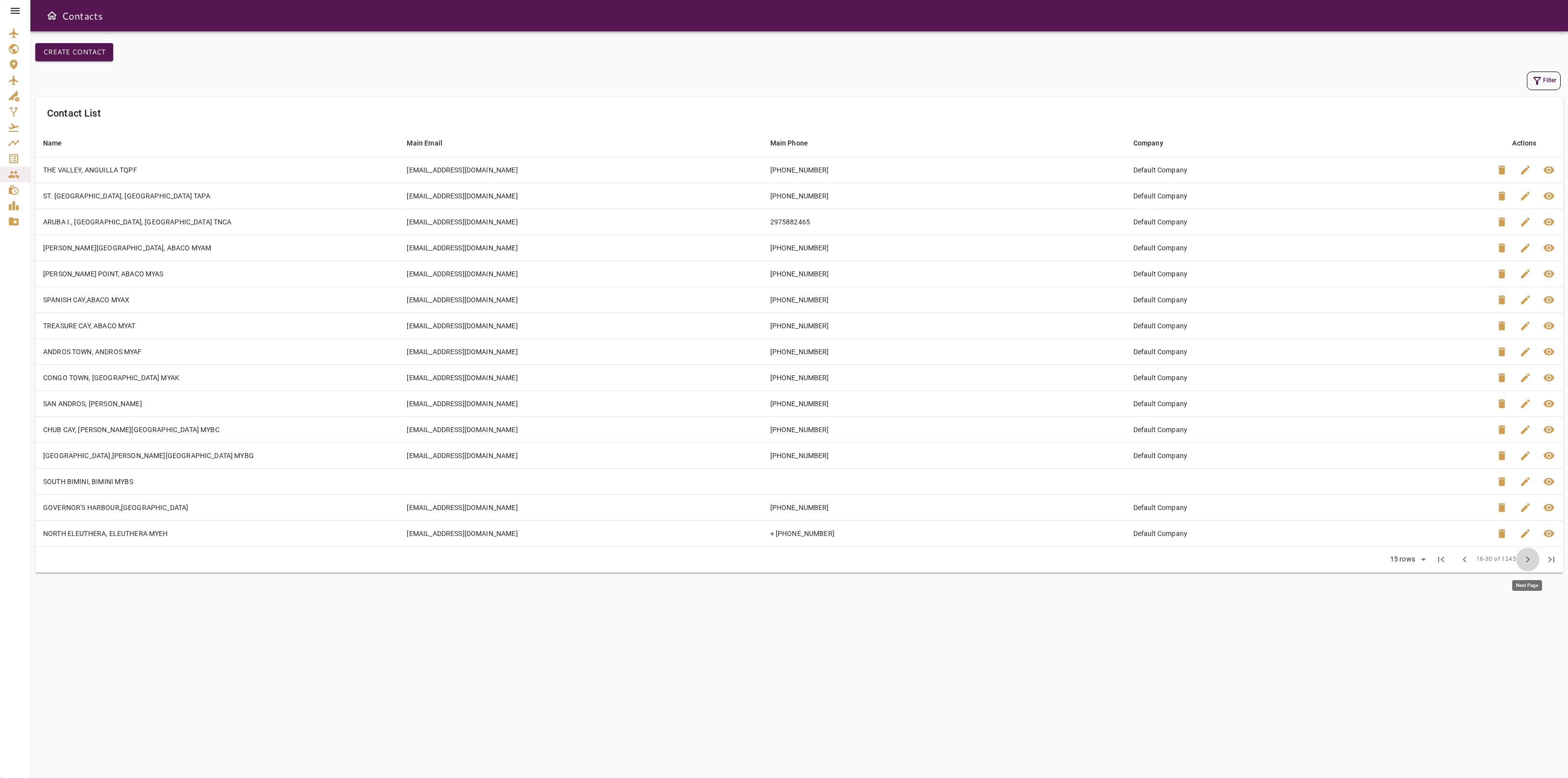
click at [1524, 565] on span "chevron_right" at bounding box center [1527, 559] width 12 height 12
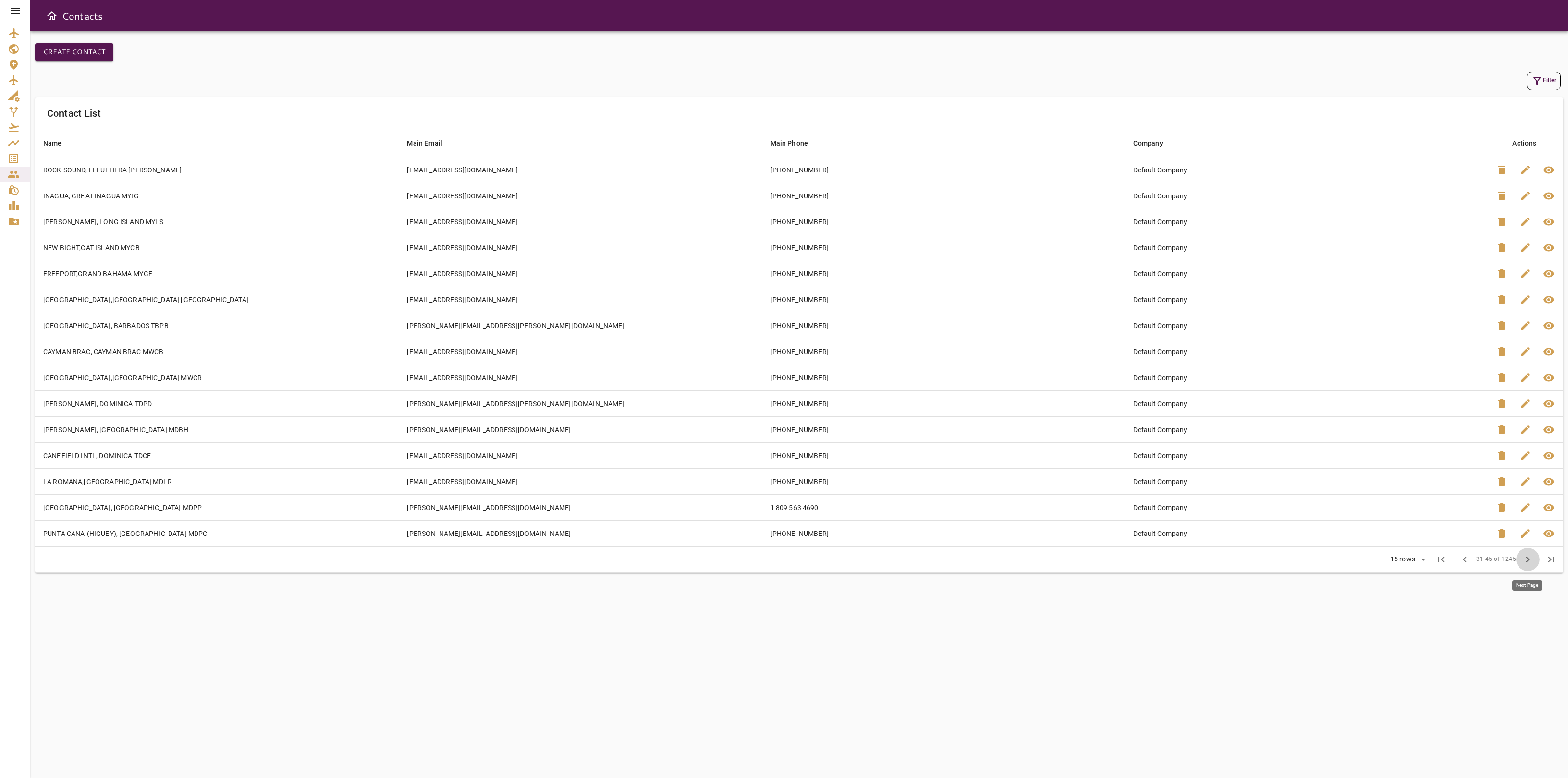
click at [1524, 565] on span "chevron_right" at bounding box center [1527, 559] width 12 height 12
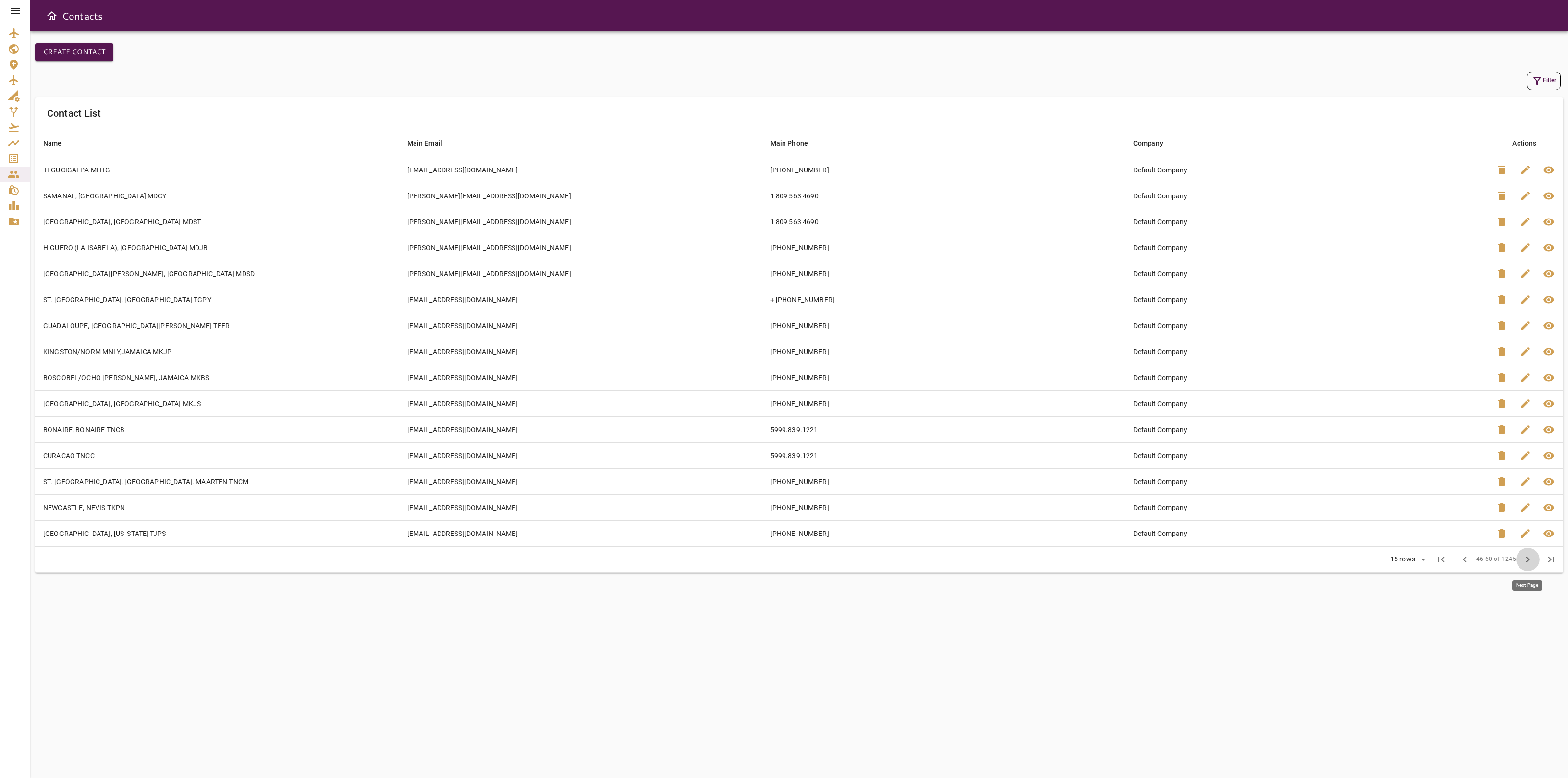
click at [1524, 565] on span "chevron_right" at bounding box center [1527, 559] width 12 height 12
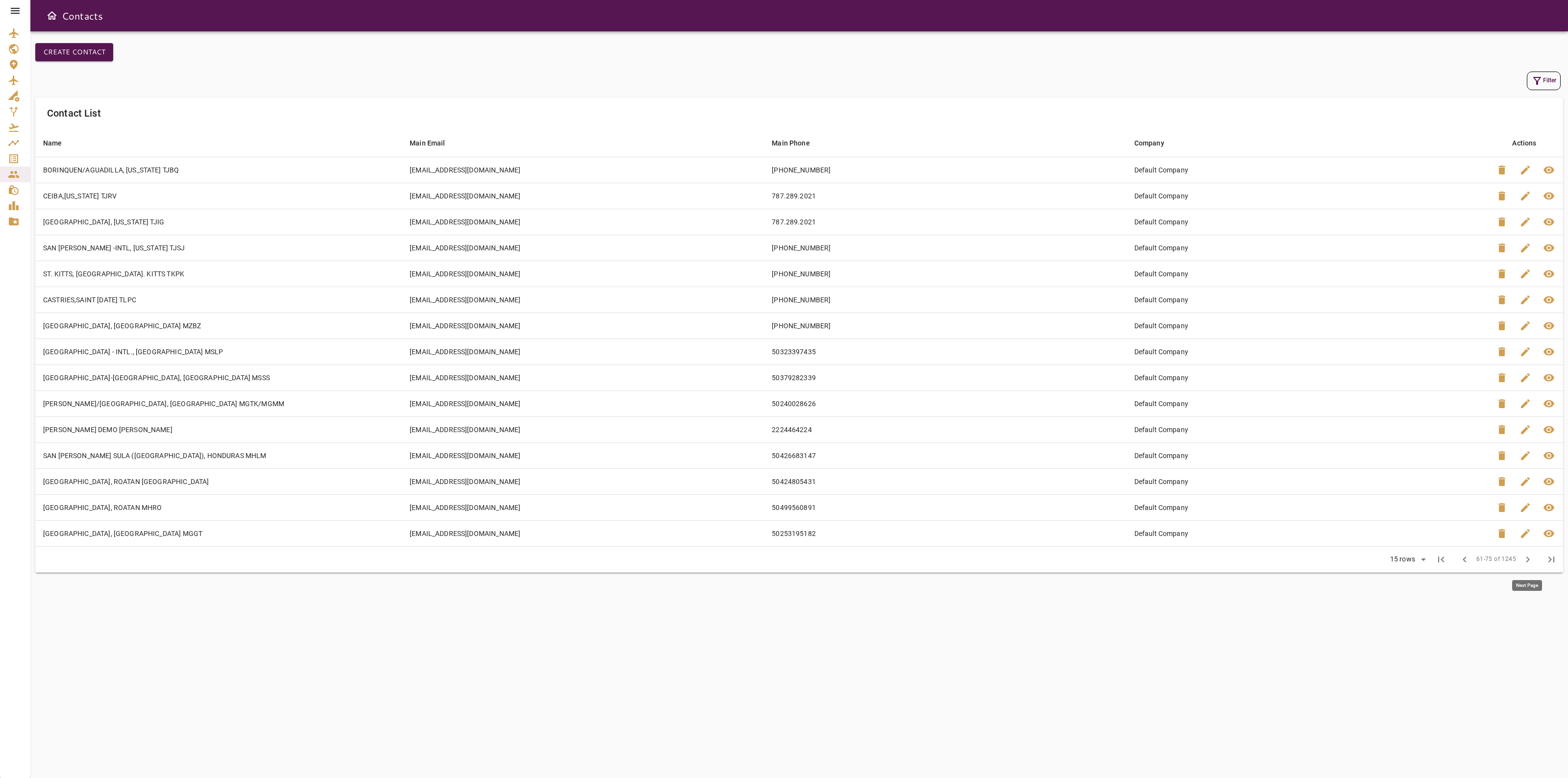
click at [1524, 565] on span "chevron_right" at bounding box center [1527, 559] width 12 height 12
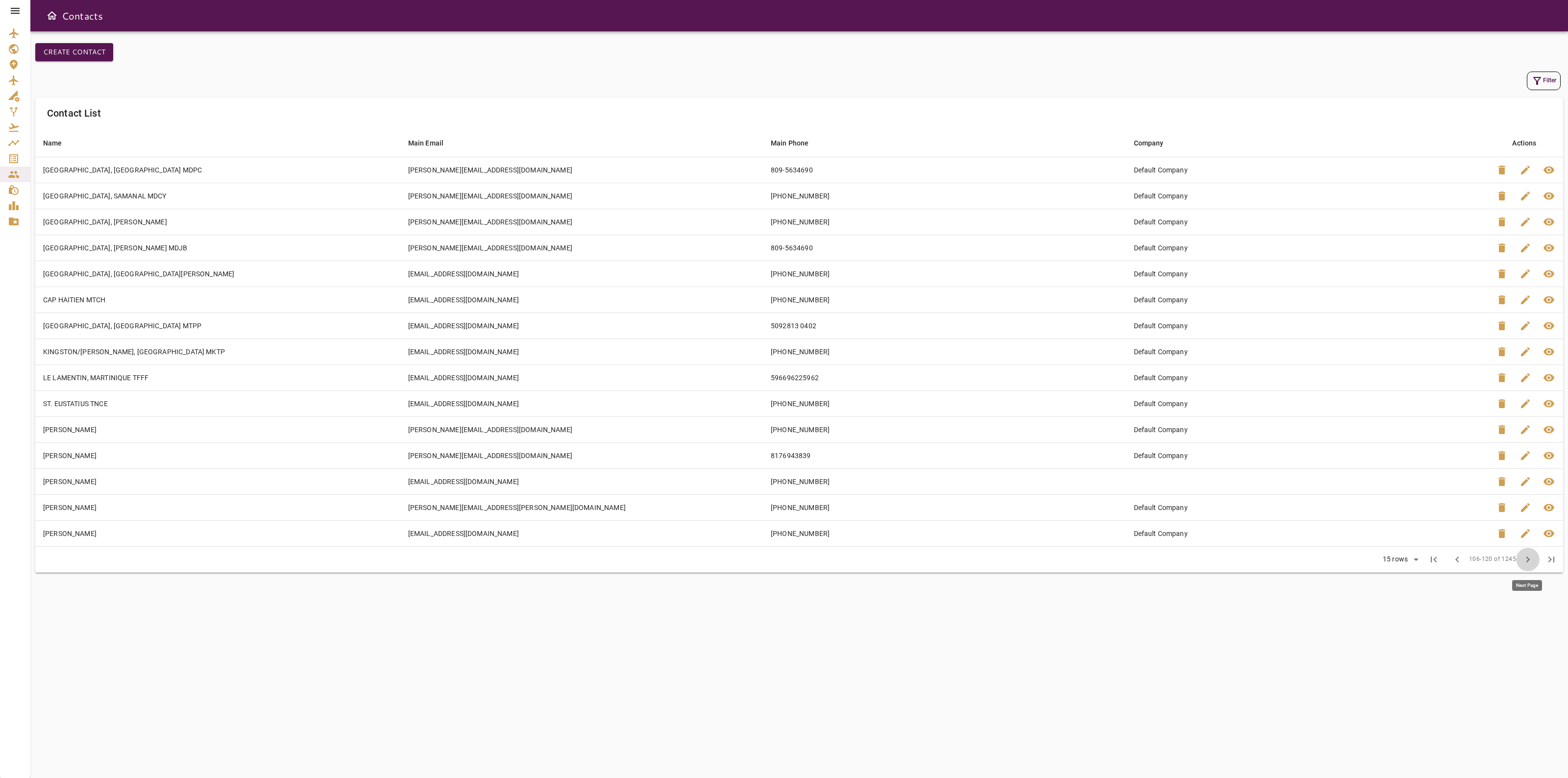
click at [1524, 565] on span "chevron_right" at bounding box center [1527, 559] width 12 height 12
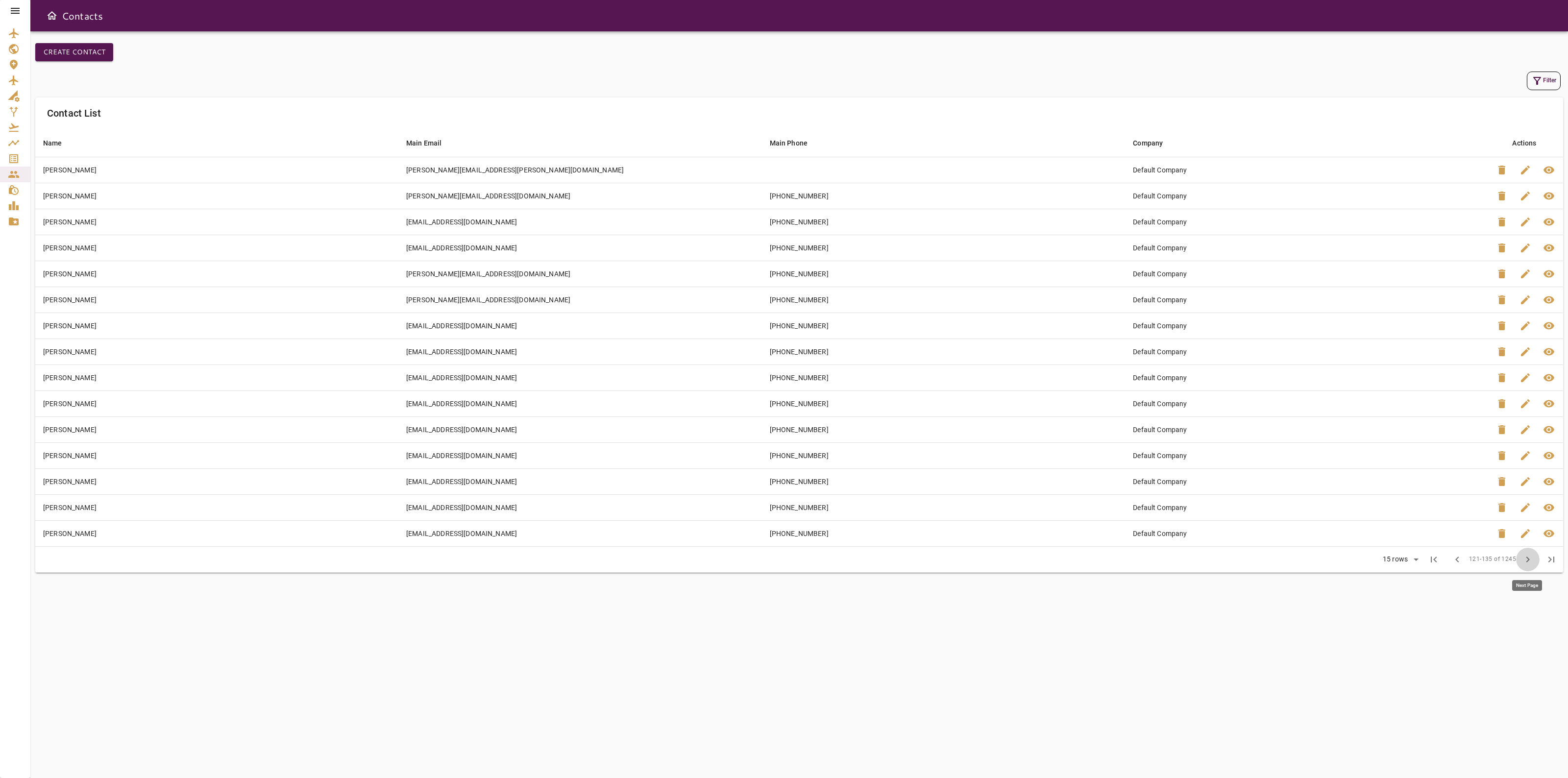
click at [1524, 565] on span "chevron_right" at bounding box center [1527, 559] width 12 height 12
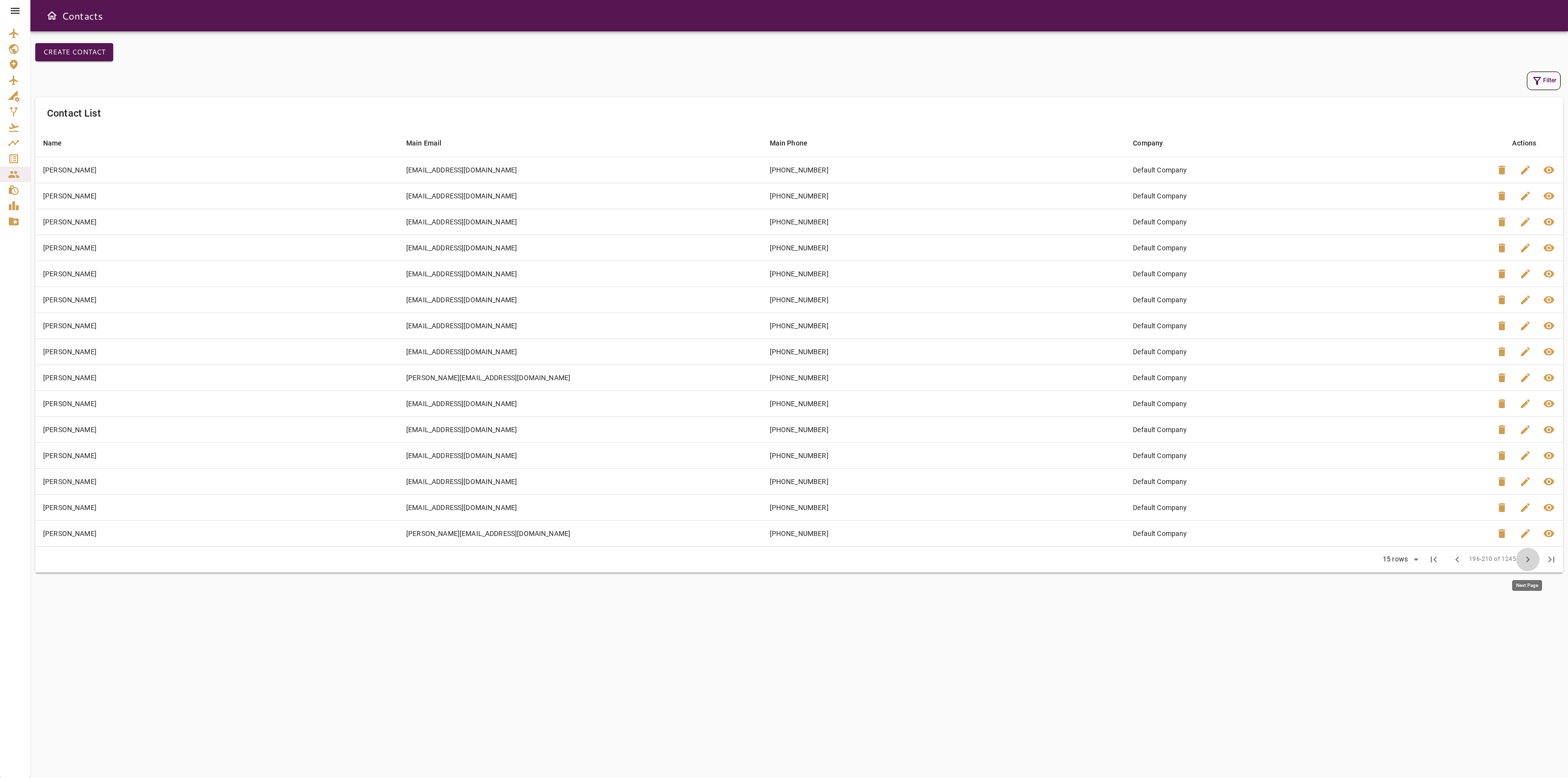
click at [1524, 565] on span "chevron_right" at bounding box center [1527, 559] width 12 height 12
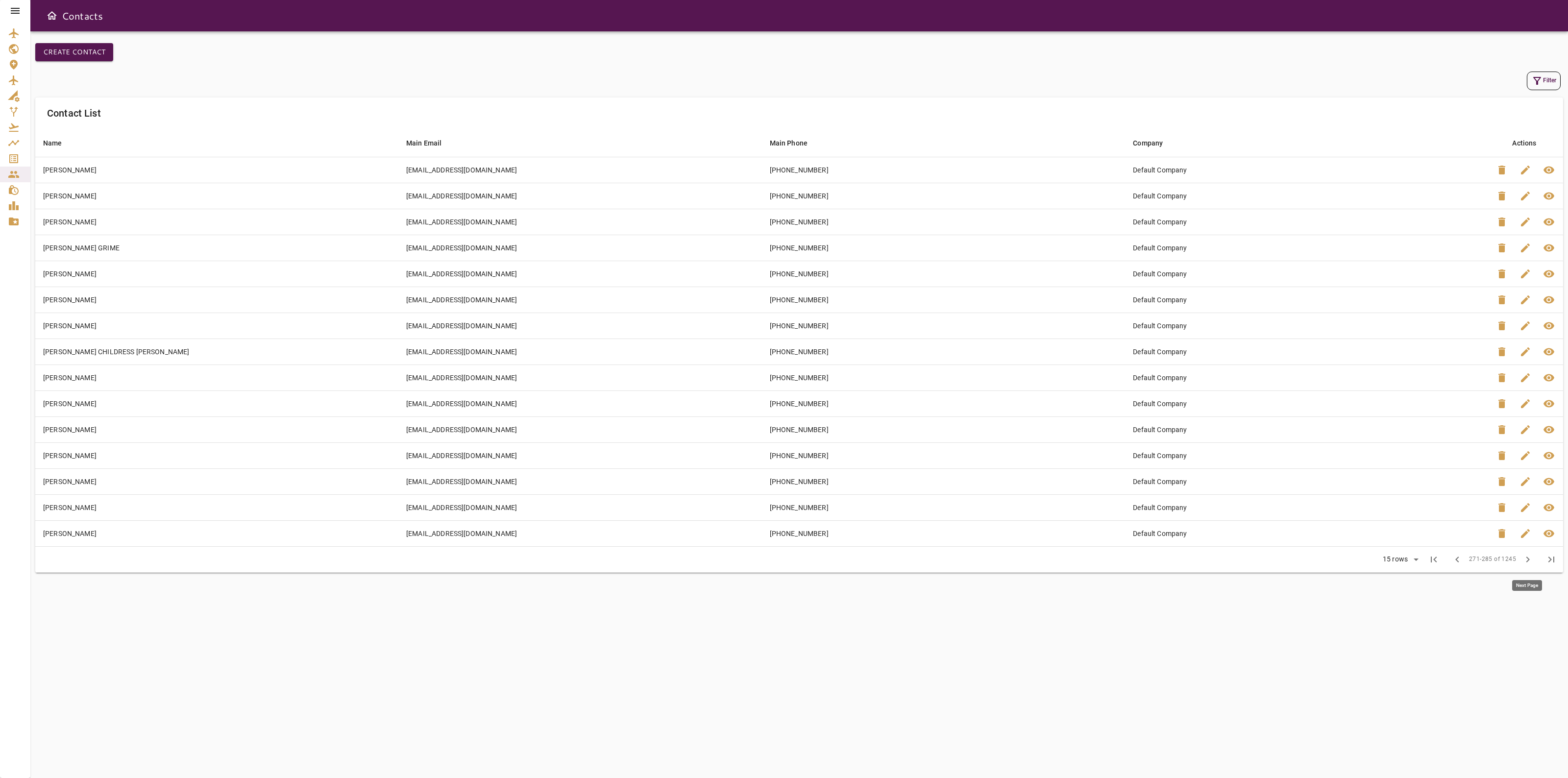
click at [1524, 565] on span "chevron_right" at bounding box center [1527, 559] width 12 height 12
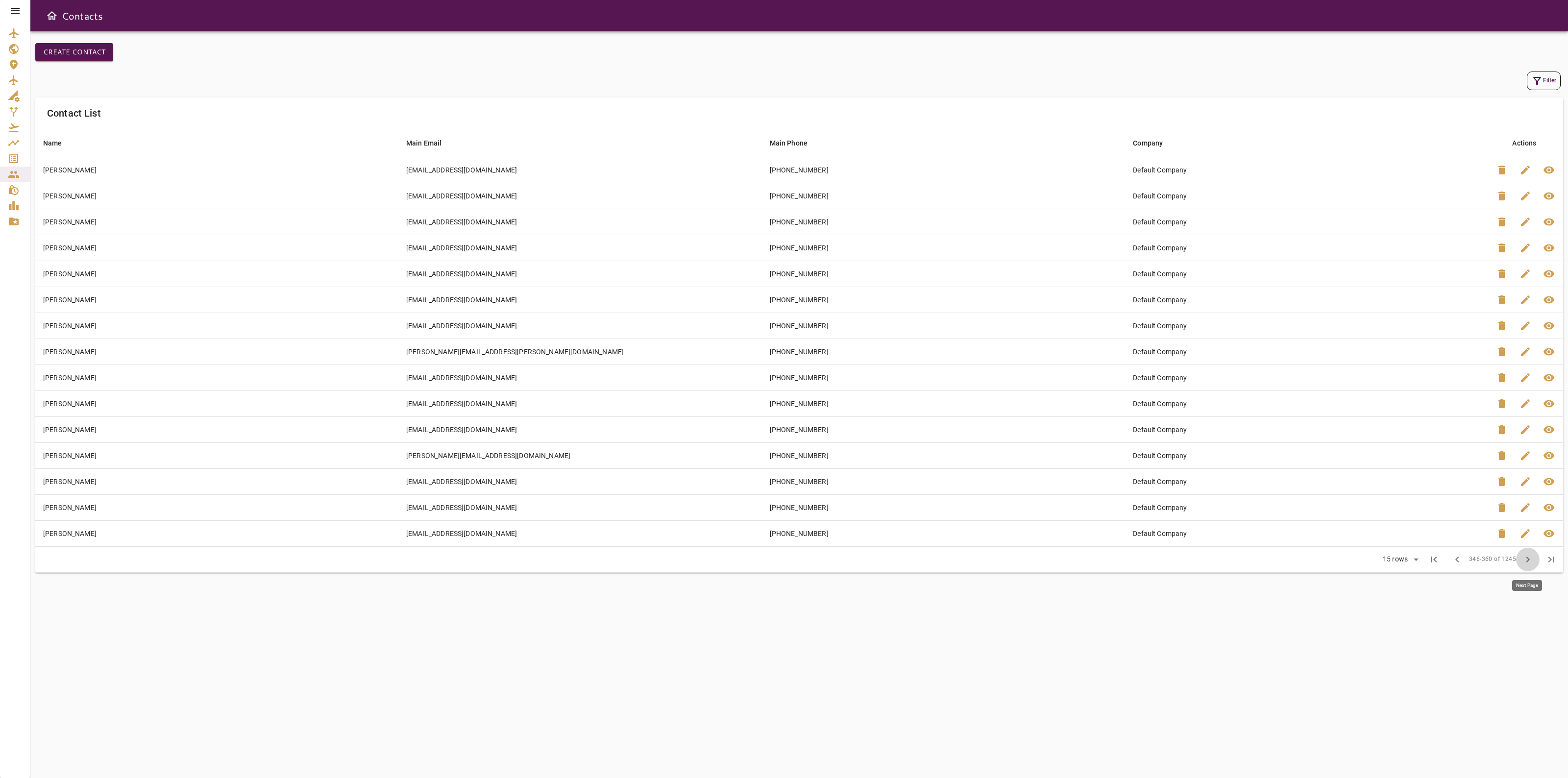
click at [1524, 565] on span "chevron_right" at bounding box center [1527, 559] width 12 height 12
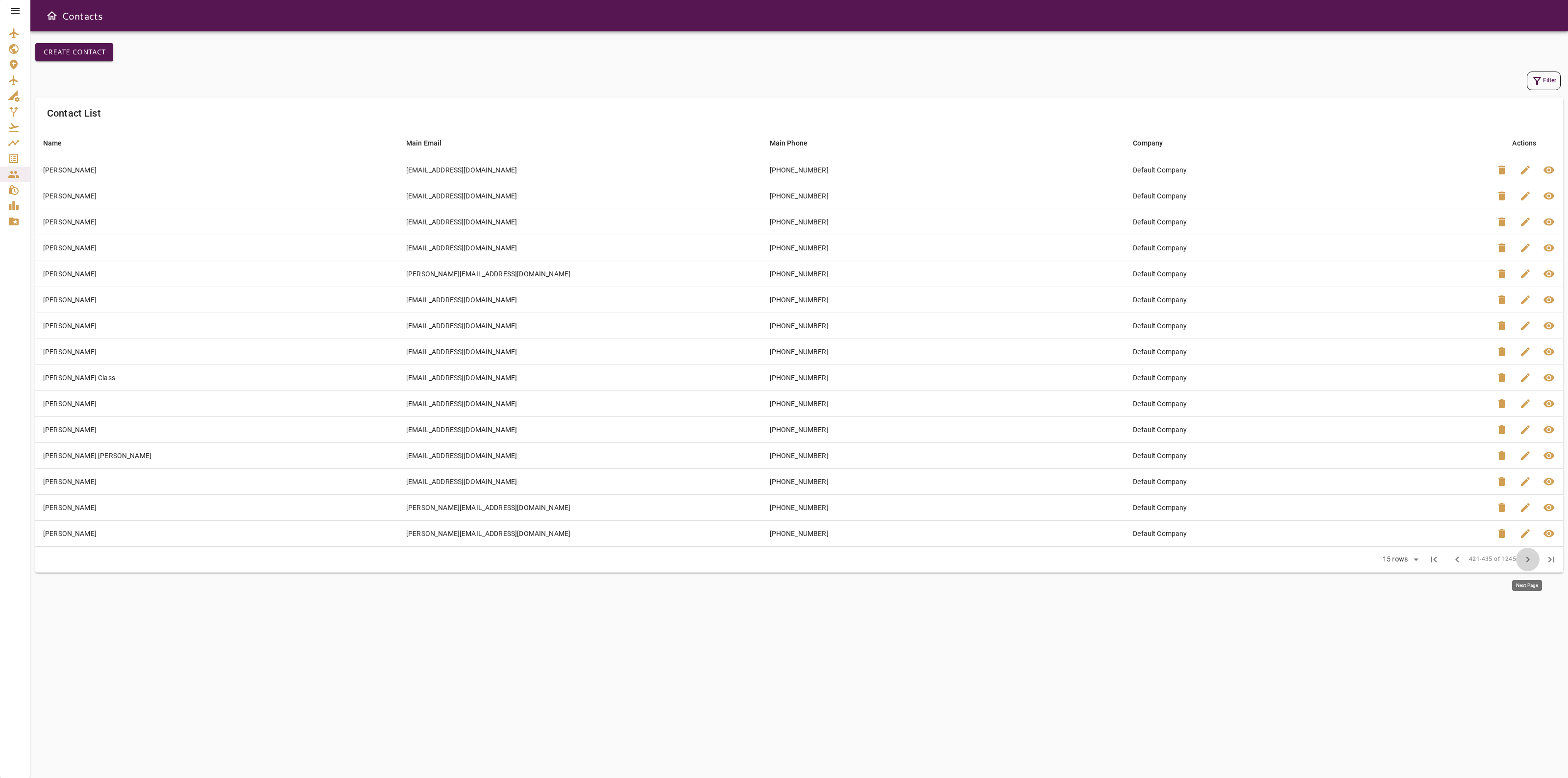
click at [1524, 565] on span "chevron_right" at bounding box center [1527, 559] width 12 height 12
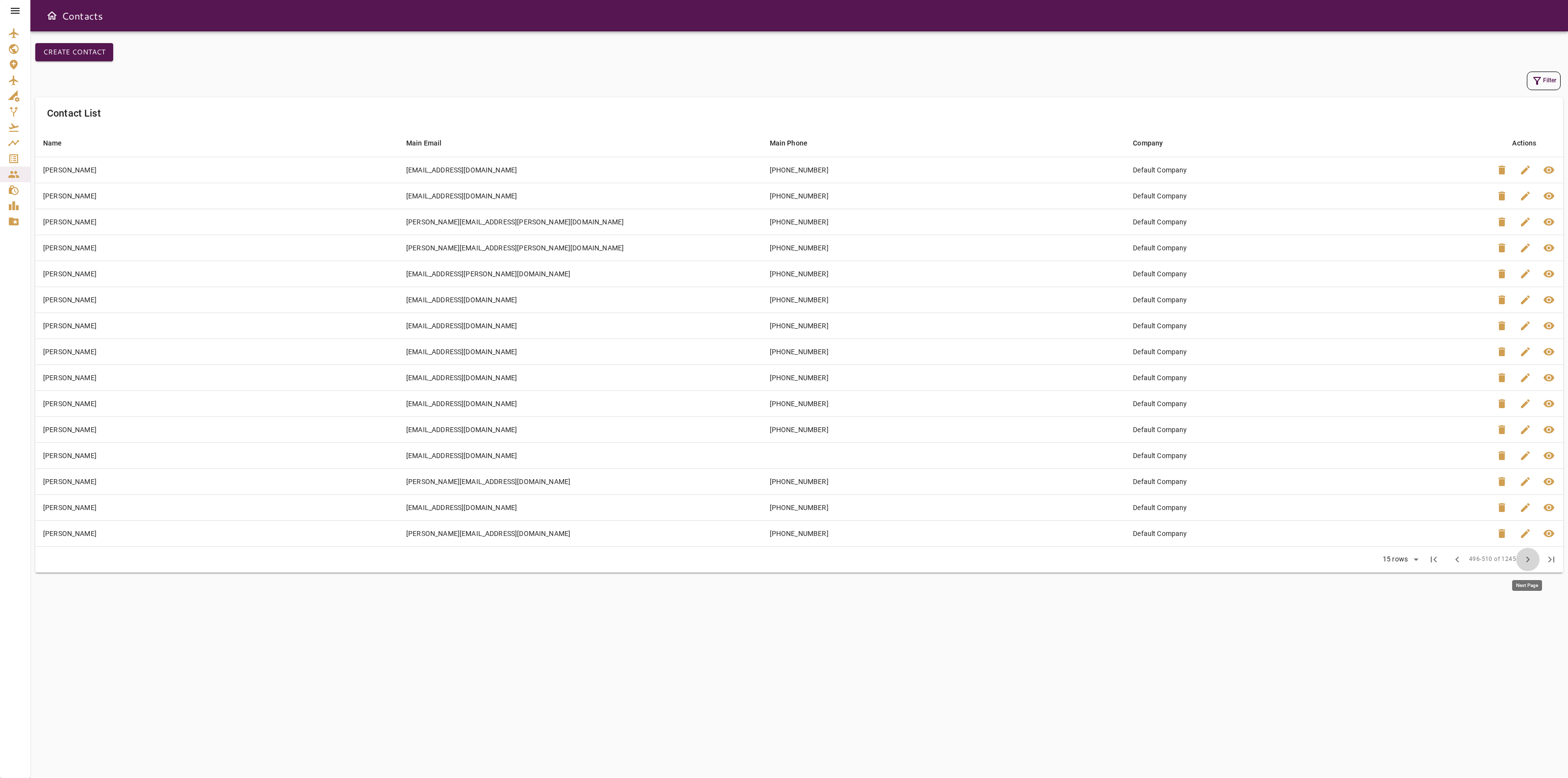
click at [1524, 565] on span "chevron_right" at bounding box center [1527, 559] width 12 height 12
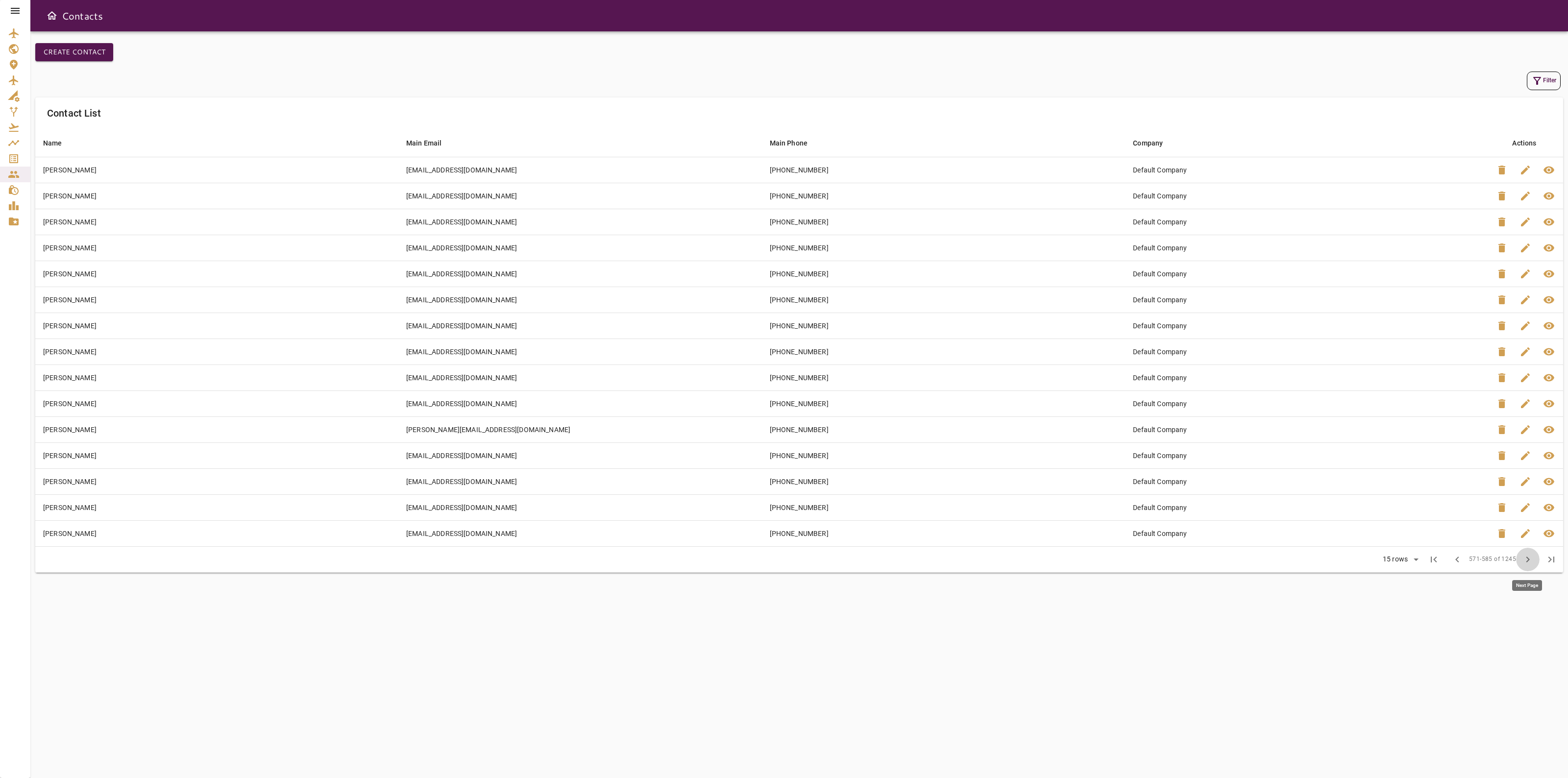
click at [1524, 565] on span "chevron_right" at bounding box center [1527, 559] width 12 height 12
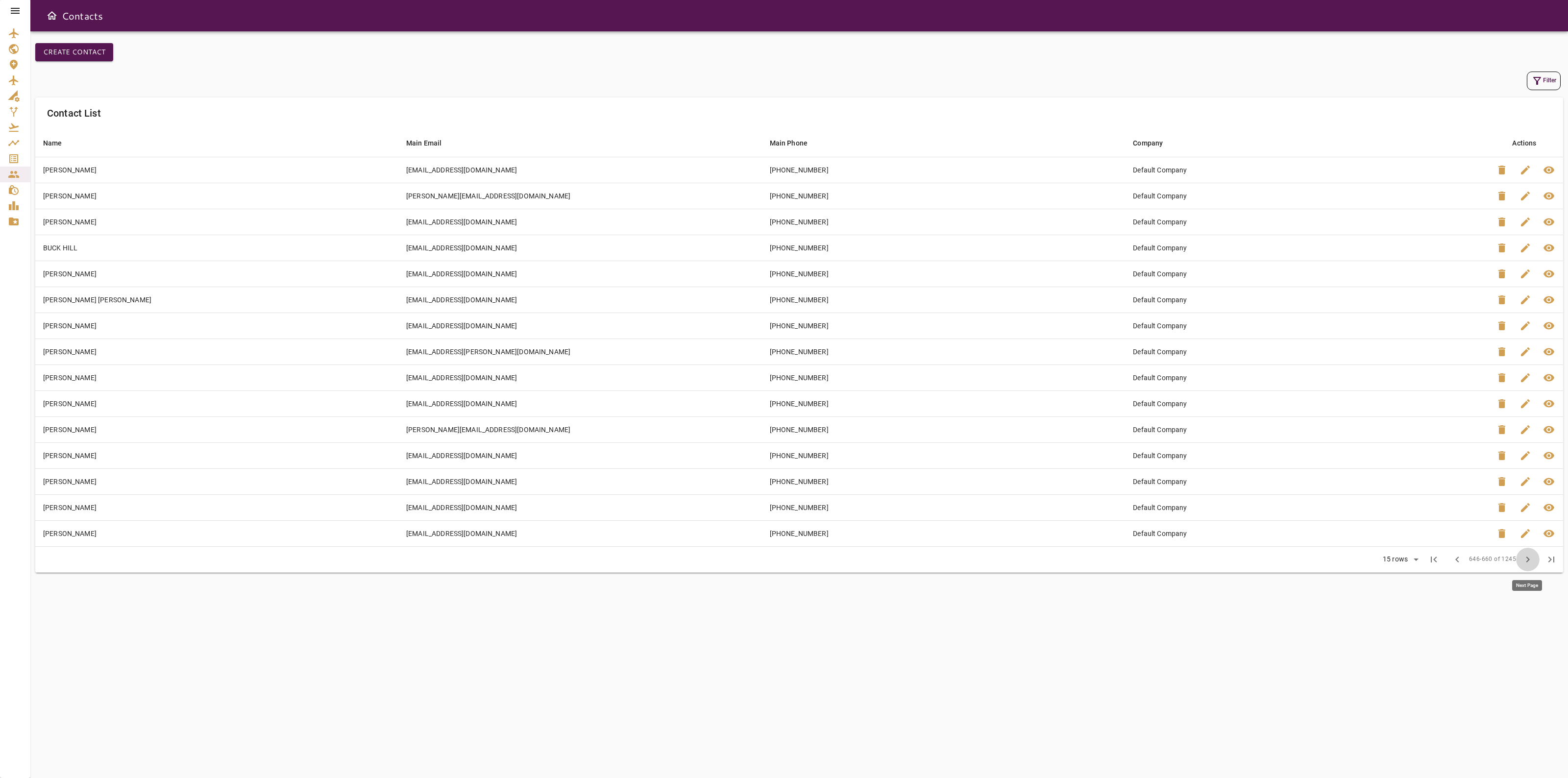
click at [1524, 565] on span "chevron_right" at bounding box center [1527, 559] width 12 height 12
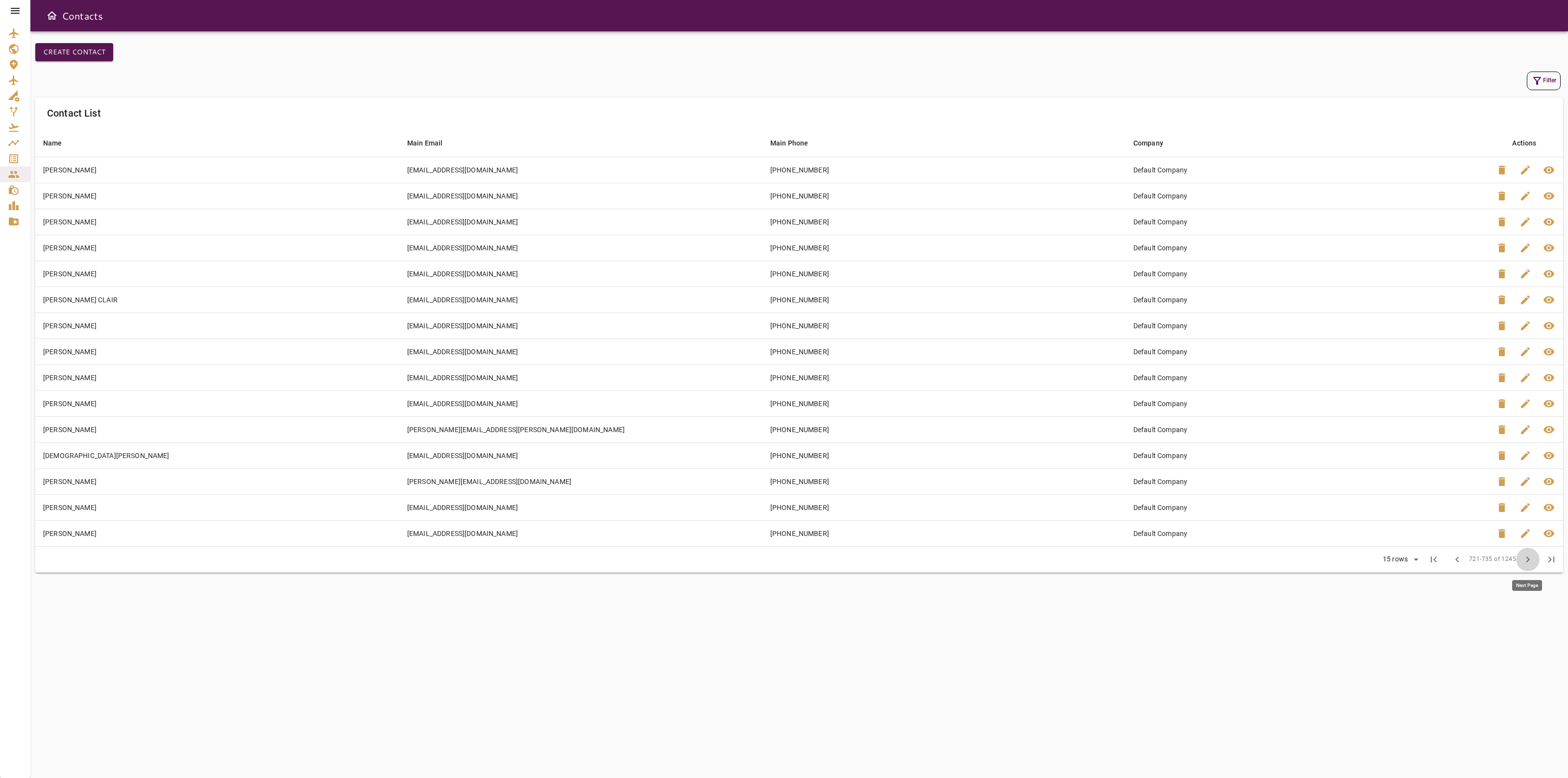
click at [1524, 565] on span "chevron_right" at bounding box center [1527, 559] width 12 height 12
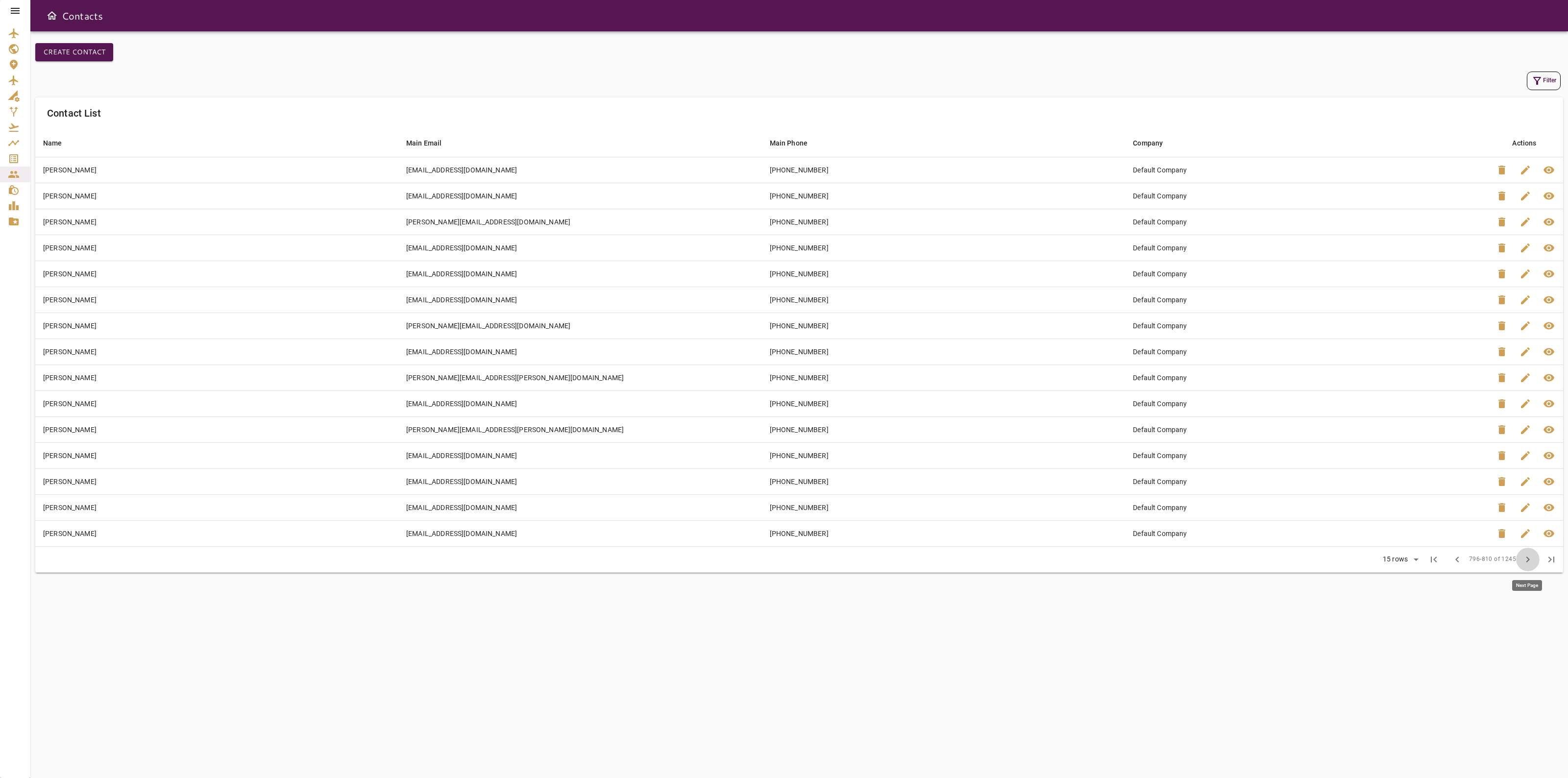
click at [1524, 565] on span "chevron_right" at bounding box center [1527, 559] width 12 height 12
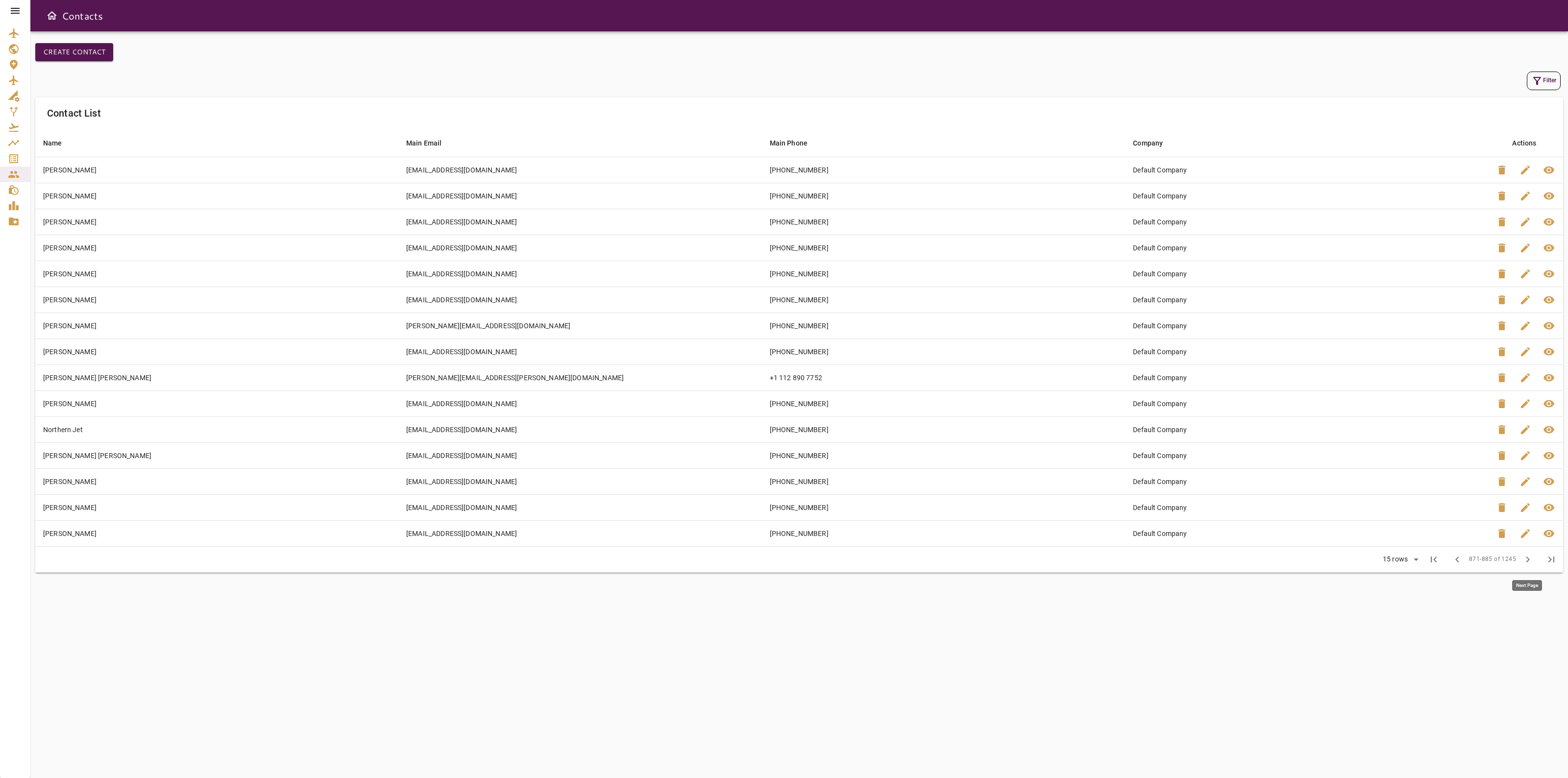
click at [1524, 565] on span "chevron_right" at bounding box center [1527, 559] width 12 height 12
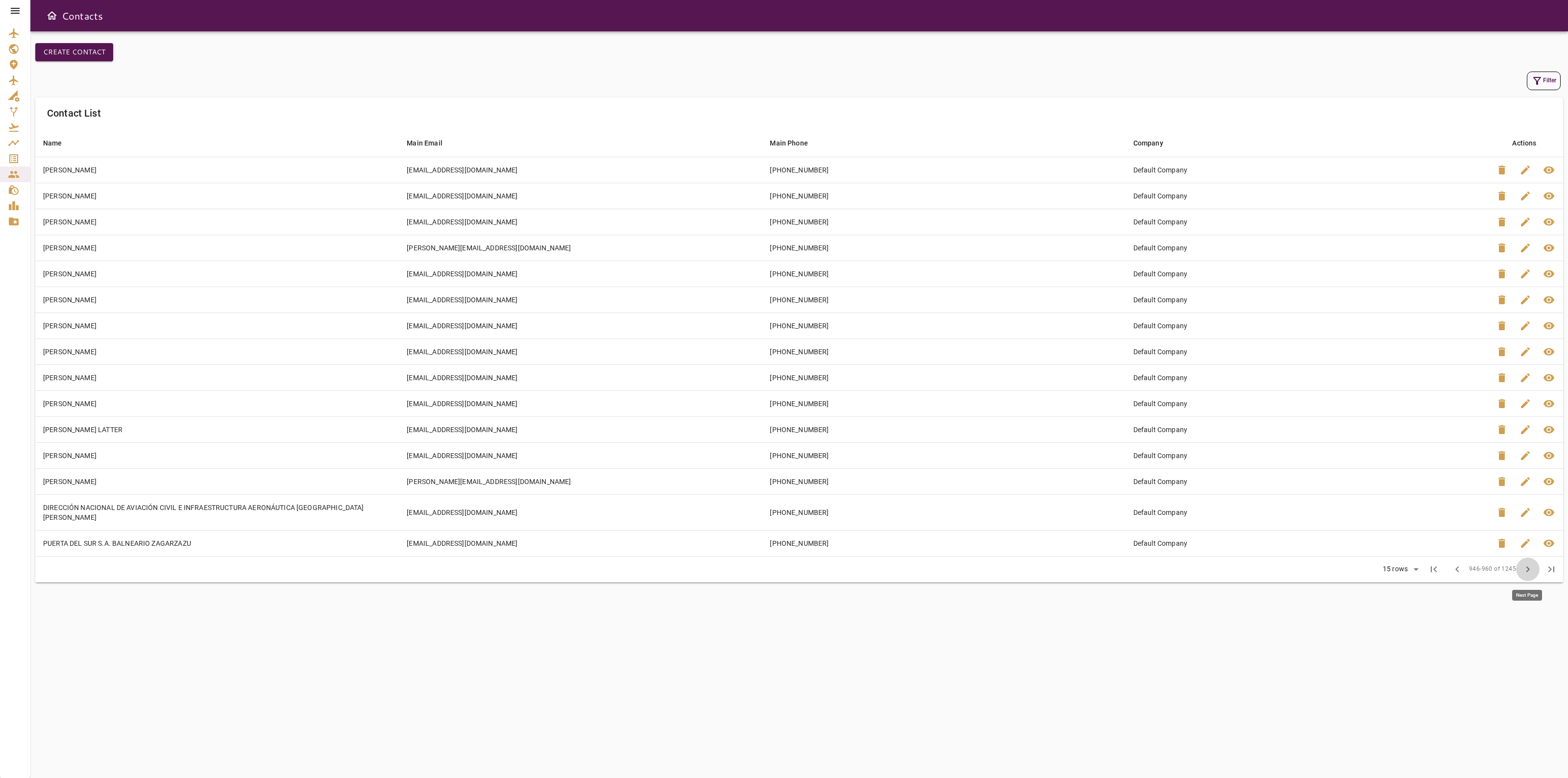
drag, startPoint x: 1524, startPoint y: 565, endPoint x: 1517, endPoint y: 565, distance: 7.0
click at [1517, 565] on button "chevron_right" at bounding box center [1528, 569] width 23 height 23
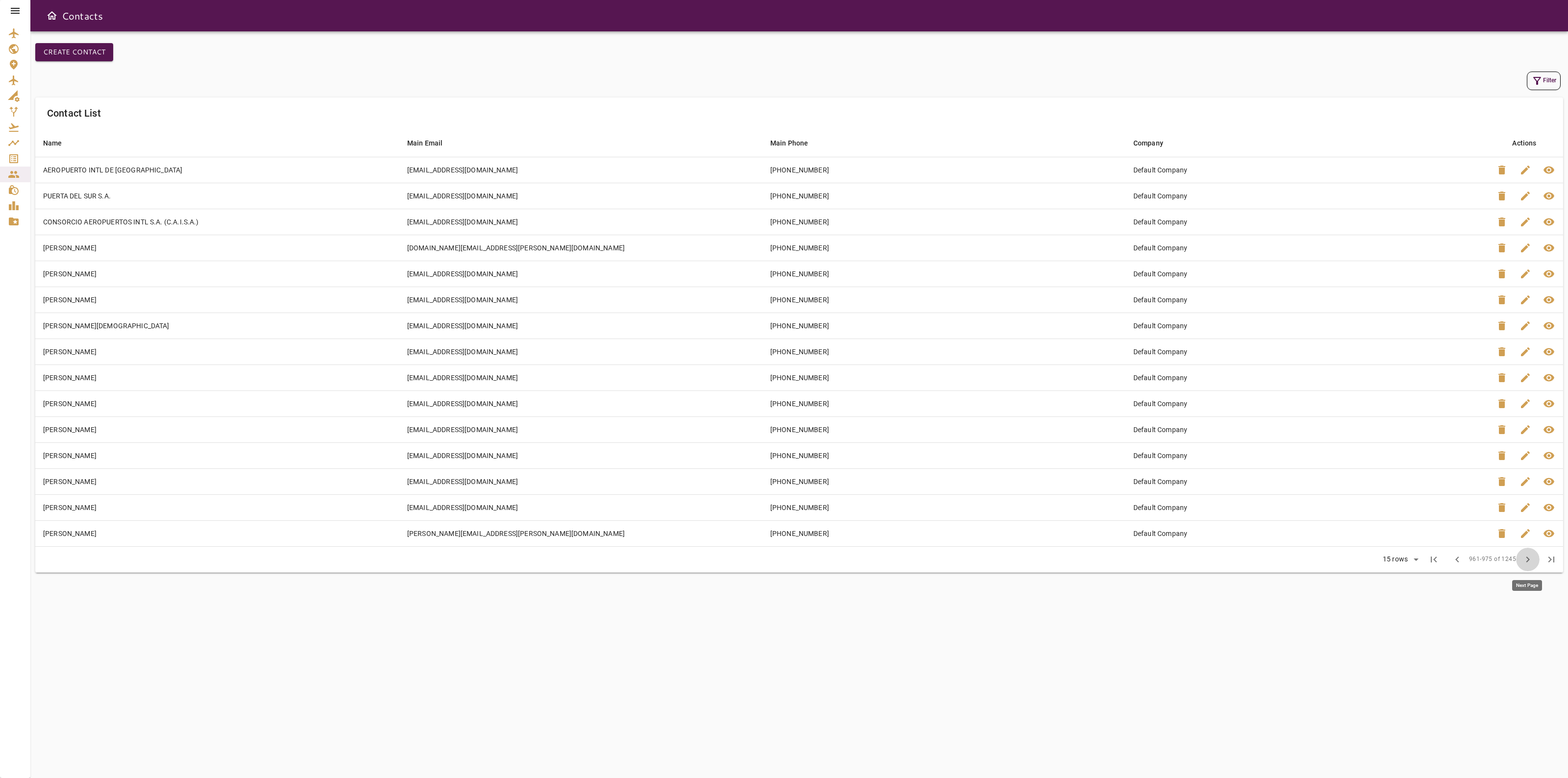
click at [1517, 565] on button "chevron_right" at bounding box center [1528, 559] width 23 height 23
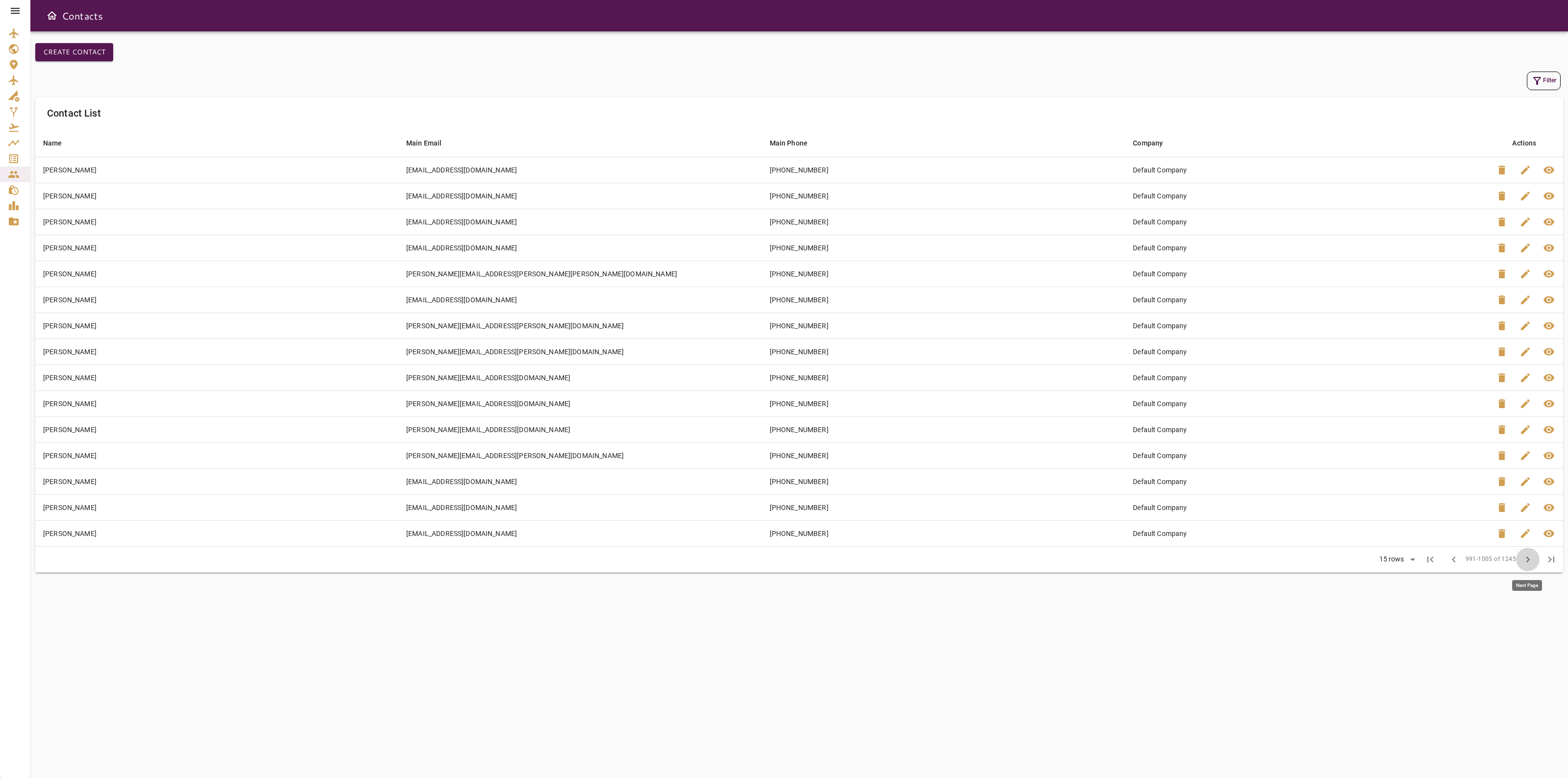
click at [1517, 565] on button "chevron_right" at bounding box center [1528, 559] width 23 height 23
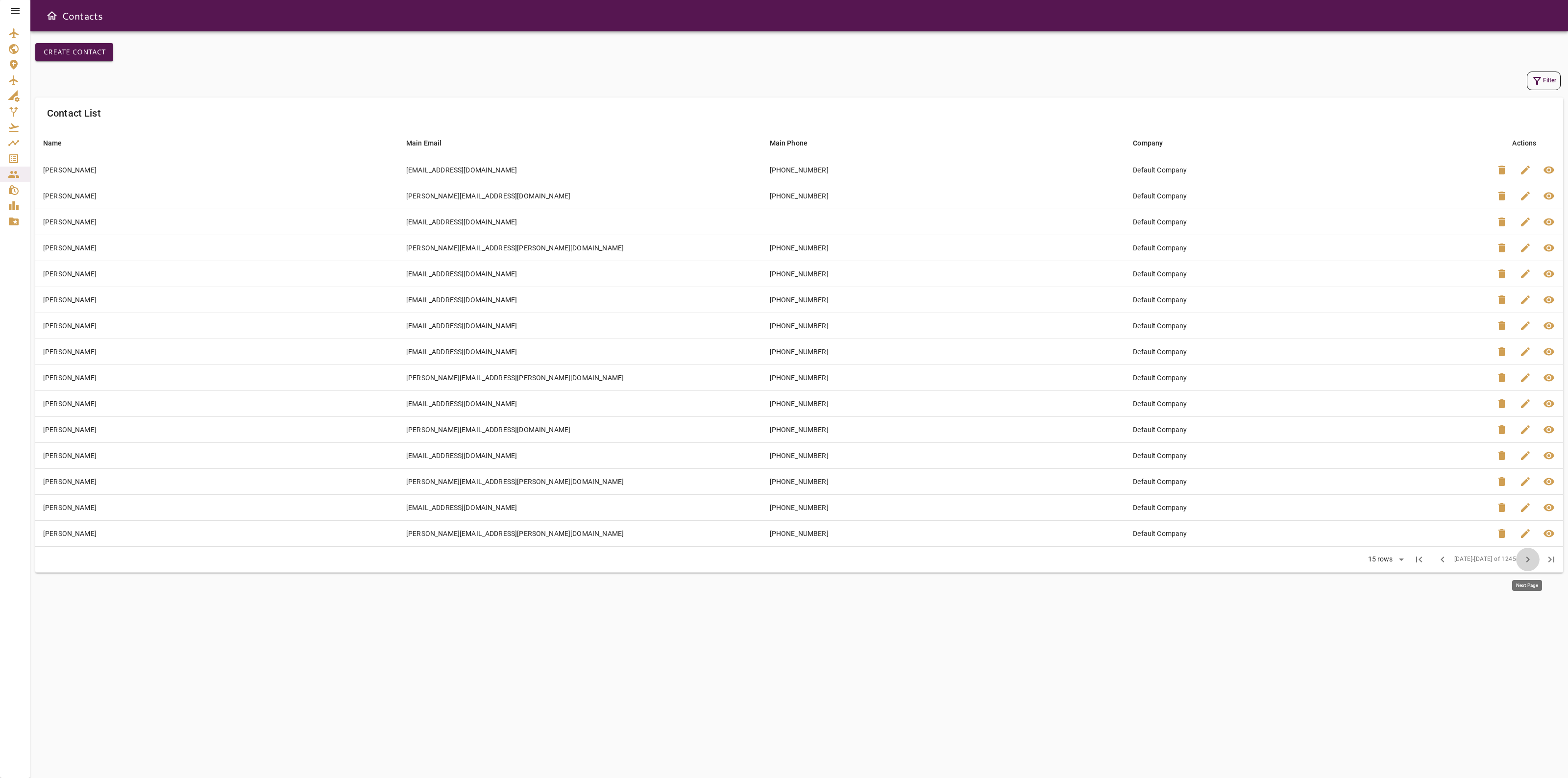
click at [1517, 565] on button "chevron_right" at bounding box center [1528, 559] width 23 height 23
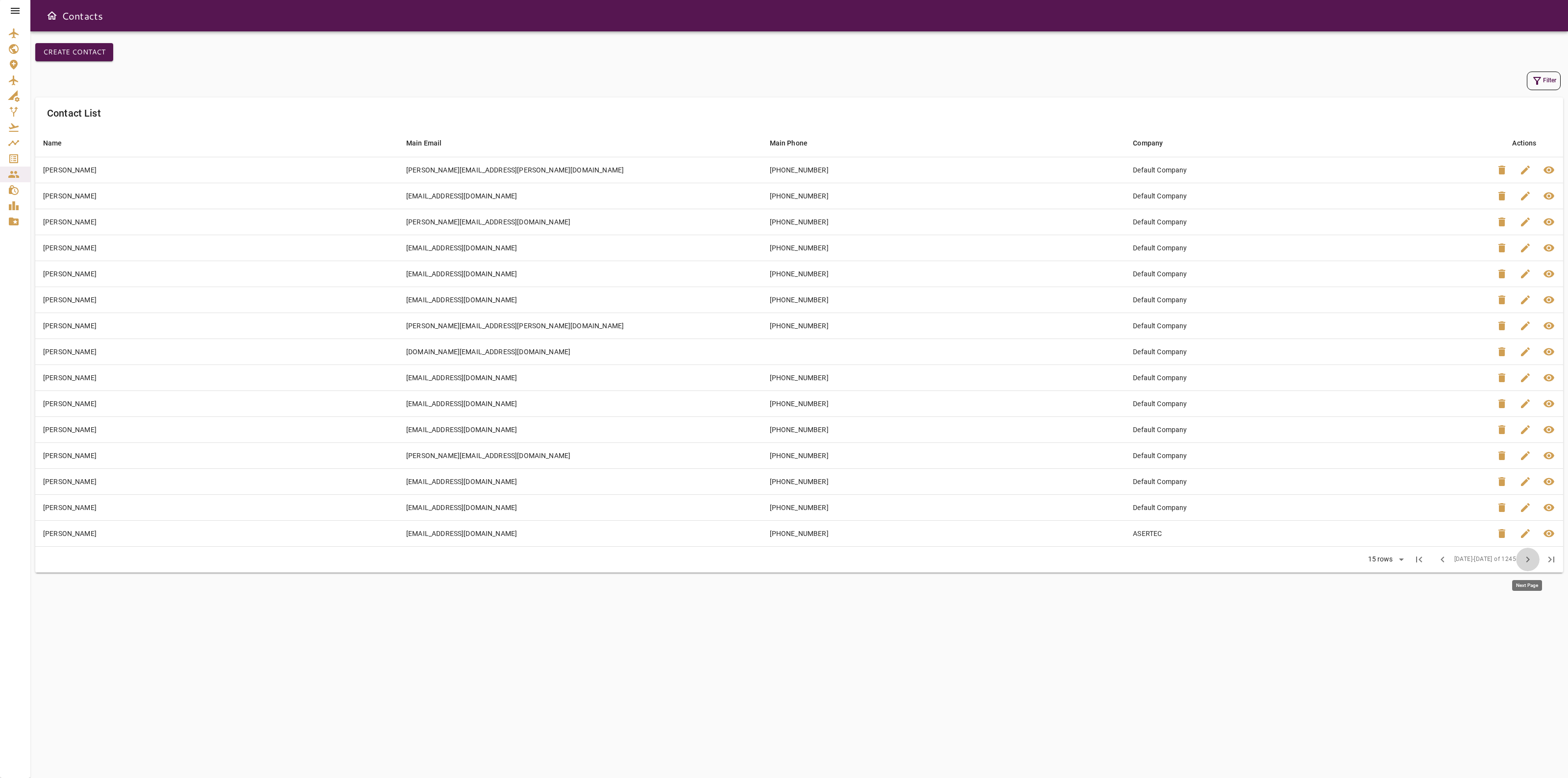
click at [1517, 565] on button "chevron_right" at bounding box center [1528, 559] width 23 height 23
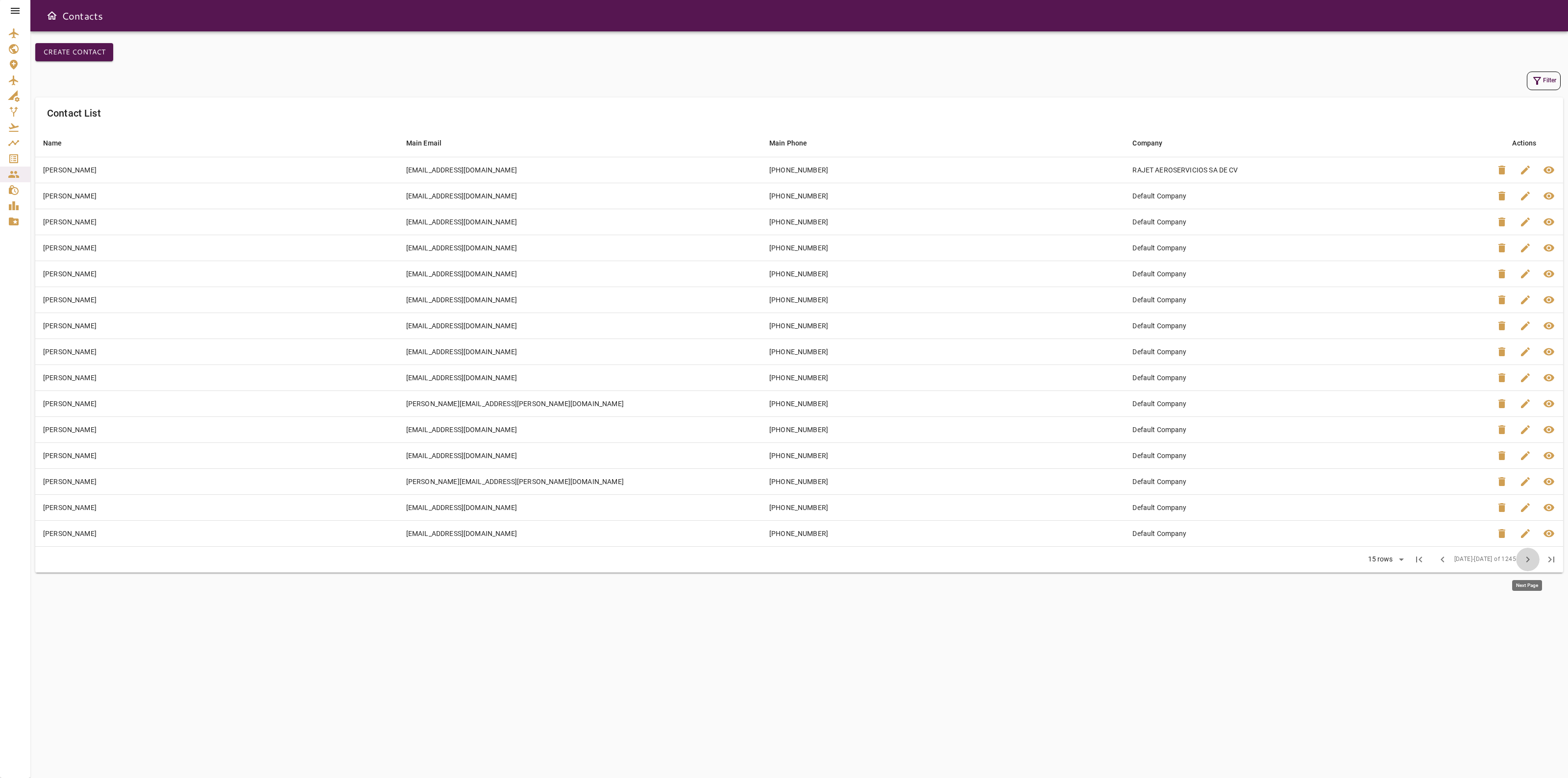
click at [1517, 565] on button "chevron_right" at bounding box center [1528, 559] width 23 height 23
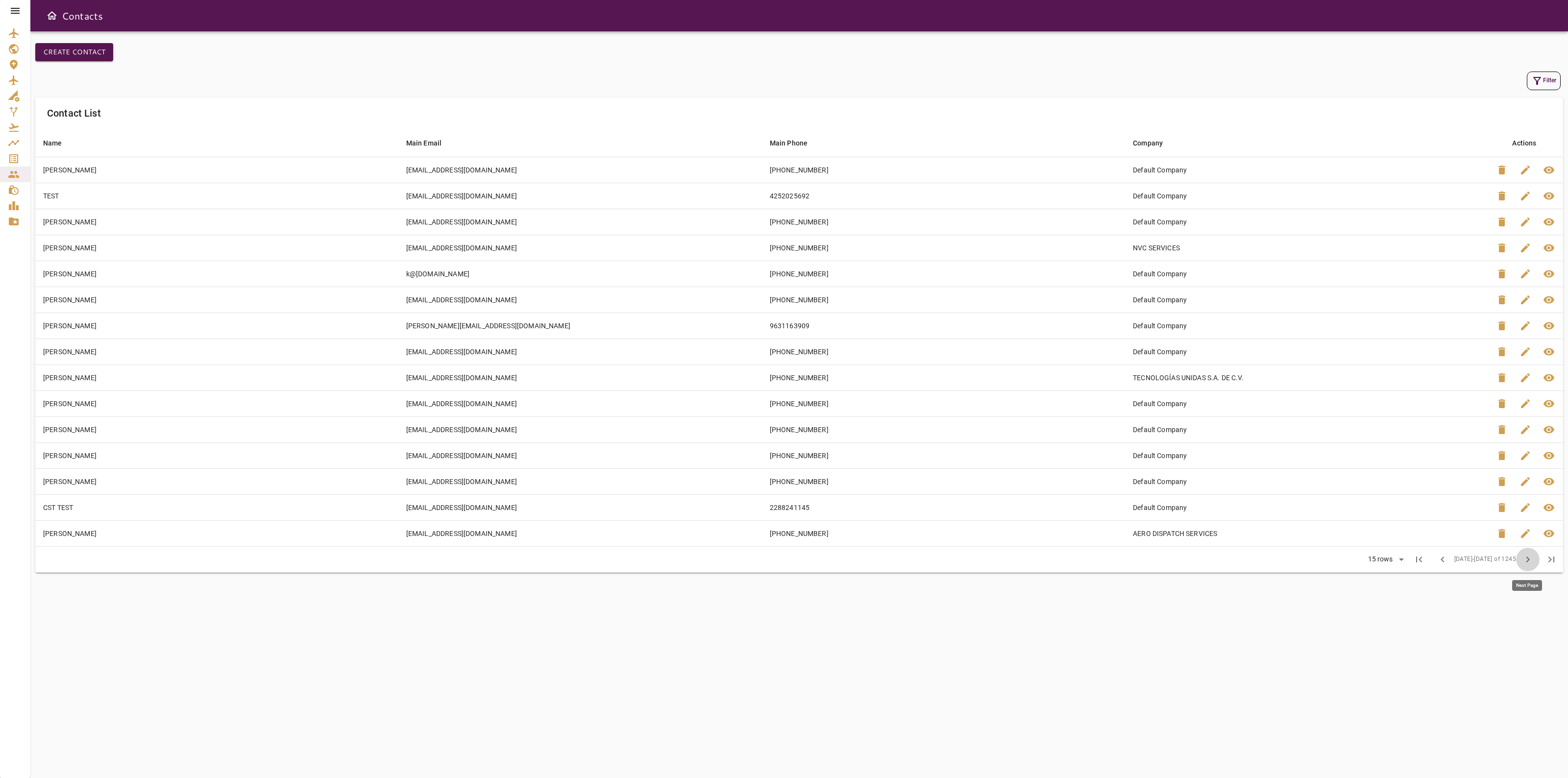
click at [1517, 565] on button "chevron_right" at bounding box center [1528, 559] width 23 height 23
click at [1448, 562] on span "chevron_left" at bounding box center [1442, 559] width 12 height 12
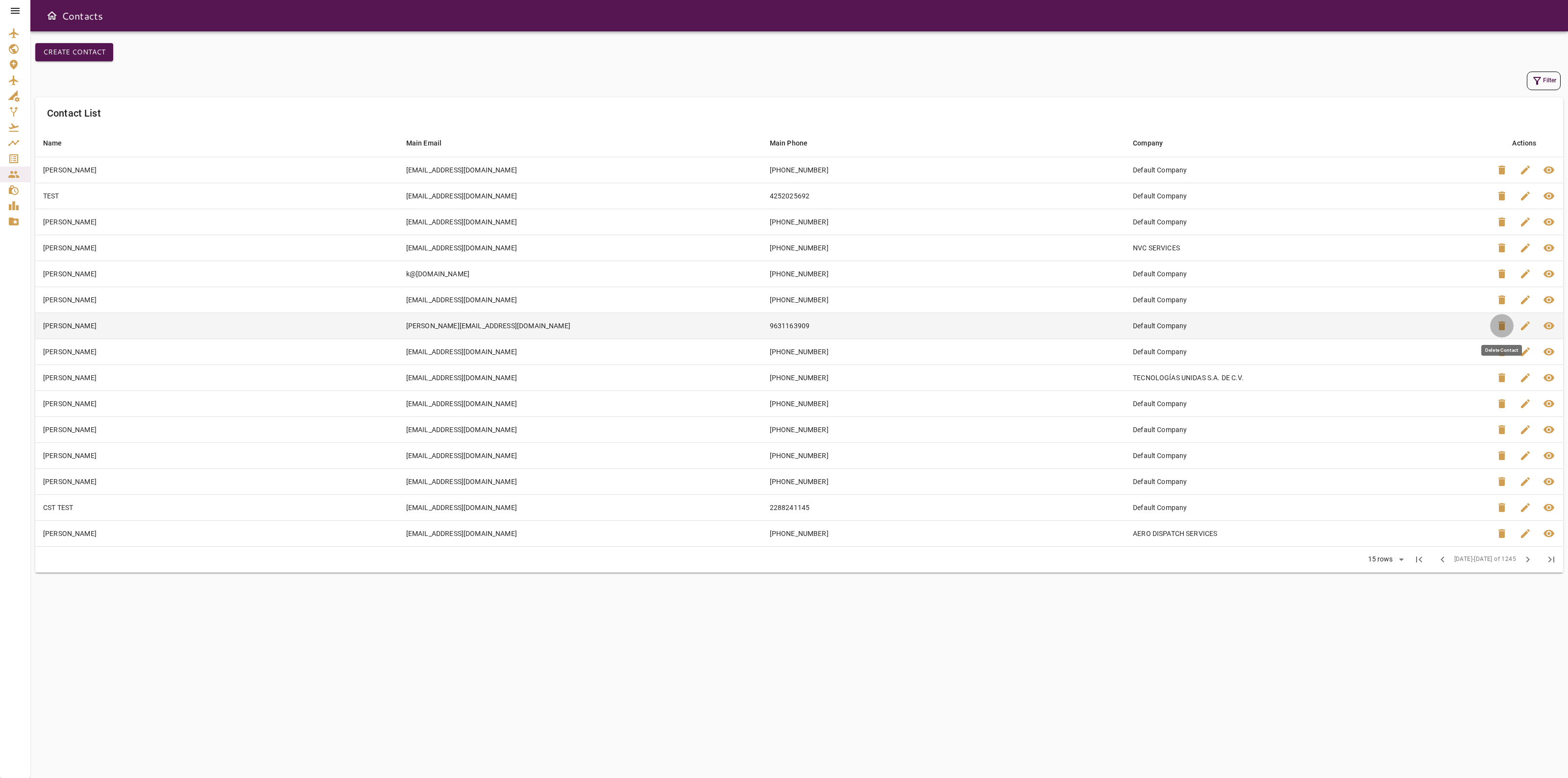
click at [1493, 327] on button "delete" at bounding box center [1501, 326] width 23 height 23
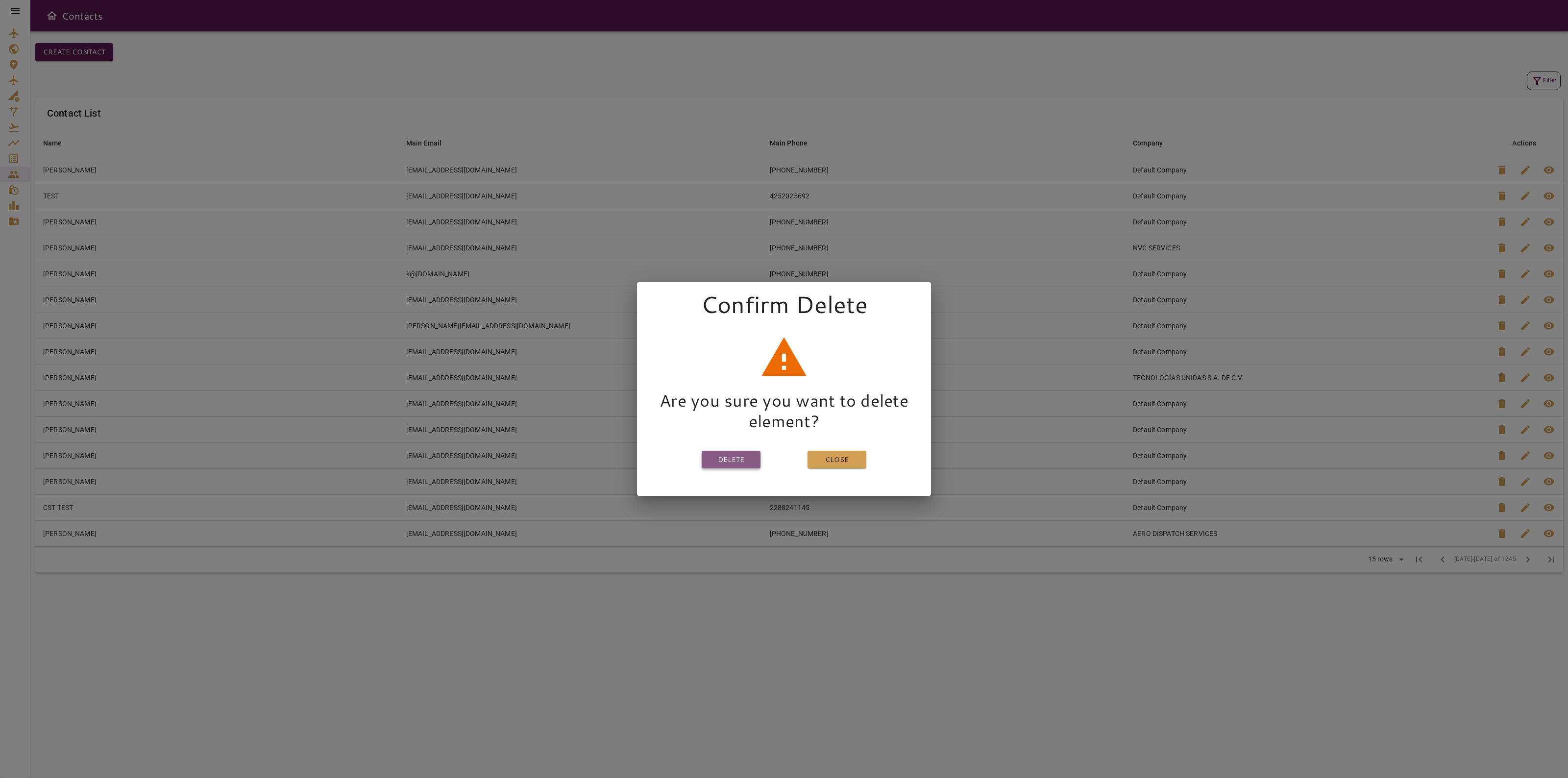
click at [733, 454] on button "Delete" at bounding box center [731, 459] width 59 height 18
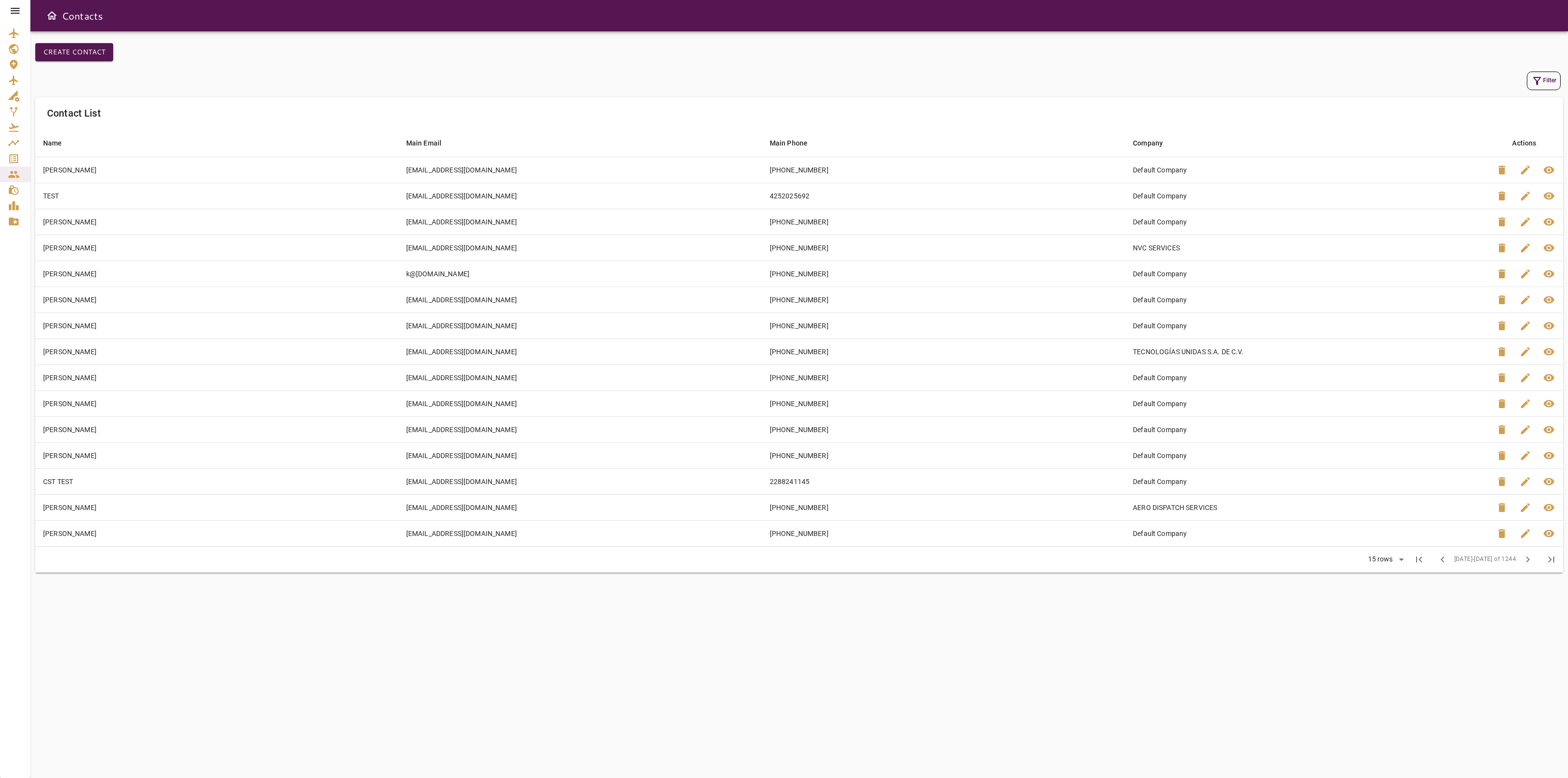
click at [1448, 564] on span "chevron_left" at bounding box center [1442, 559] width 12 height 12
